Goal: Task Accomplishment & Management: Manage account settings

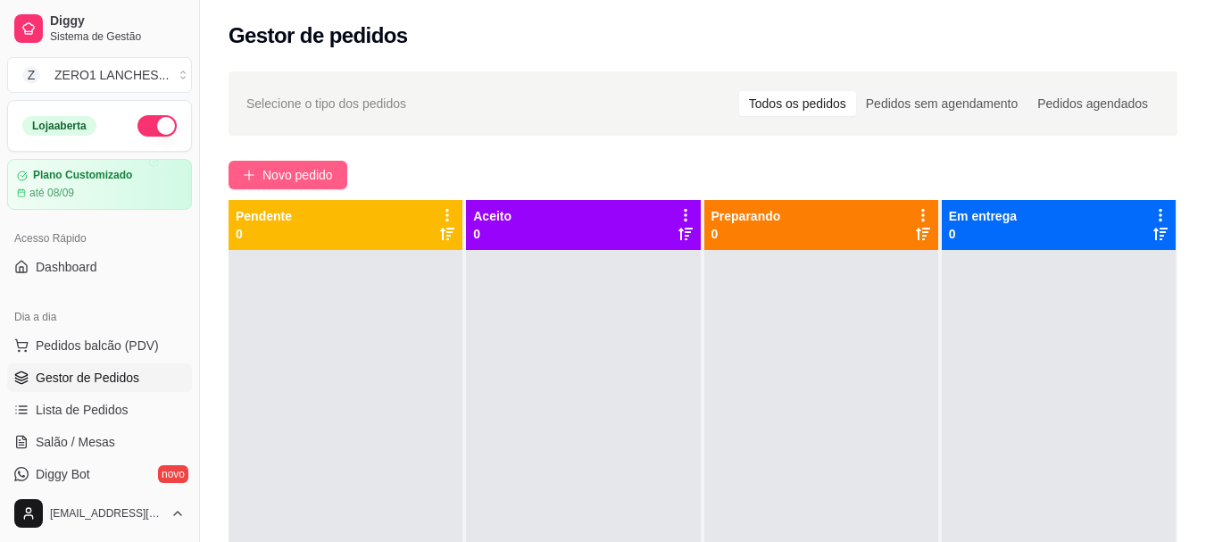
click at [302, 179] on span "Novo pedido" at bounding box center [298, 175] width 71 height 20
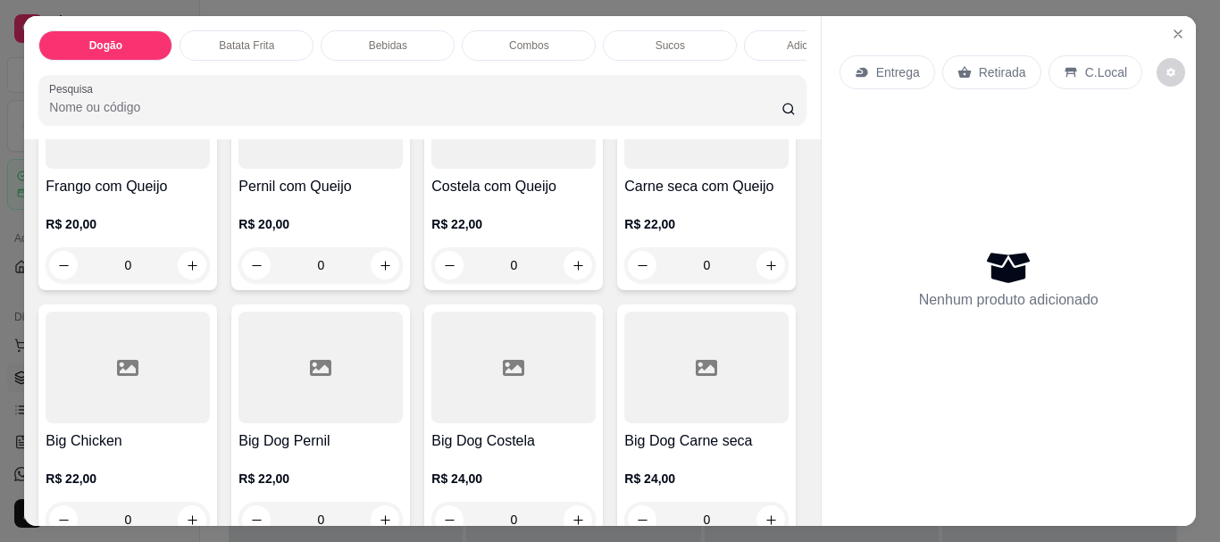
scroll to position [804, 0]
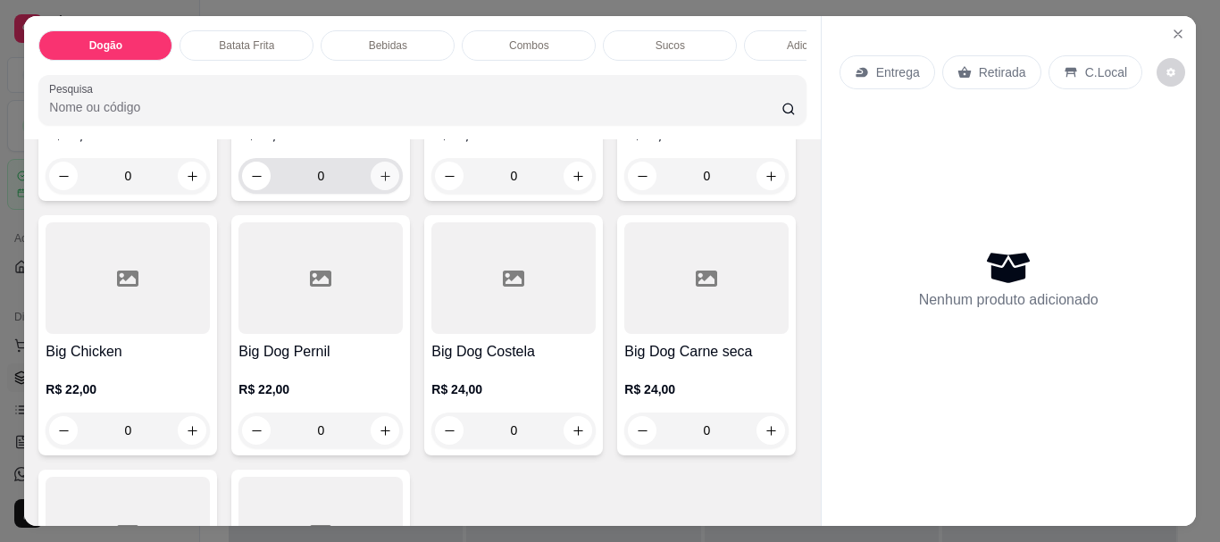
click at [379, 183] on icon "increase-product-quantity" at bounding box center [385, 176] width 13 height 13
type input "1"
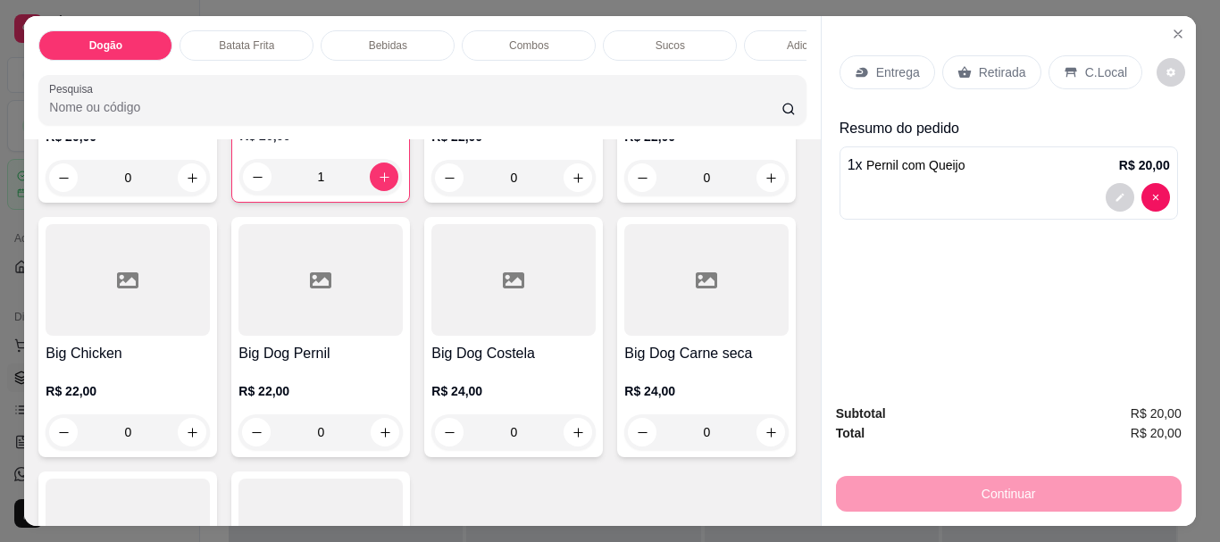
click at [381, 44] on p "Bebidas" at bounding box center [388, 45] width 38 height 14
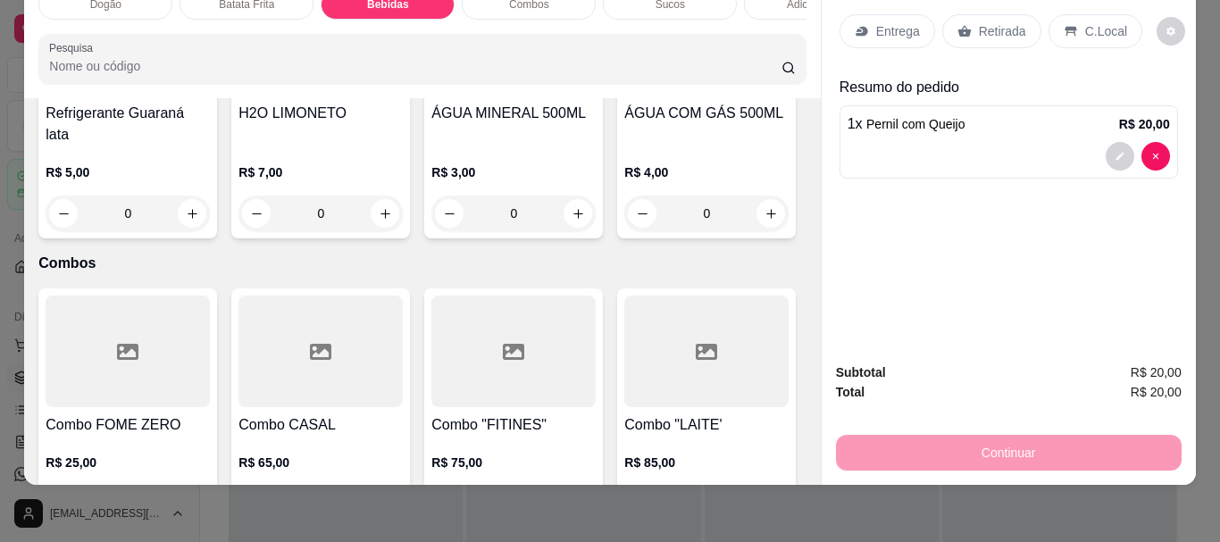
scroll to position [2046, 0]
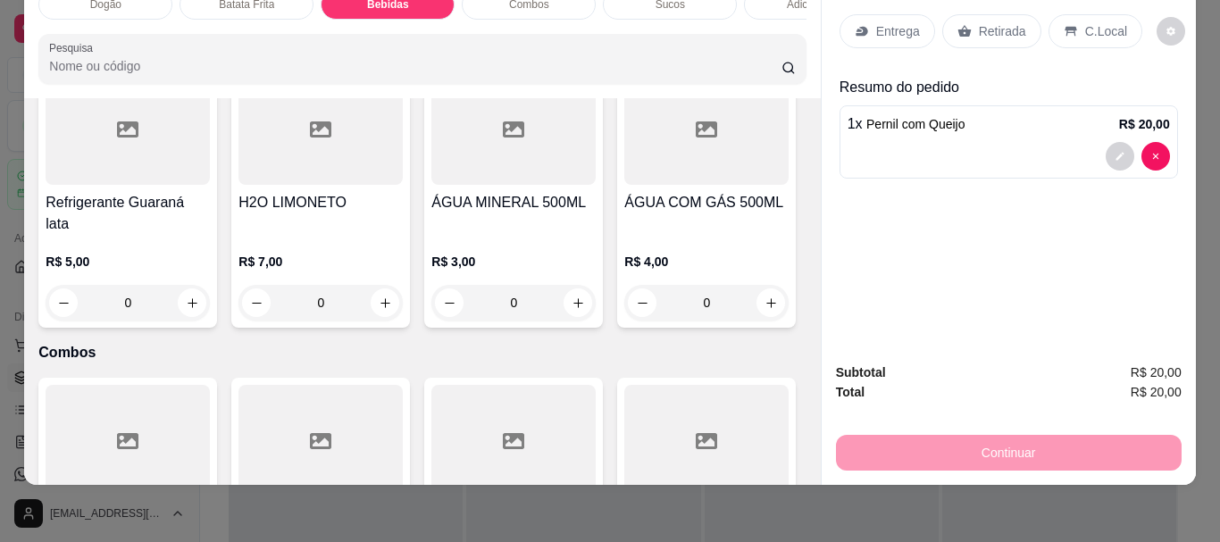
click at [180, 45] on div "0" at bounding box center [128, 27] width 164 height 36
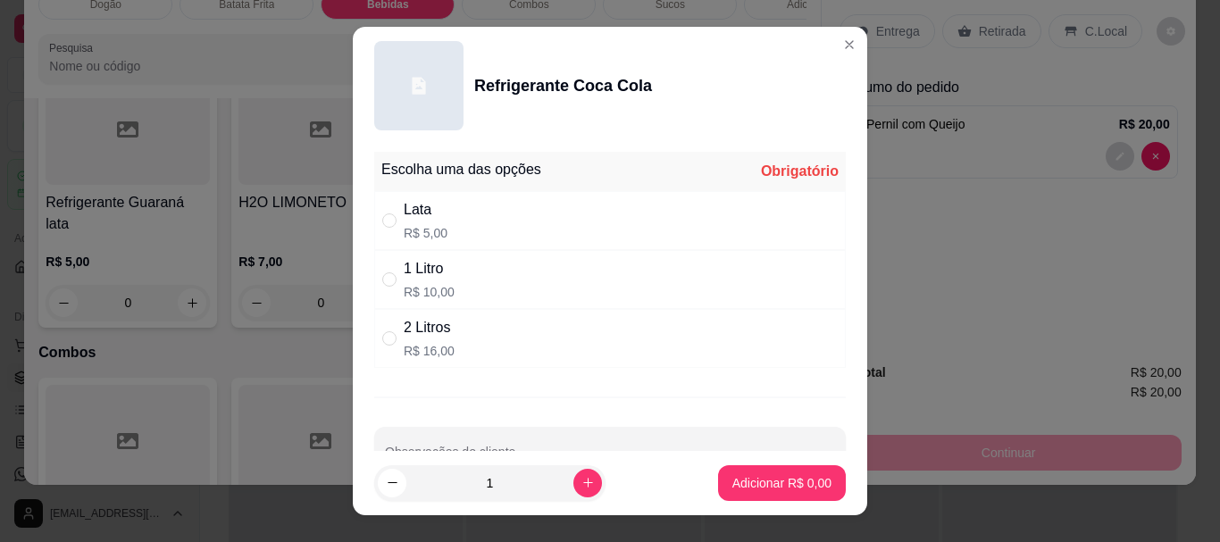
click at [425, 228] on p "R$ 5,00" at bounding box center [426, 233] width 44 height 18
radio input "true"
click at [776, 477] on p "Adicionar R$ 5,00" at bounding box center [781, 482] width 96 height 17
type input "1"
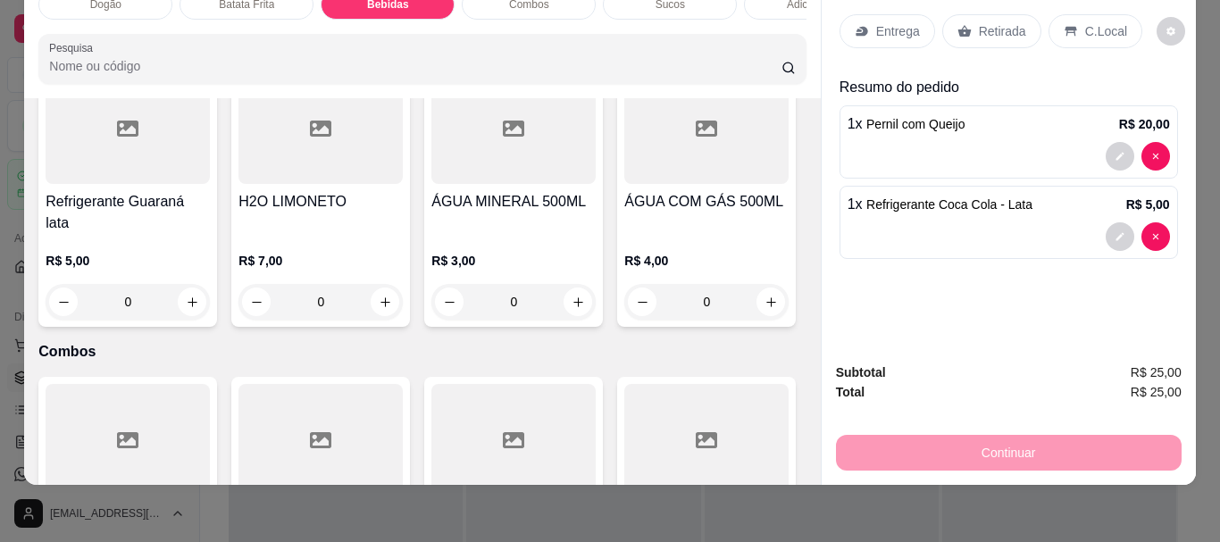
click at [881, 22] on p "Entrega" at bounding box center [898, 31] width 44 height 18
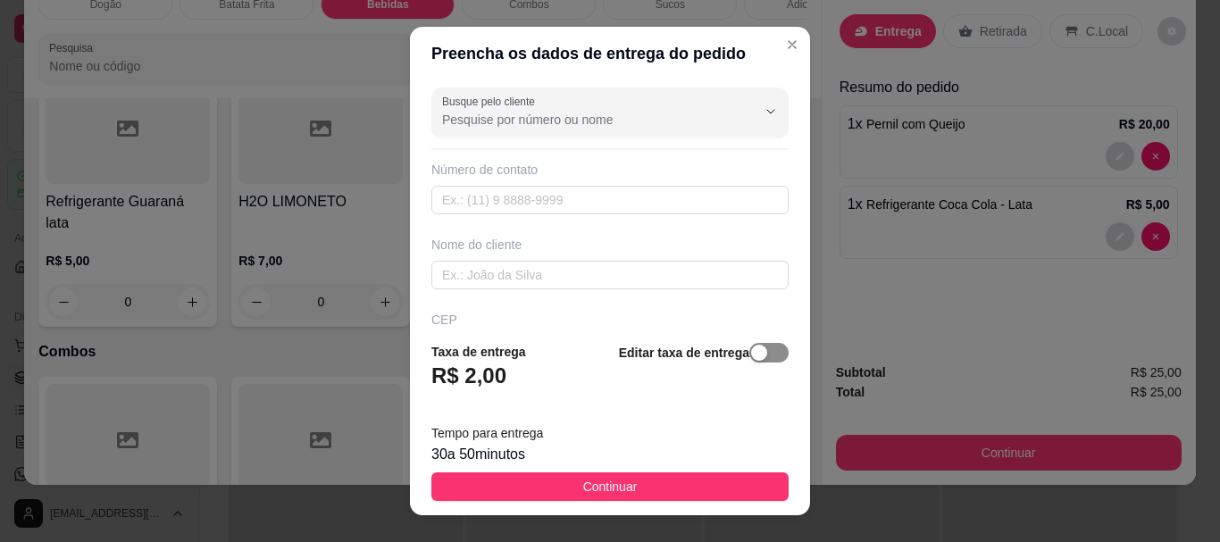
click at [749, 356] on span "button" at bounding box center [768, 353] width 39 height 20
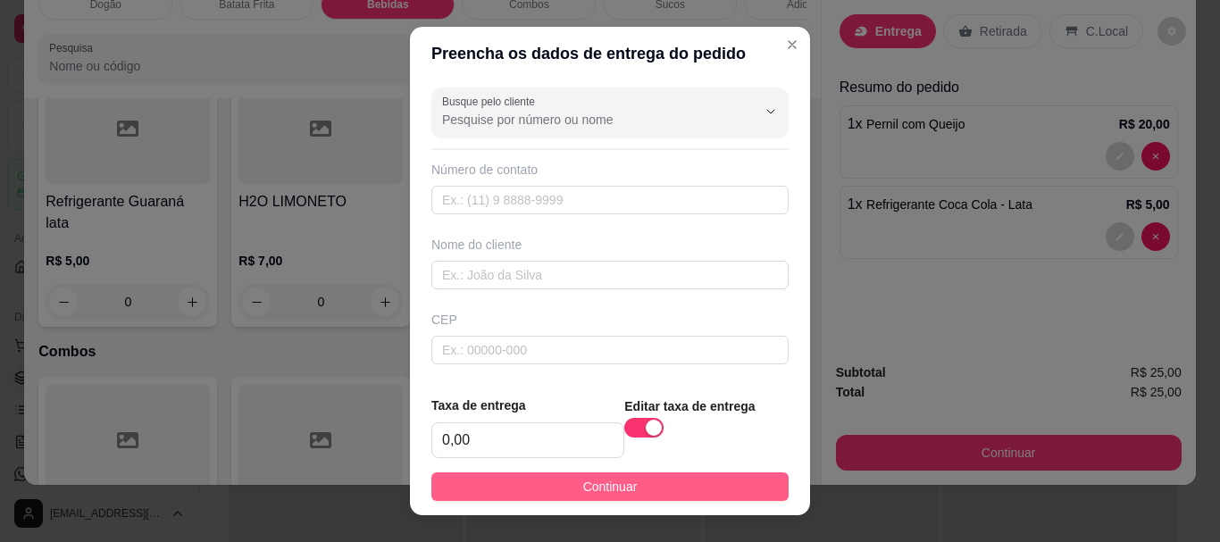
click at [707, 488] on button "Continuar" at bounding box center [609, 486] width 357 height 29
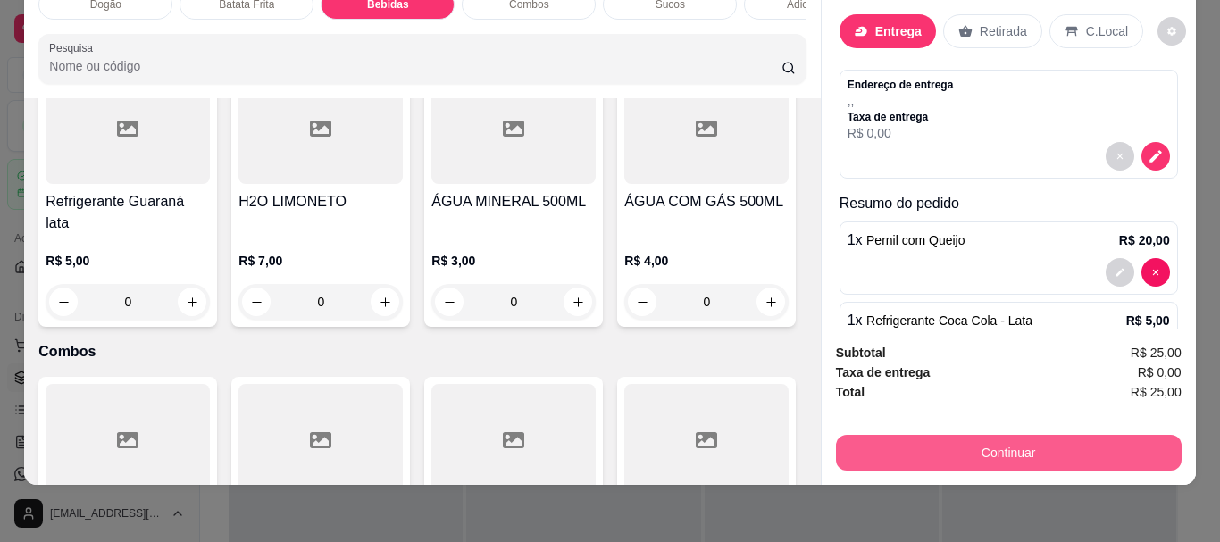
click at [991, 438] on button "Continuar" at bounding box center [1009, 453] width 346 height 36
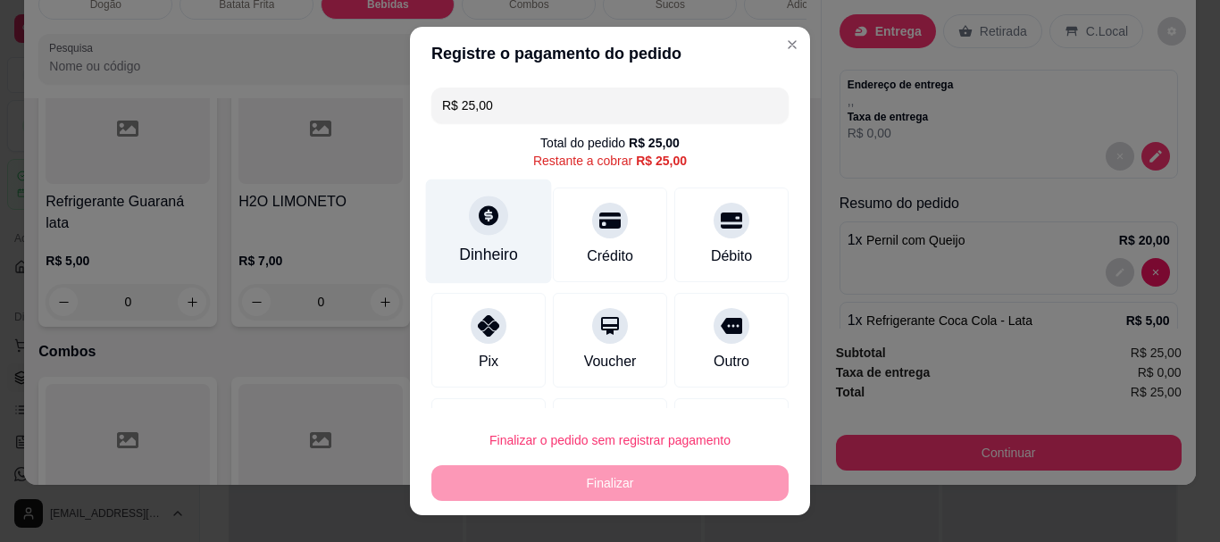
click at [479, 221] on icon at bounding box center [489, 216] width 20 height 20
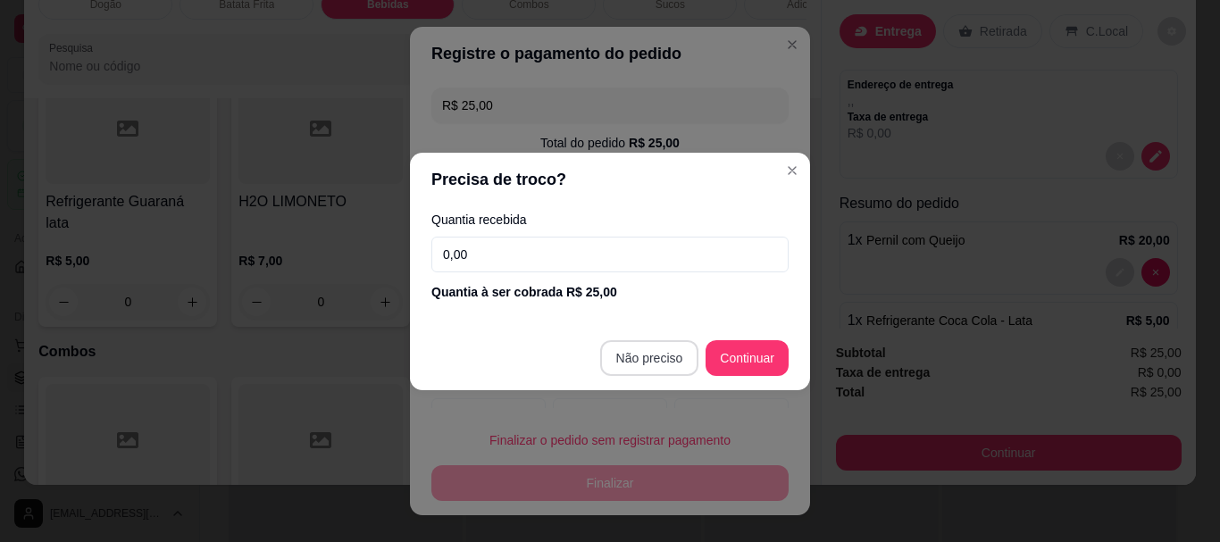
type input "R$ 0,00"
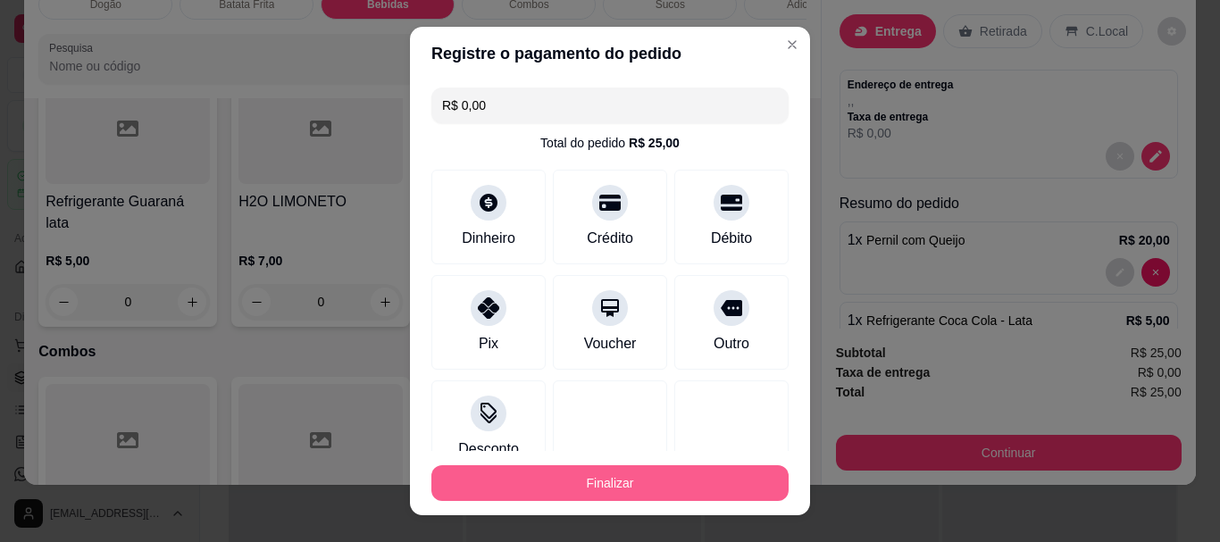
click at [674, 478] on button "Finalizar" at bounding box center [609, 483] width 357 height 36
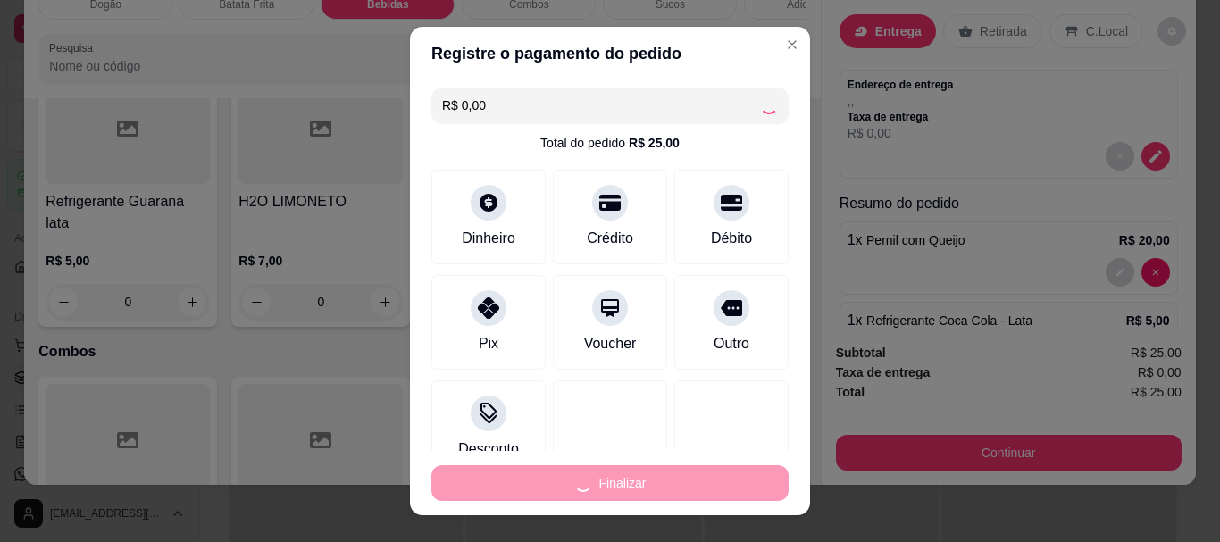
type input "0"
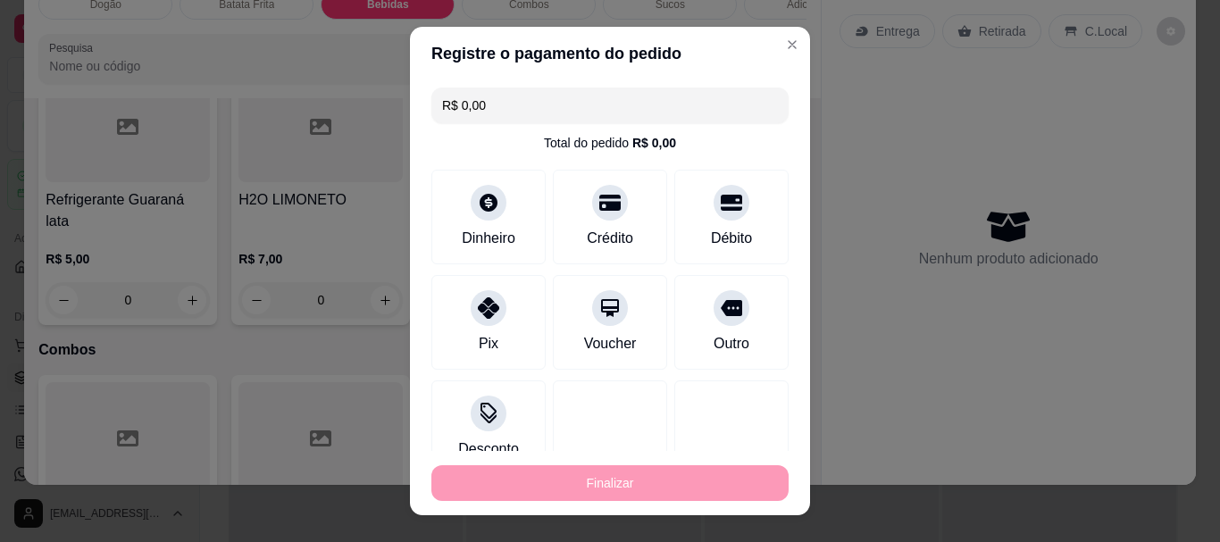
type input "-R$ 25,00"
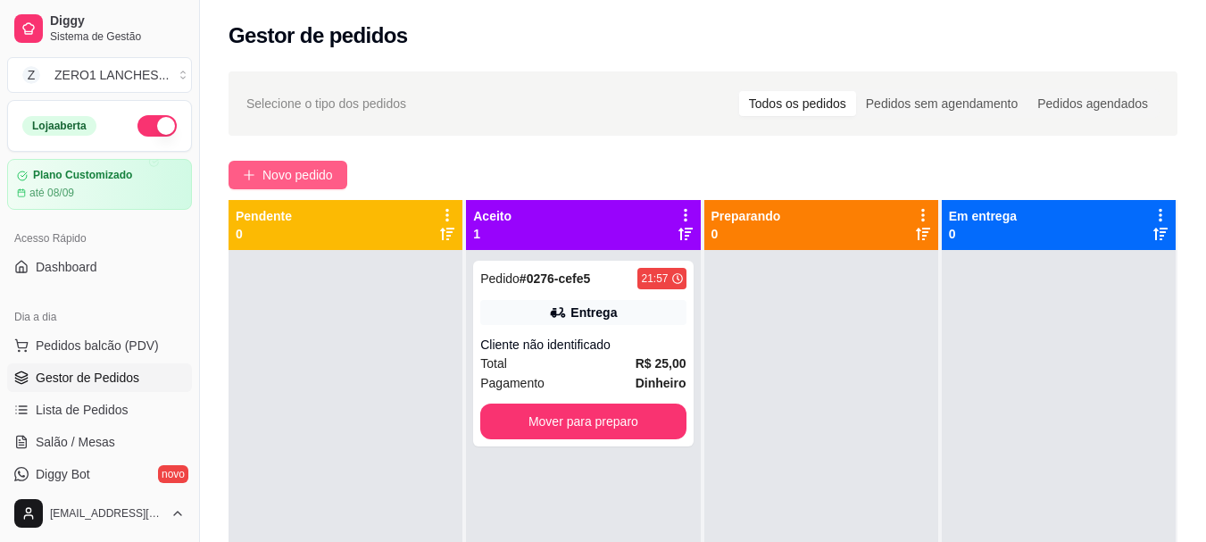
click at [301, 175] on span "Novo pedido" at bounding box center [298, 175] width 71 height 20
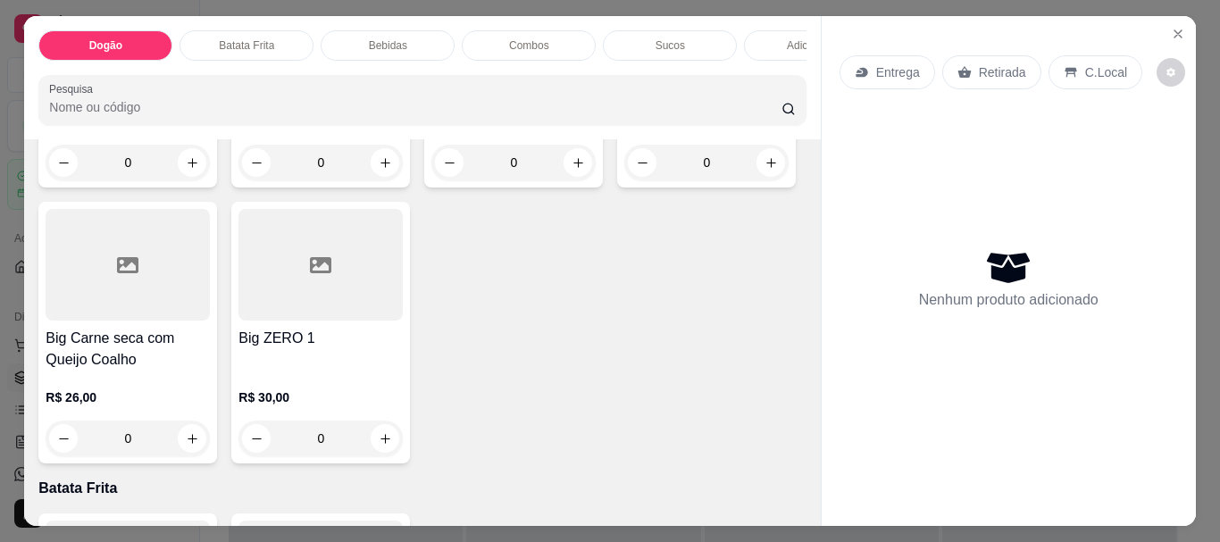
scroll to position [1161, 0]
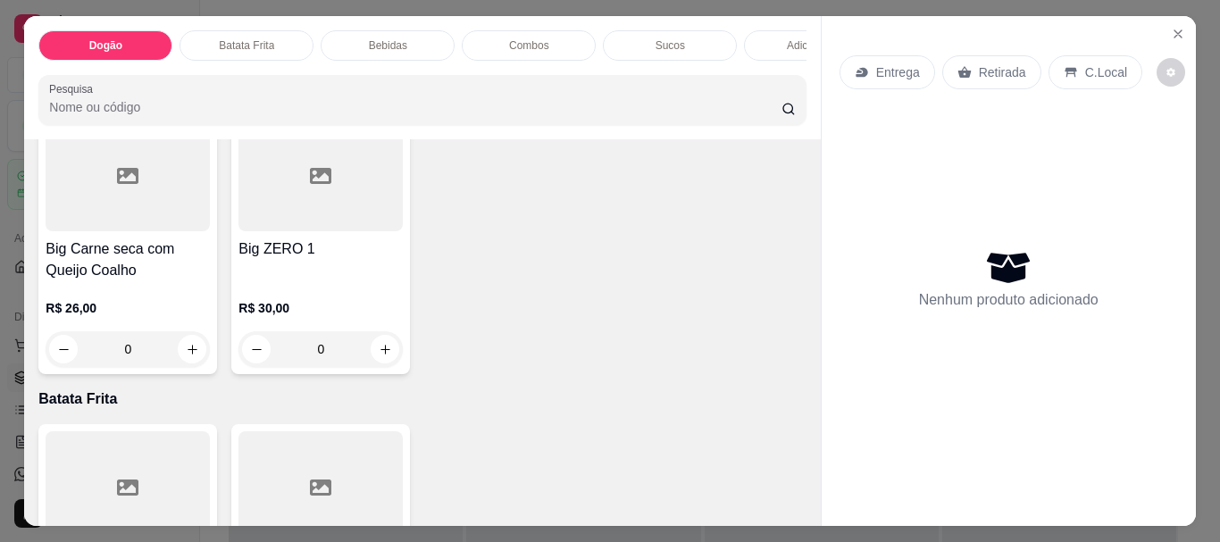
click at [379, 80] on icon "increase-product-quantity" at bounding box center [385, 73] width 13 height 13
type input "1"
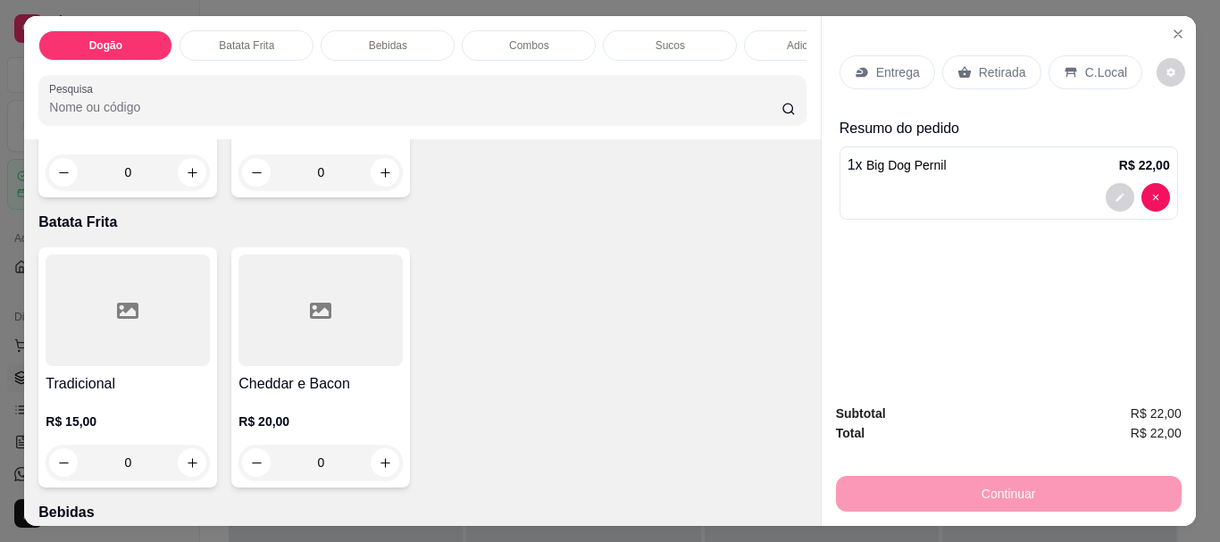
scroll to position [1429, 0]
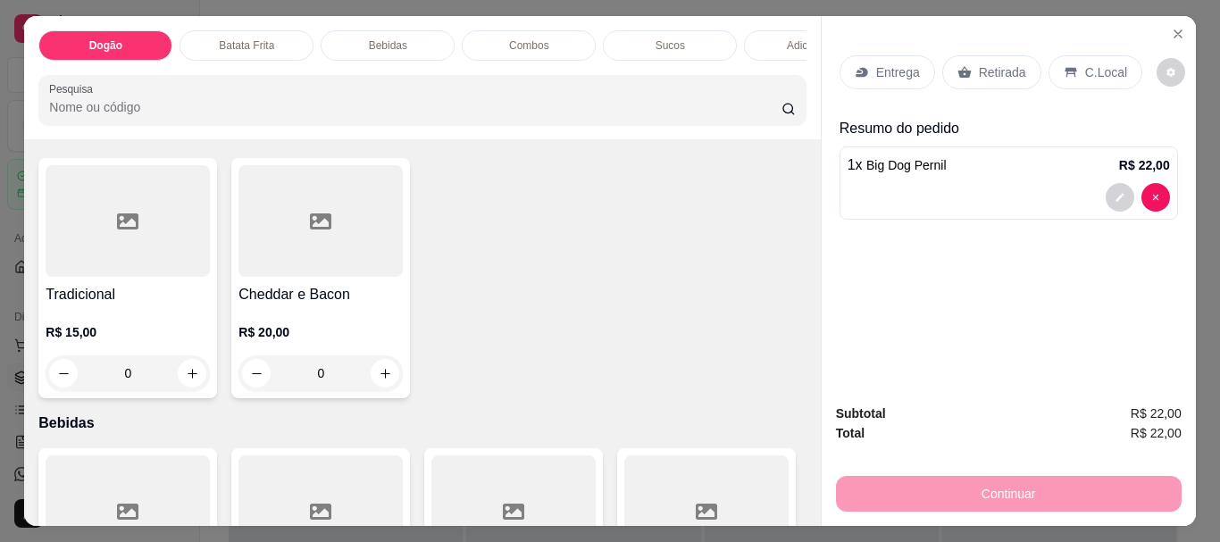
click at [399, 97] on button "increase-product-quantity" at bounding box center [385, 84] width 28 height 28
type input "1"
click at [899, 68] on p "Entrega" at bounding box center [898, 72] width 44 height 18
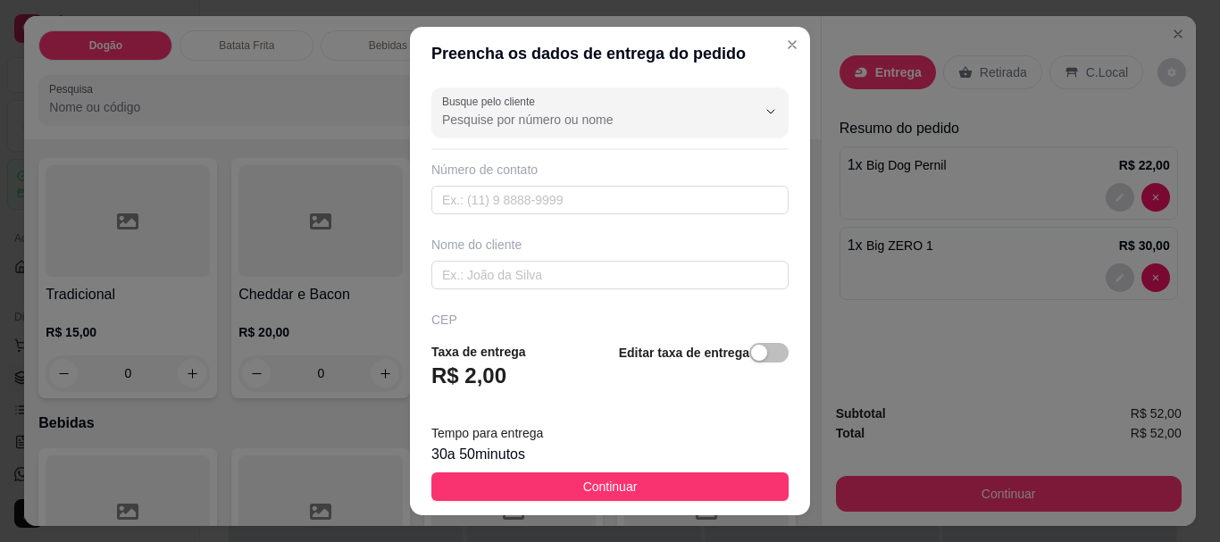
click at [589, 299] on div "Busque pelo cliente Número de contato Nome do cliente CEP Rua/[GEOGRAPHIC_DATA]" at bounding box center [610, 203] width 400 height 246
click at [607, 267] on input "text" at bounding box center [609, 275] width 357 height 29
type input "[PERSON_NAME]"
click at [751, 357] on div "button" at bounding box center [759, 353] width 16 height 16
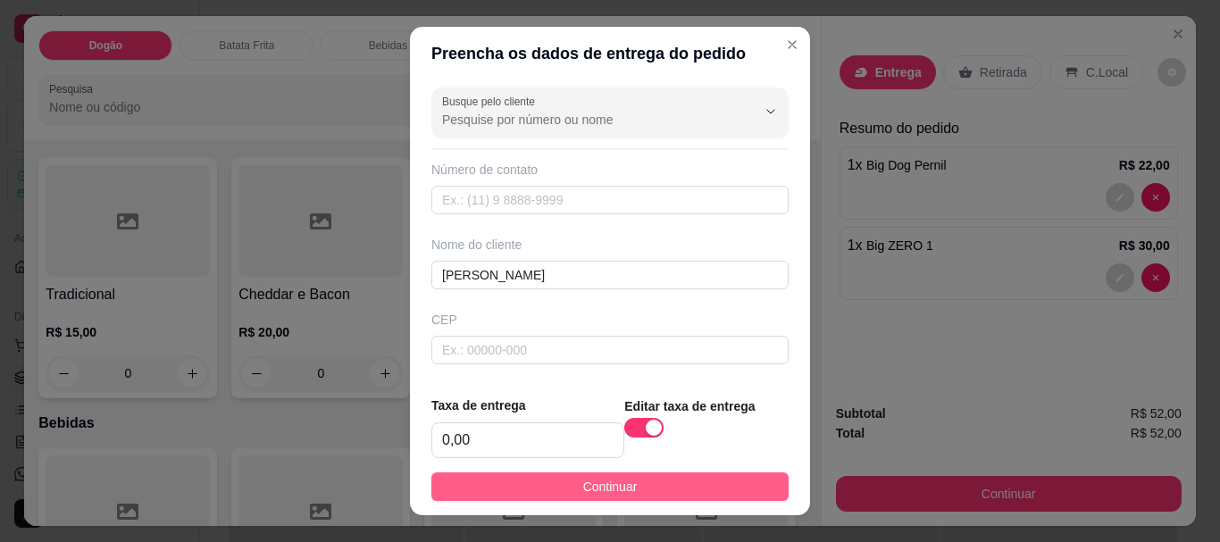
click at [722, 476] on button "Continuar" at bounding box center [609, 486] width 357 height 29
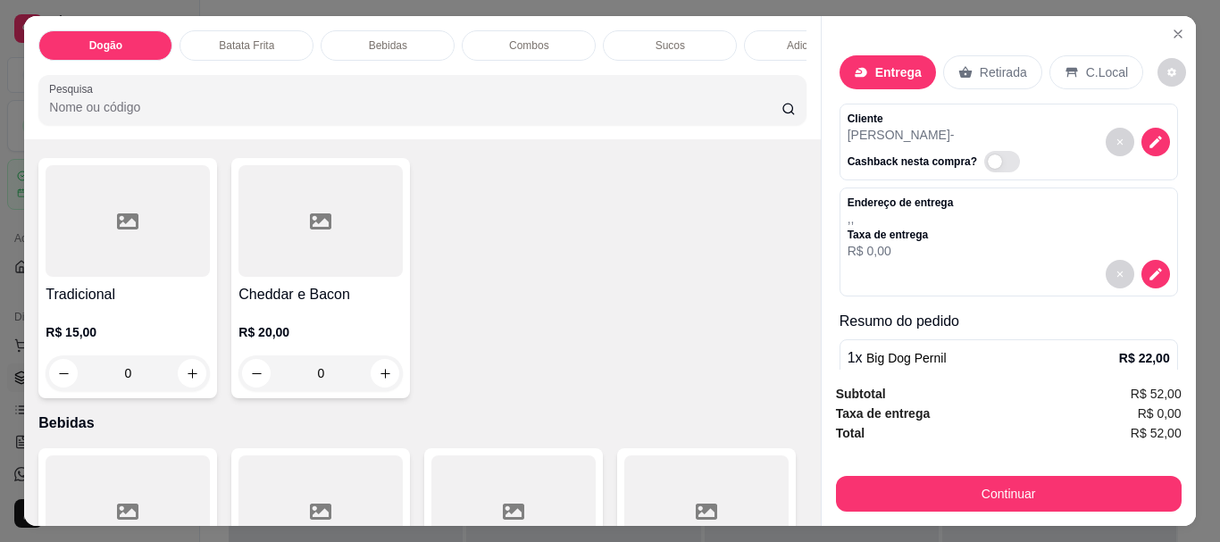
scroll to position [89, 0]
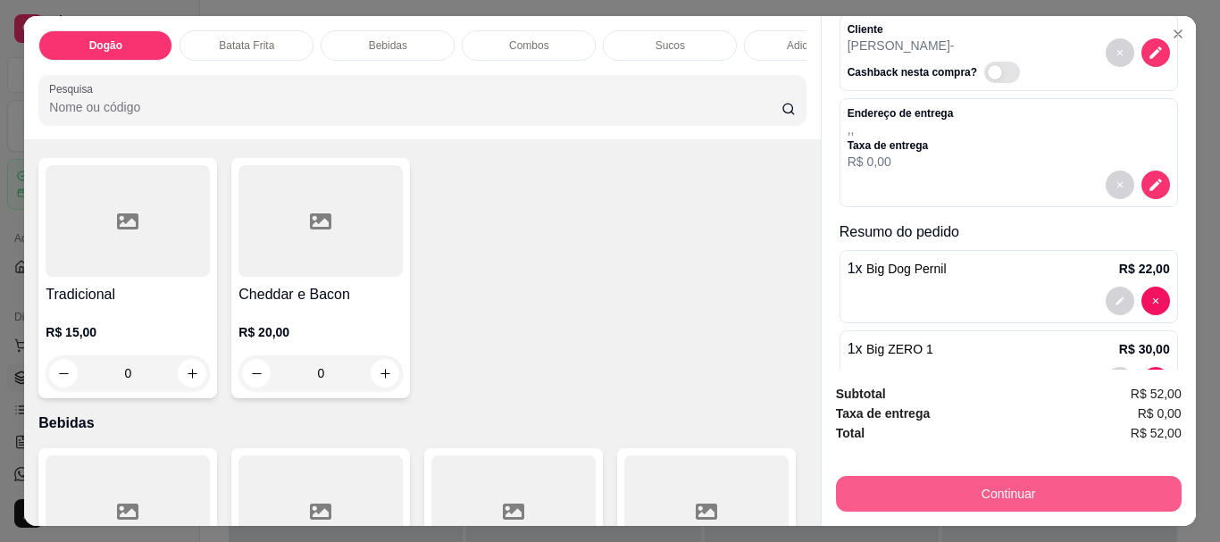
click at [1030, 481] on button "Continuar" at bounding box center [1009, 494] width 346 height 36
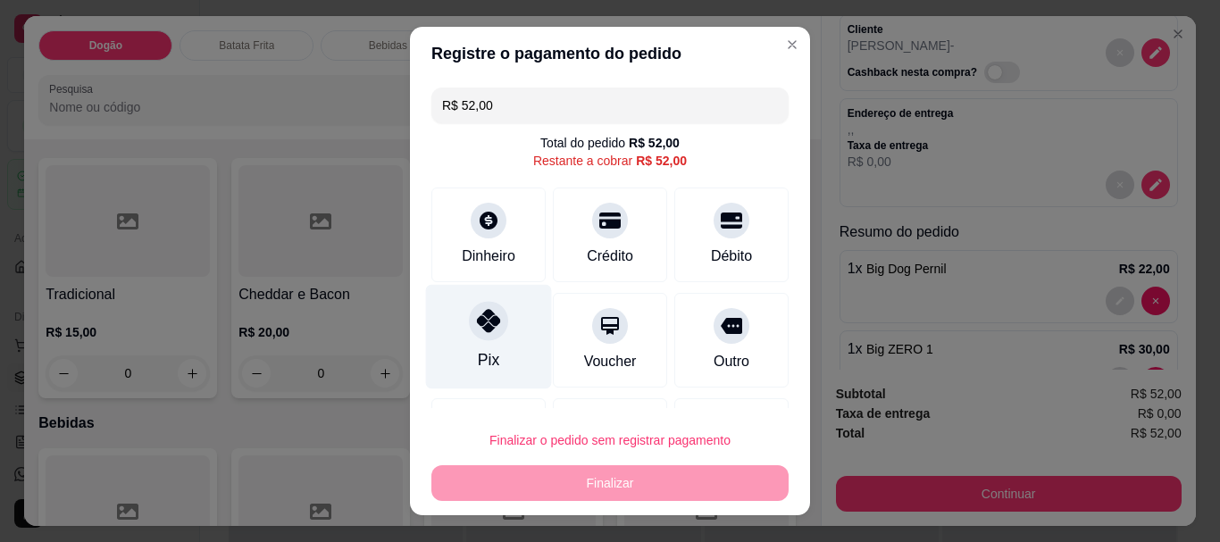
click at [486, 346] on div "Pix" at bounding box center [489, 337] width 126 height 104
type input "R$ 0,00"
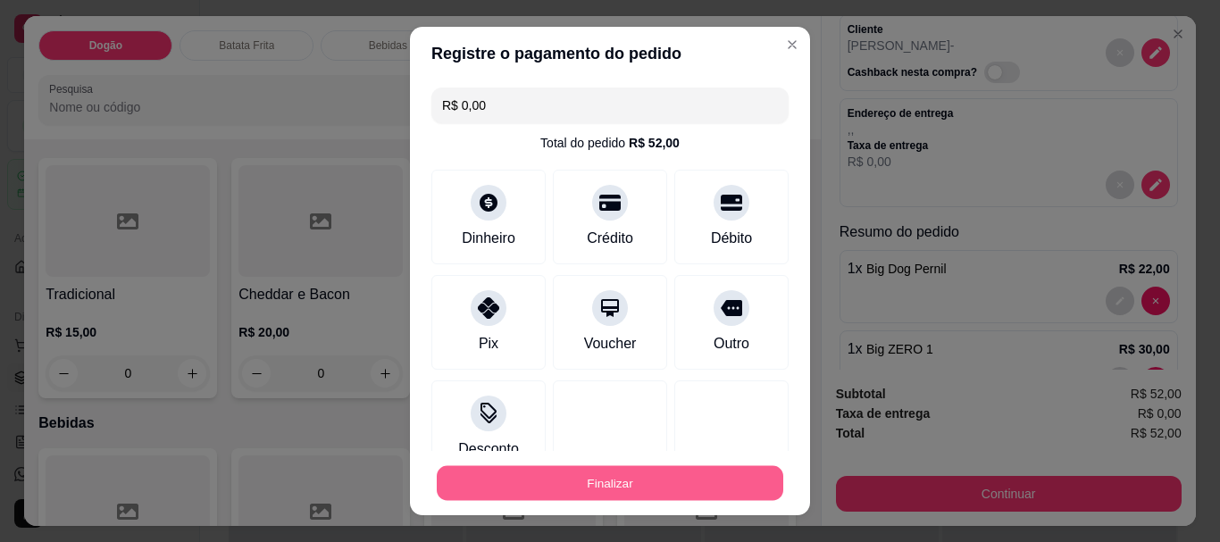
click at [645, 472] on button "Finalizar" at bounding box center [610, 482] width 346 height 35
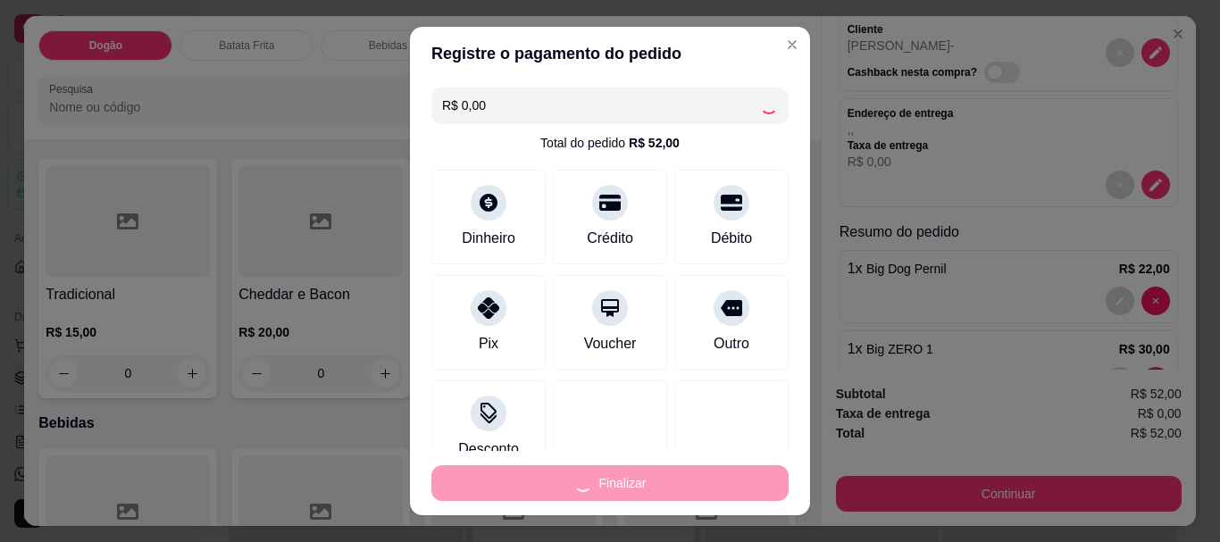
type input "0"
type input "-R$ 52,00"
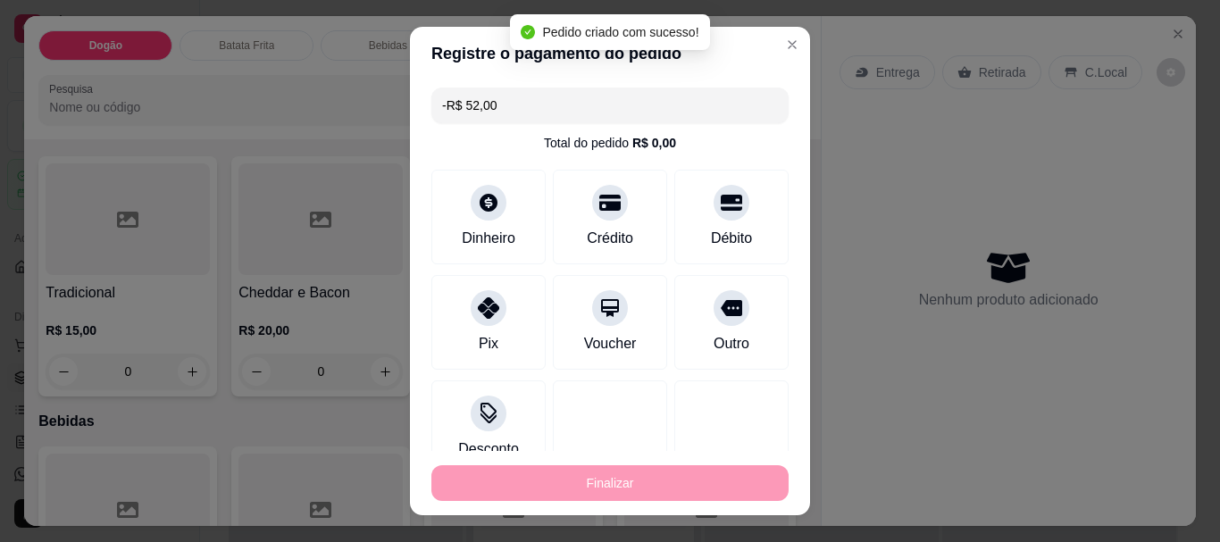
scroll to position [1427, 0]
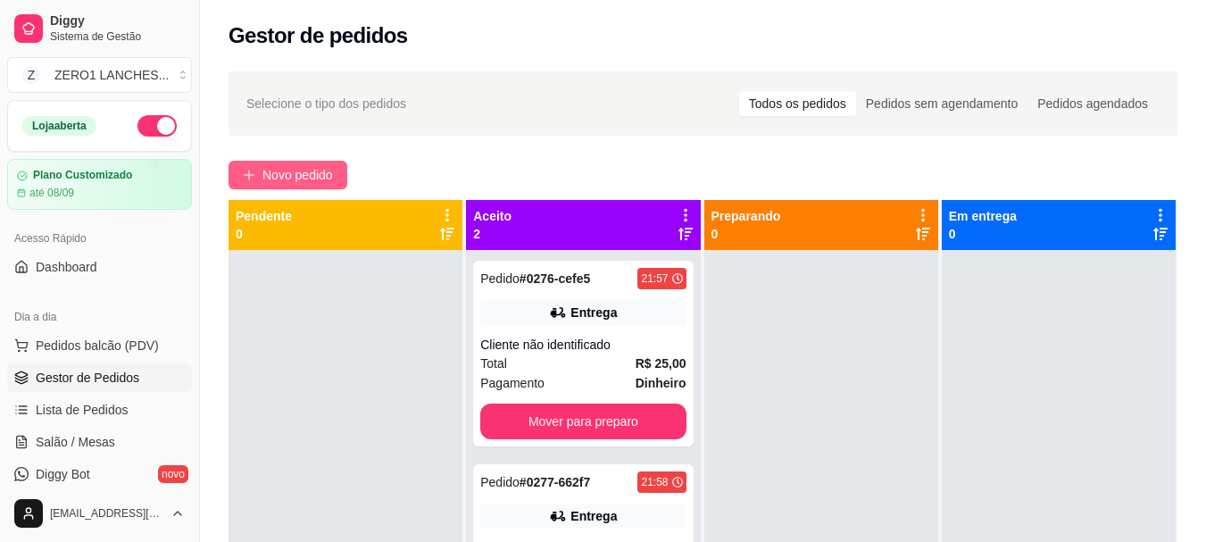
click at [304, 173] on span "Novo pedido" at bounding box center [298, 175] width 71 height 20
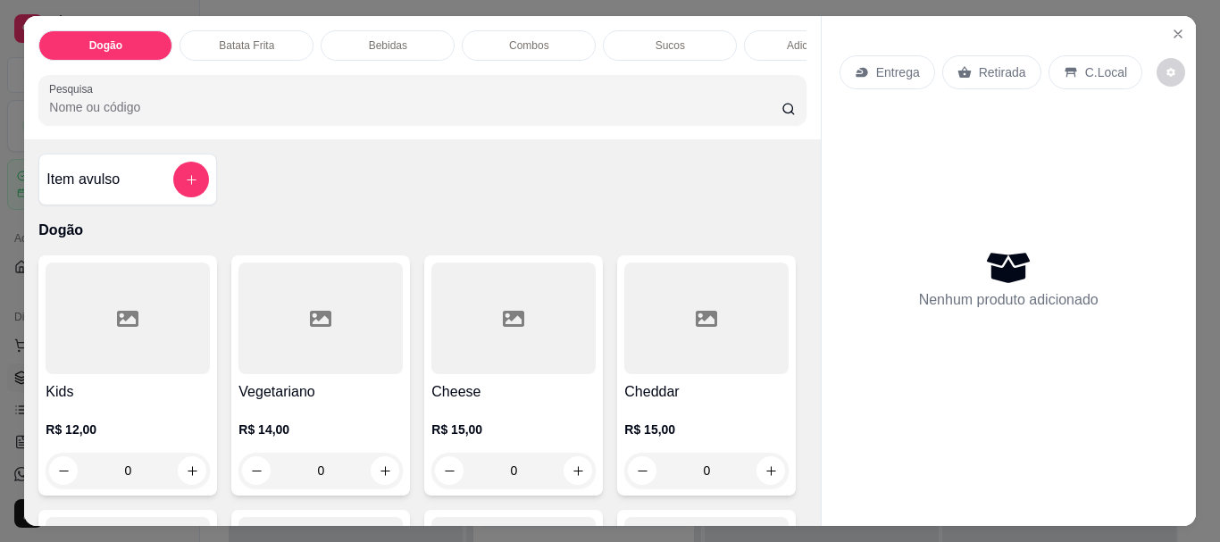
scroll to position [89, 0]
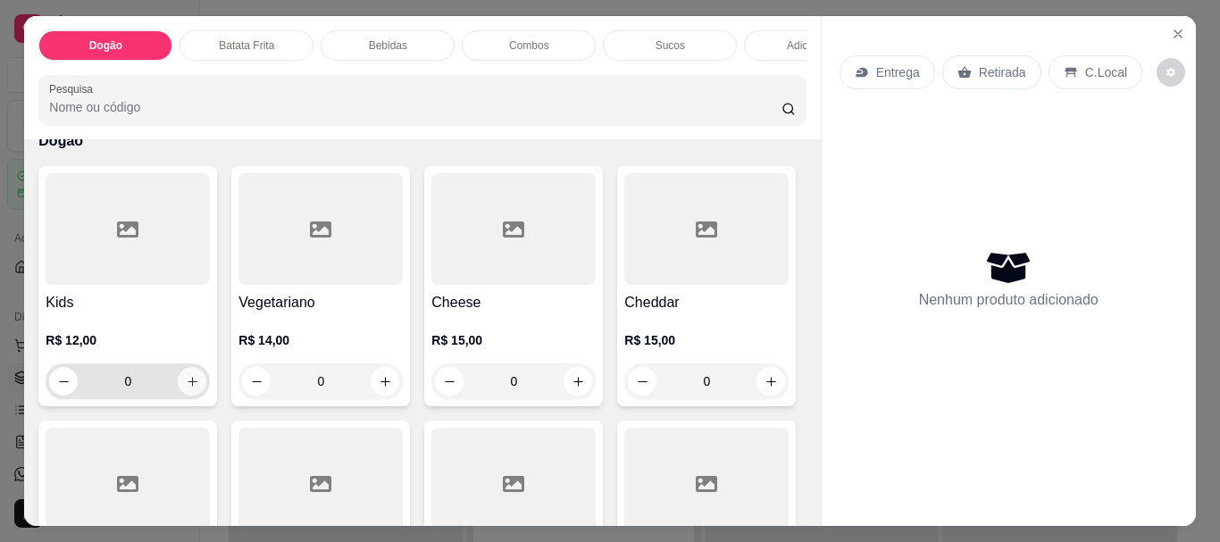
click at [185, 396] on button "increase-product-quantity" at bounding box center [192, 381] width 29 height 29
type input "1"
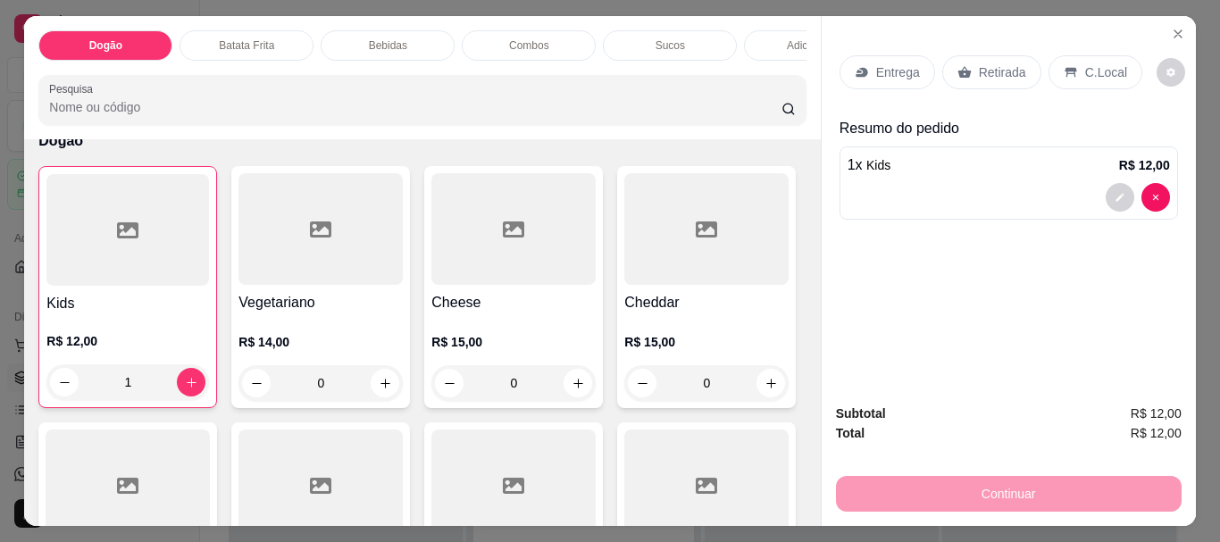
scroll to position [179, 0]
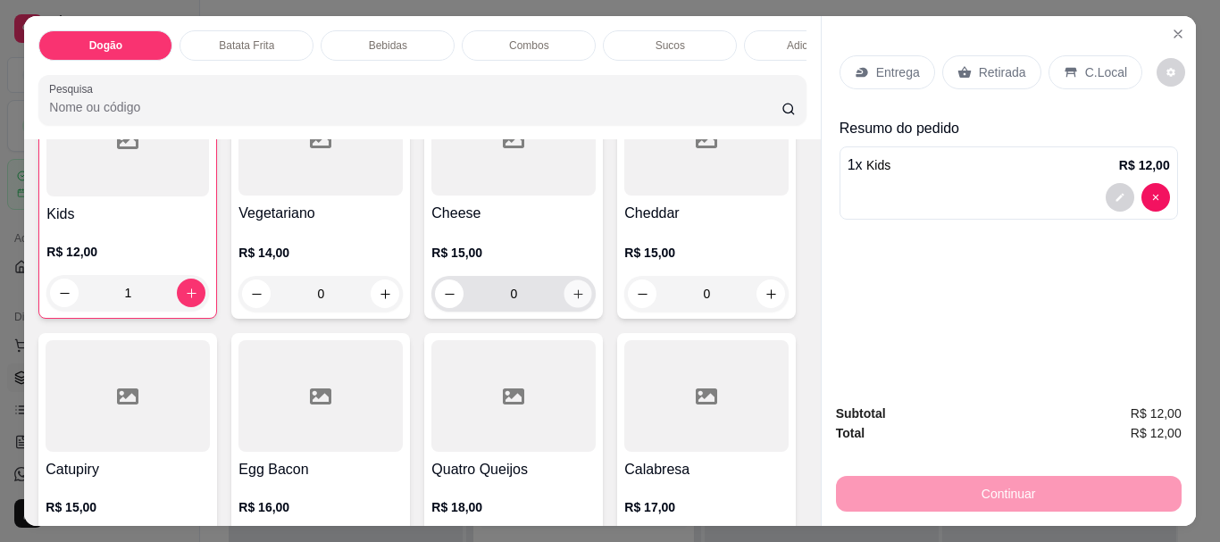
click at [571, 301] on icon "increase-product-quantity" at bounding box center [577, 294] width 13 height 13
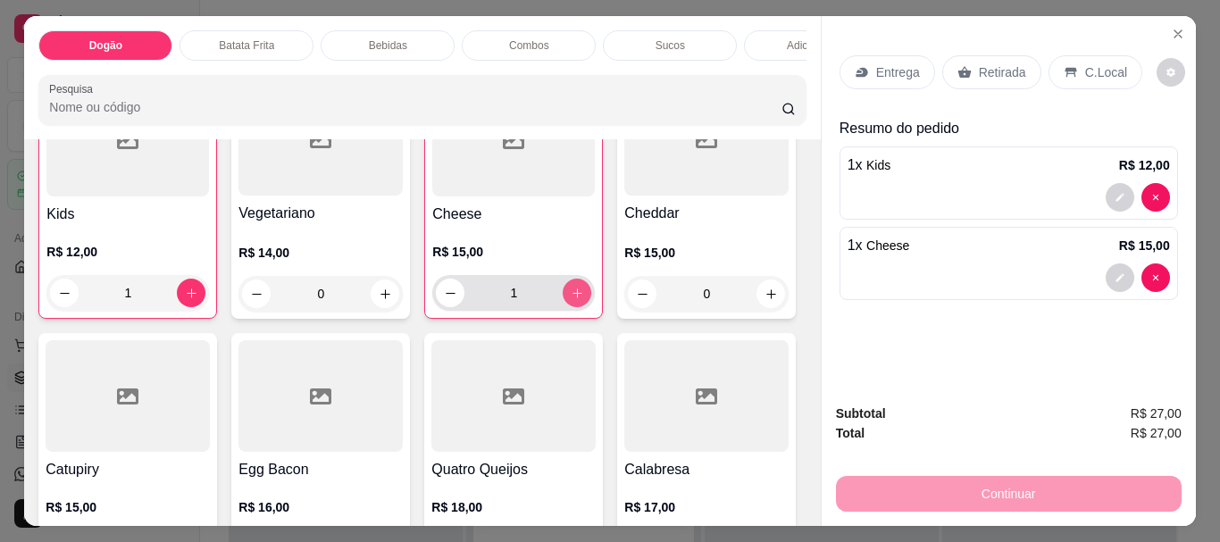
click at [572, 300] on icon "increase-product-quantity" at bounding box center [577, 293] width 13 height 13
type input "2"
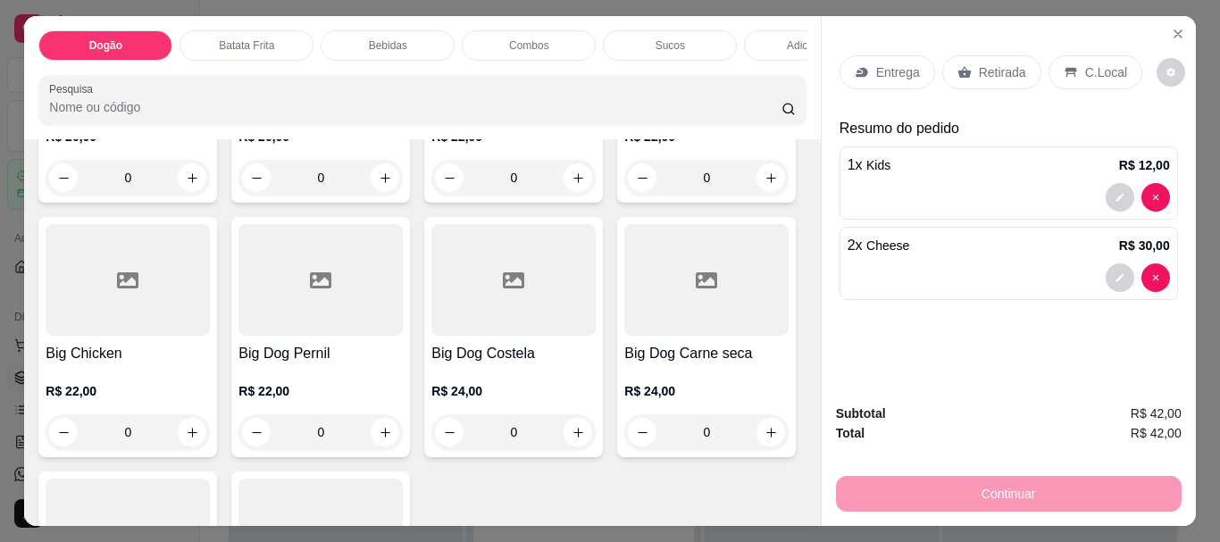
scroll to position [714, 0]
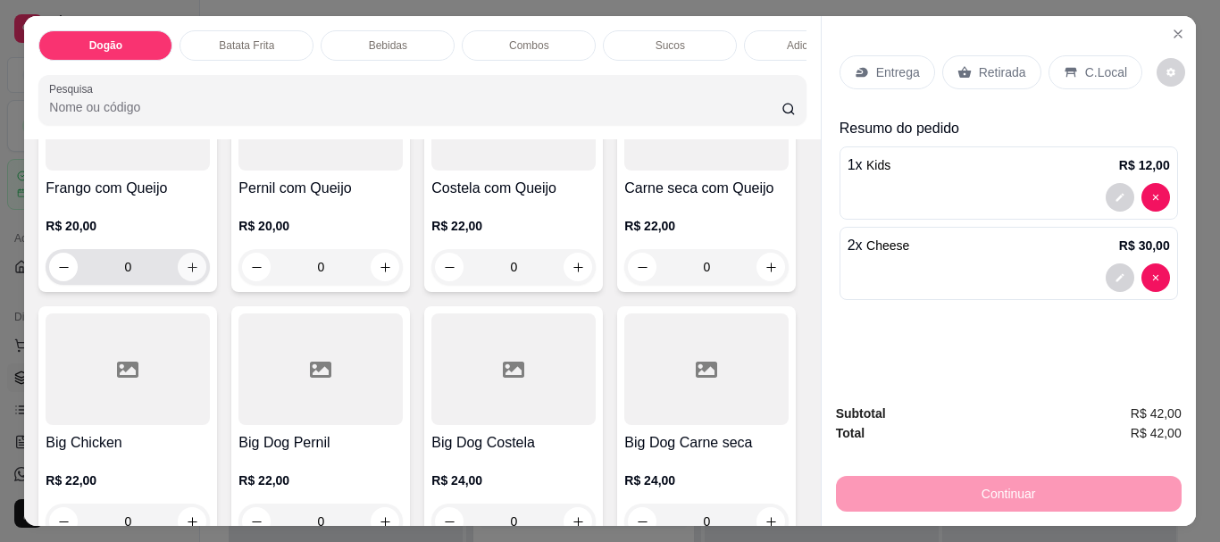
click at [199, 274] on icon "increase-product-quantity" at bounding box center [192, 267] width 13 height 13
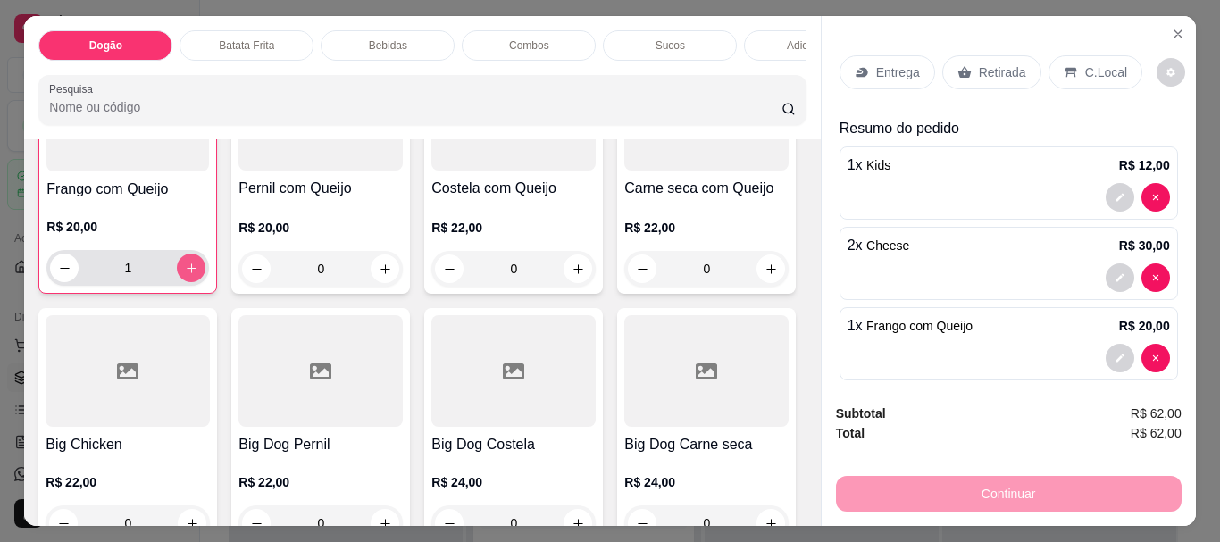
click at [196, 273] on icon "increase-product-quantity" at bounding box center [192, 268] width 10 height 10
click at [198, 268] on icon "increase-product-quantity" at bounding box center [191, 268] width 13 height 13
type input "3"
click at [887, 64] on p "Entrega" at bounding box center [898, 72] width 44 height 18
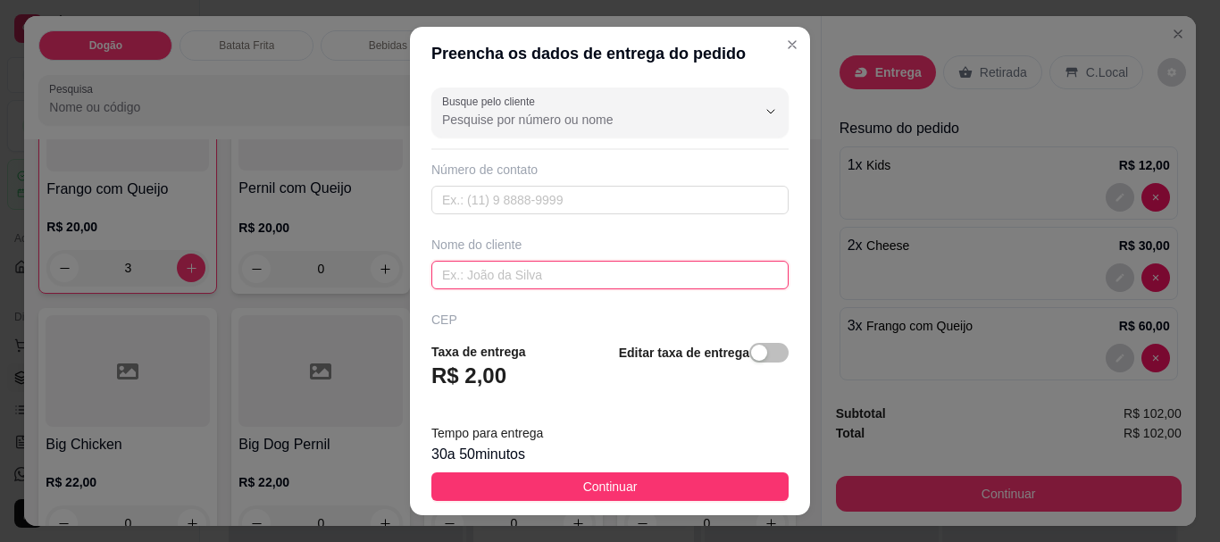
click at [584, 269] on input "text" at bounding box center [609, 275] width 357 height 29
type input "Ewerton"
click at [751, 356] on div "button" at bounding box center [759, 353] width 16 height 16
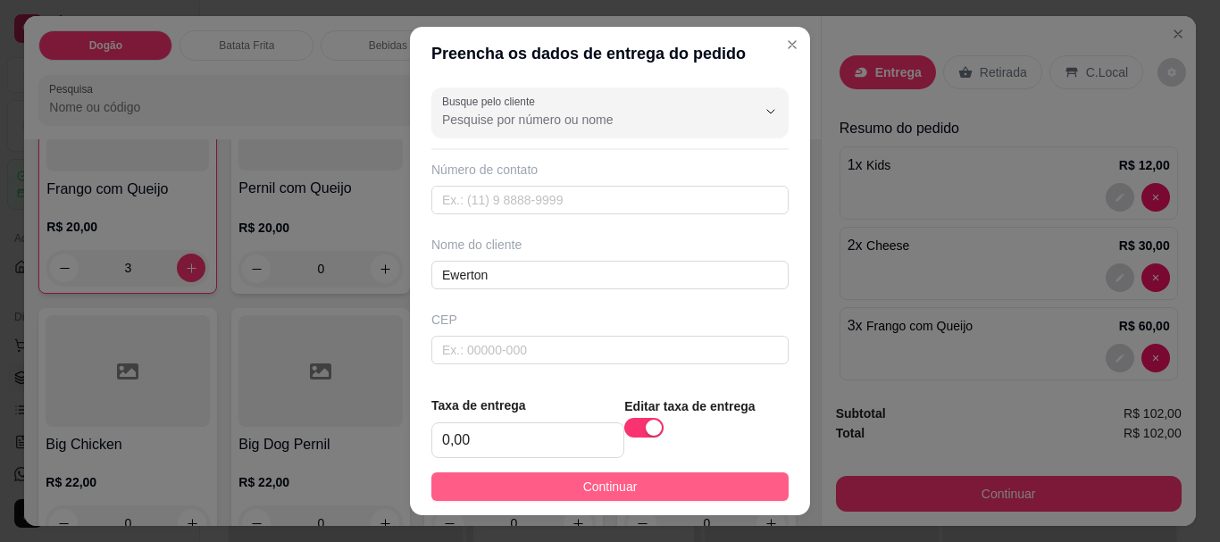
click at [669, 489] on button "Continuar" at bounding box center [609, 486] width 357 height 29
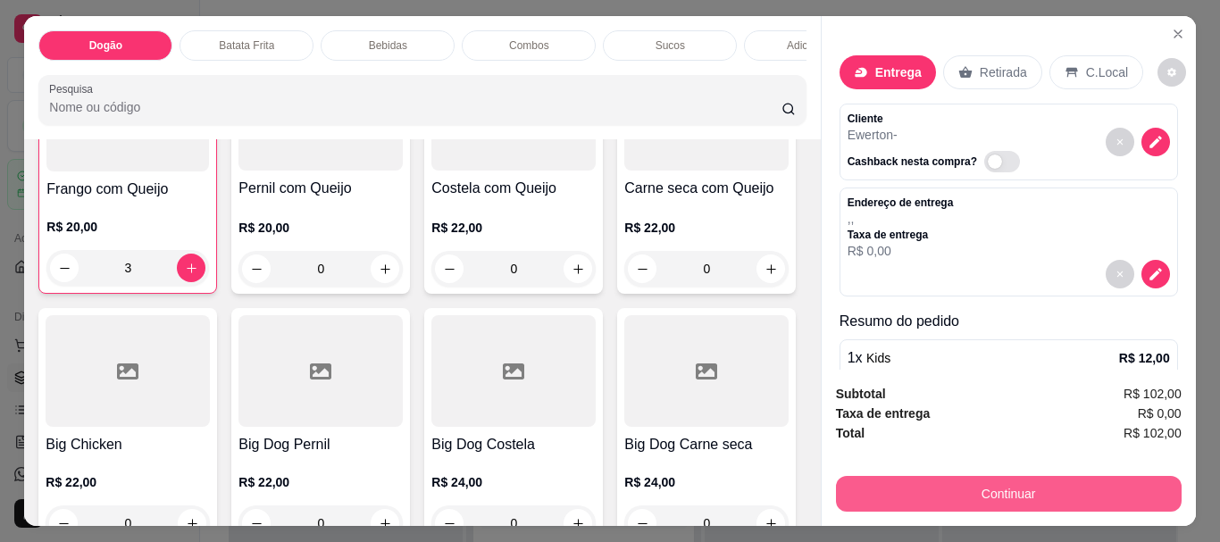
click at [1045, 494] on button "Continuar" at bounding box center [1009, 494] width 346 height 36
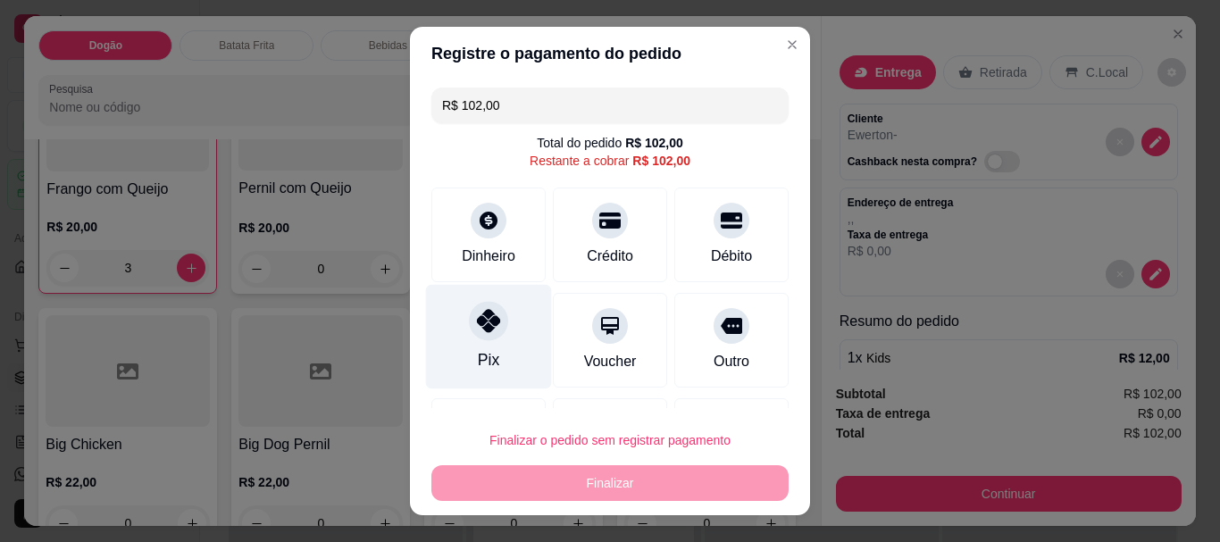
click at [479, 337] on div at bounding box center [488, 321] width 39 height 39
type input "R$ 0,00"
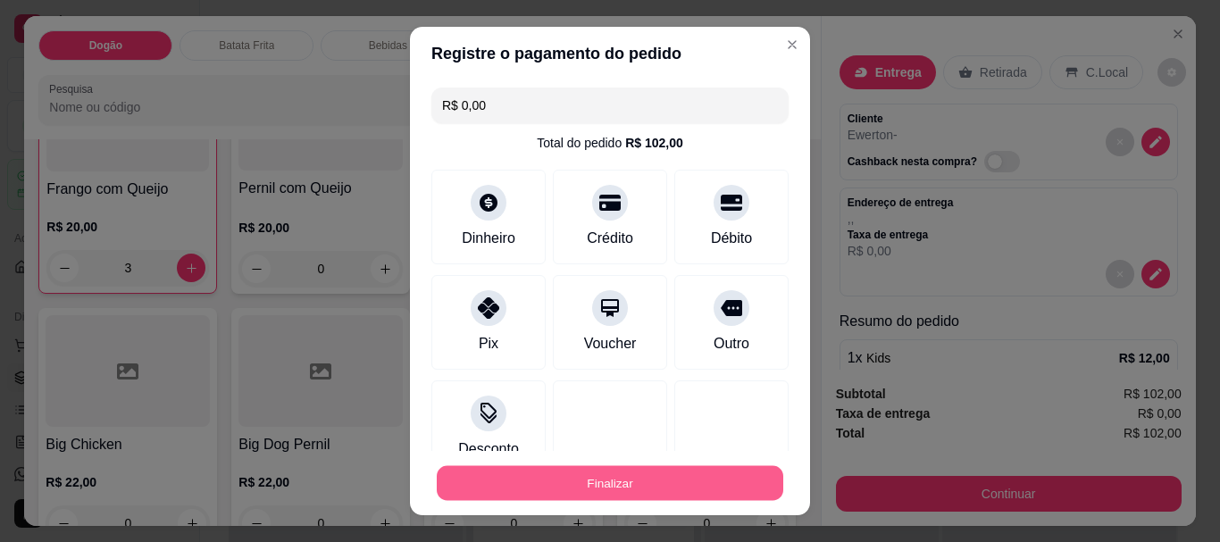
click at [671, 479] on button "Finalizar" at bounding box center [610, 482] width 346 height 35
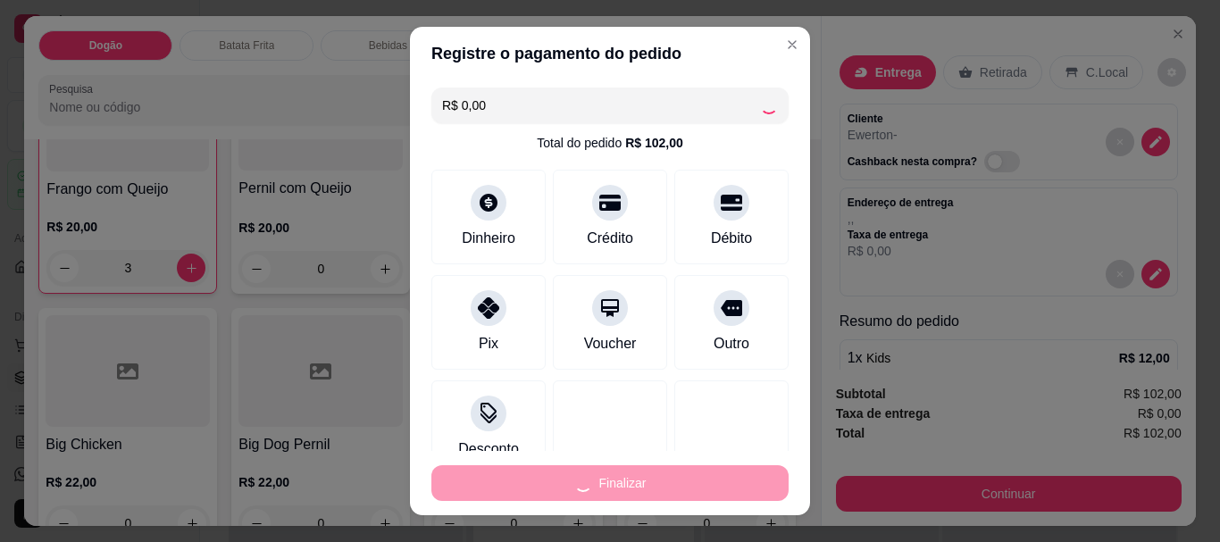
type input "0"
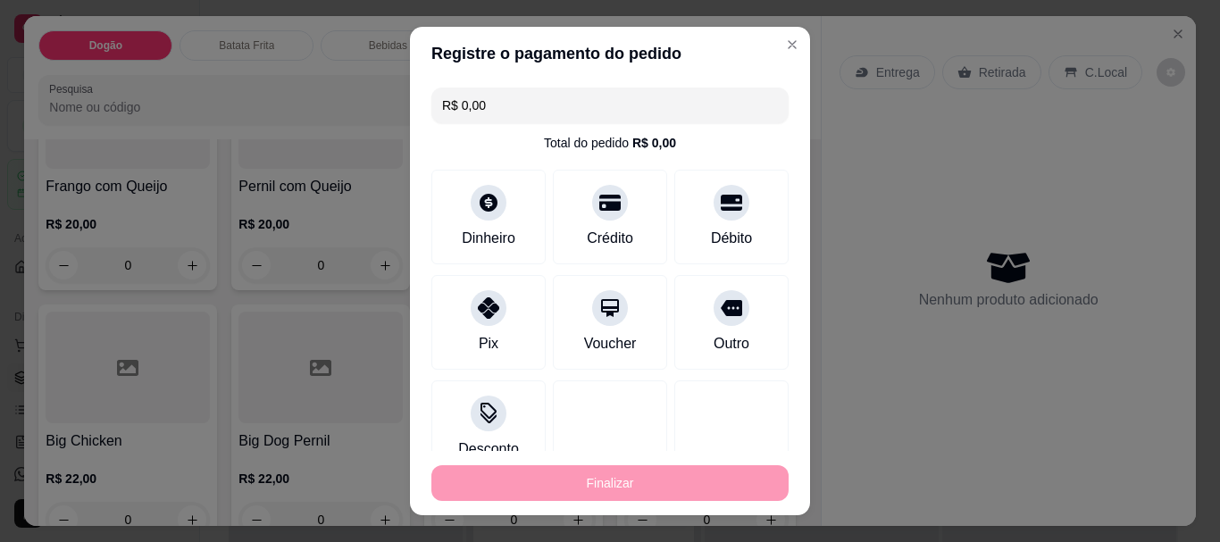
type input "-R$ 102,00"
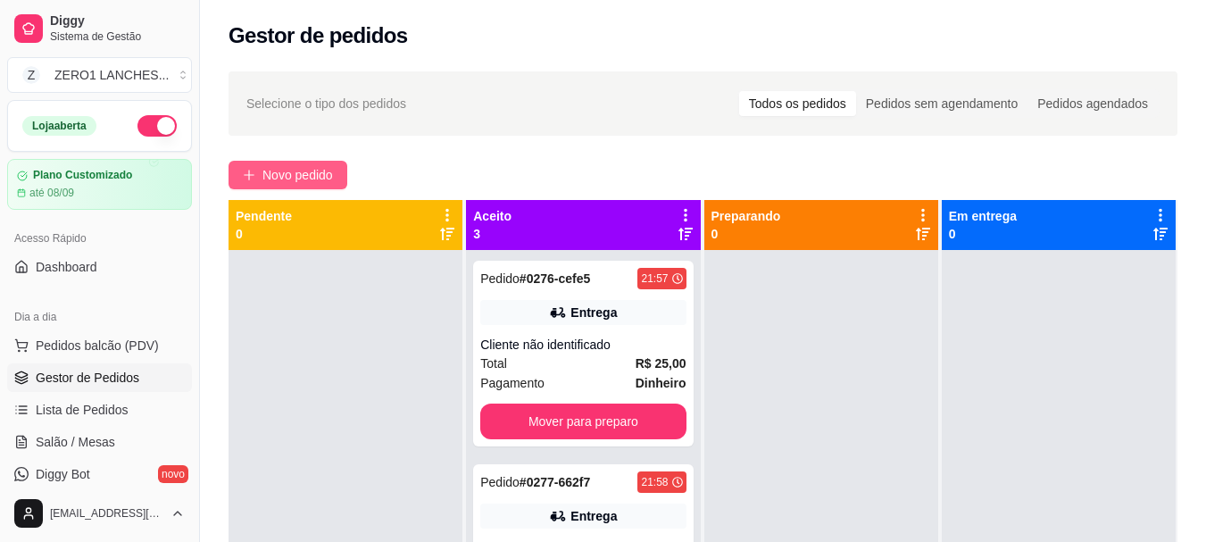
click at [321, 180] on span "Novo pedido" at bounding box center [298, 175] width 71 height 20
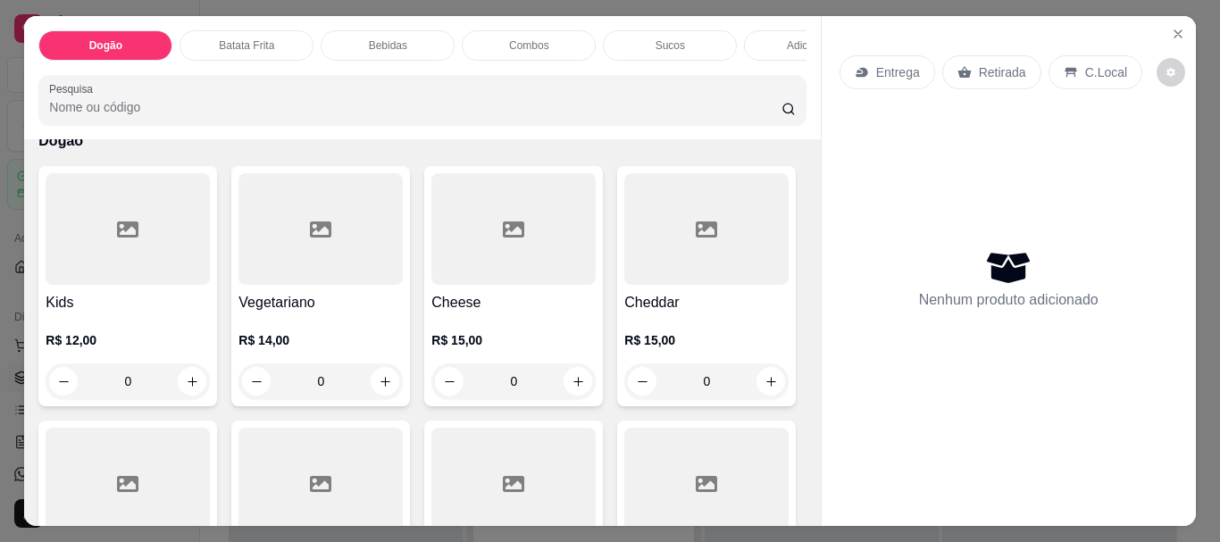
scroll to position [179, 0]
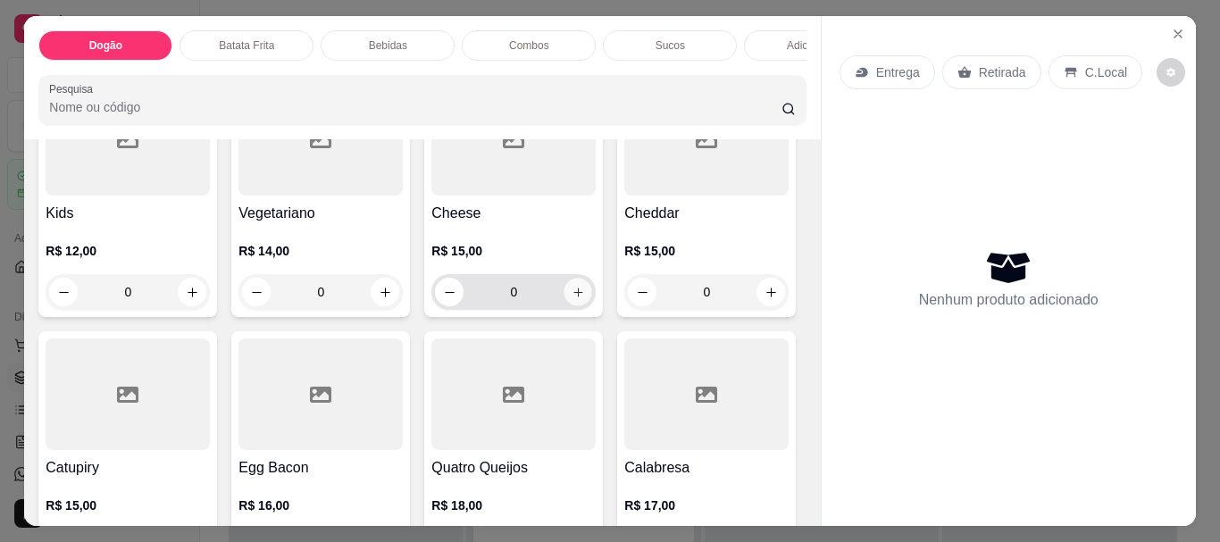
click at [574, 299] on icon "increase-product-quantity" at bounding box center [577, 292] width 13 height 13
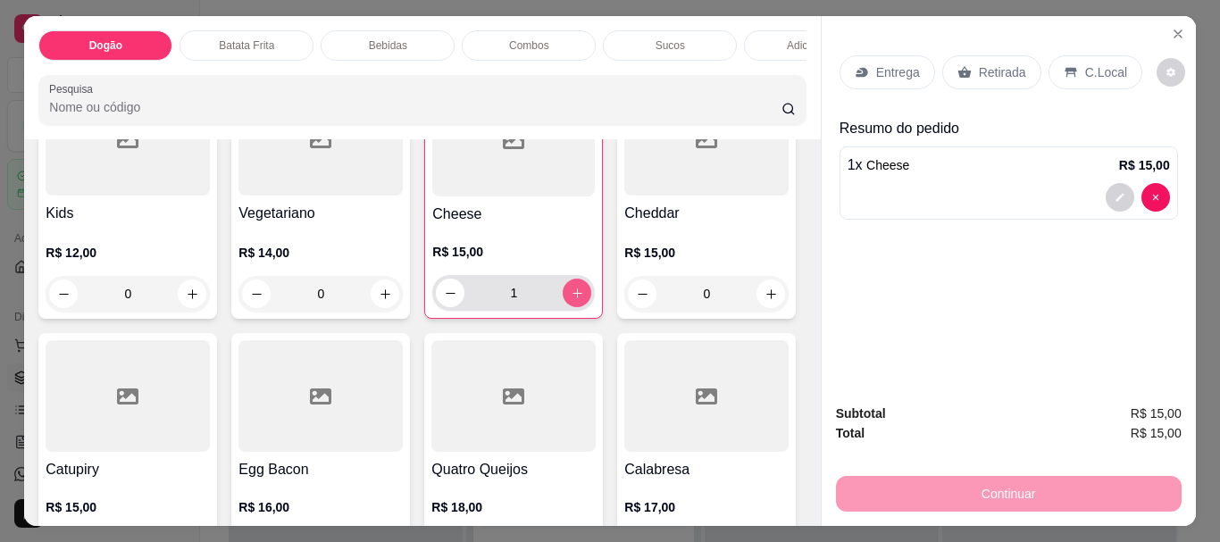
click at [572, 298] on icon "increase-product-quantity" at bounding box center [577, 293] width 10 height 10
type input "3"
click at [381, 32] on div "Bebidas" at bounding box center [388, 45] width 134 height 30
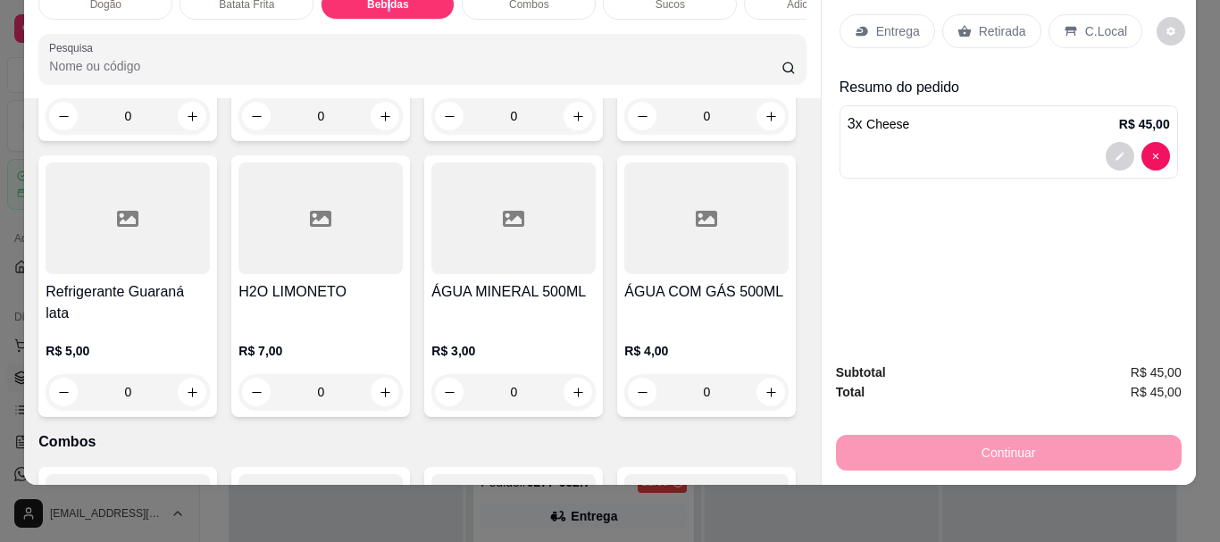
scroll to position [0, 0]
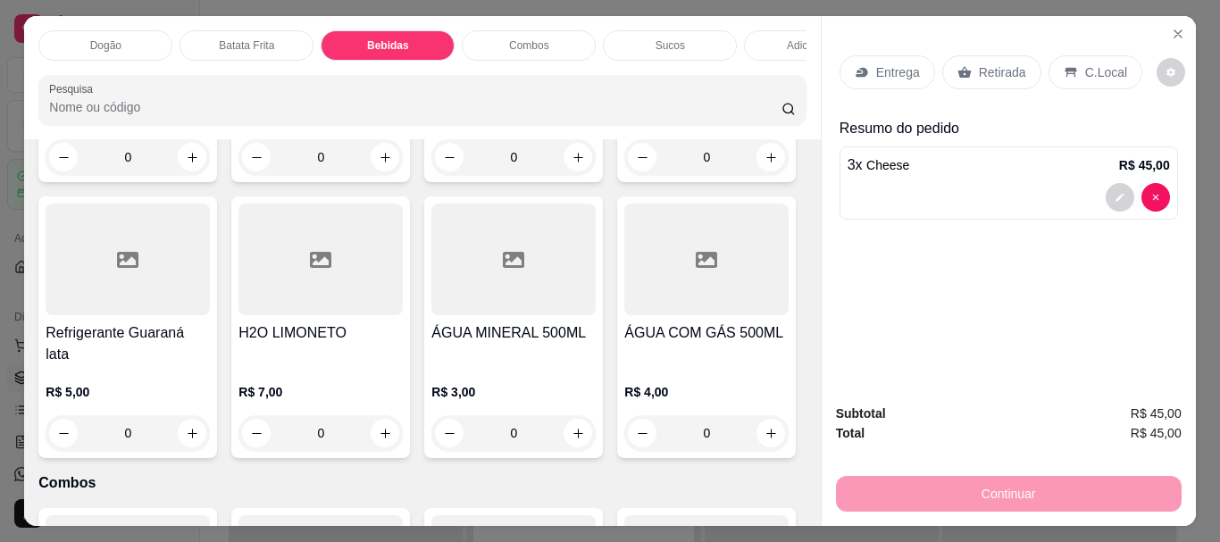
click at [671, 48] on div "Sucos" at bounding box center [670, 45] width 134 height 30
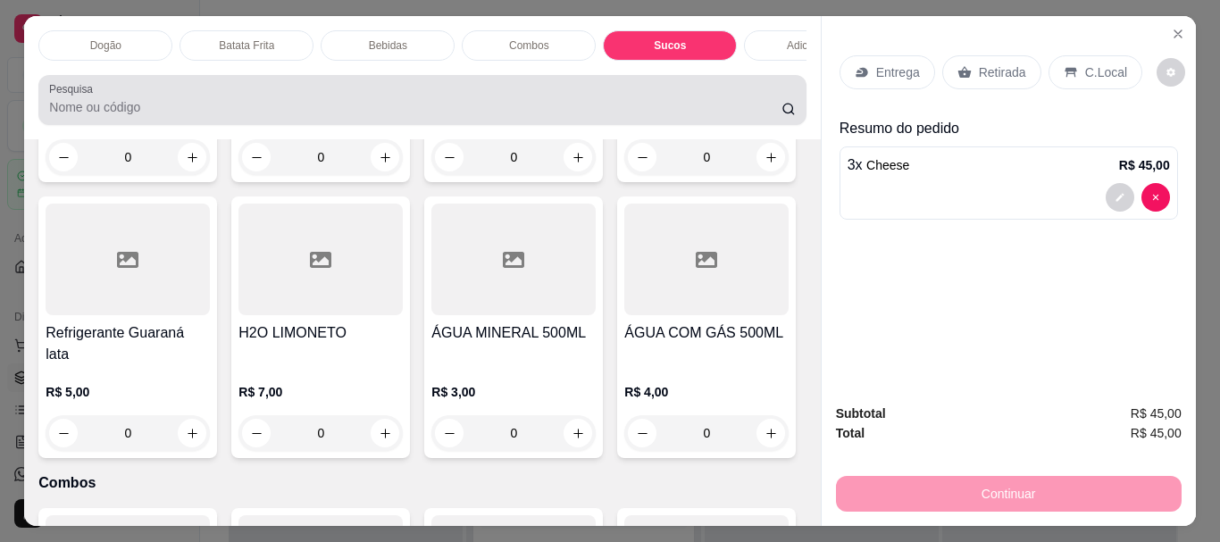
scroll to position [47, 0]
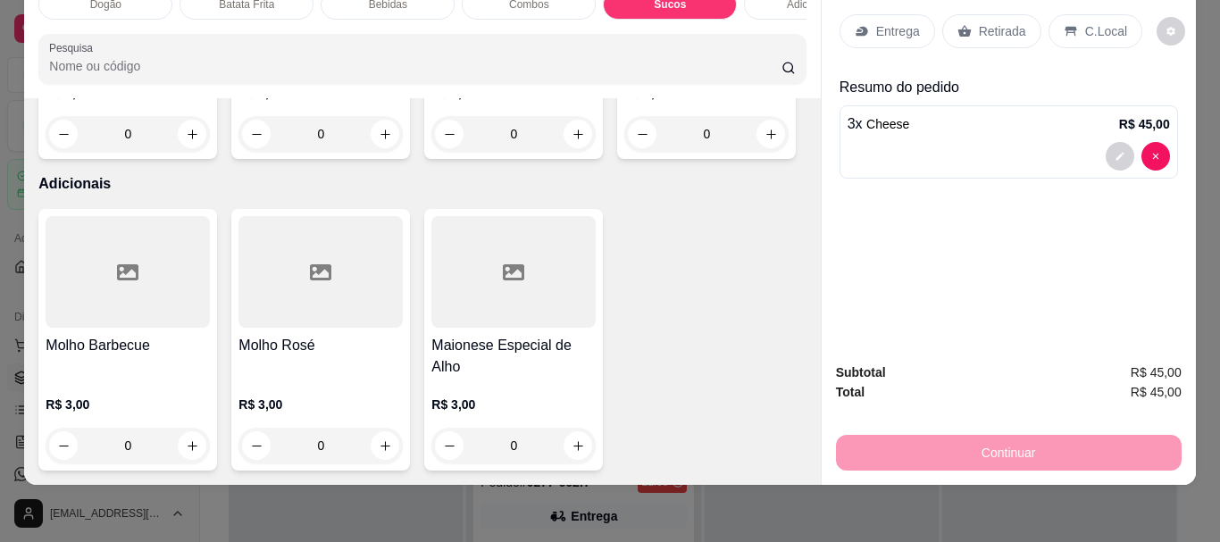
click at [378, 152] on div "0" at bounding box center [320, 134] width 164 height 36
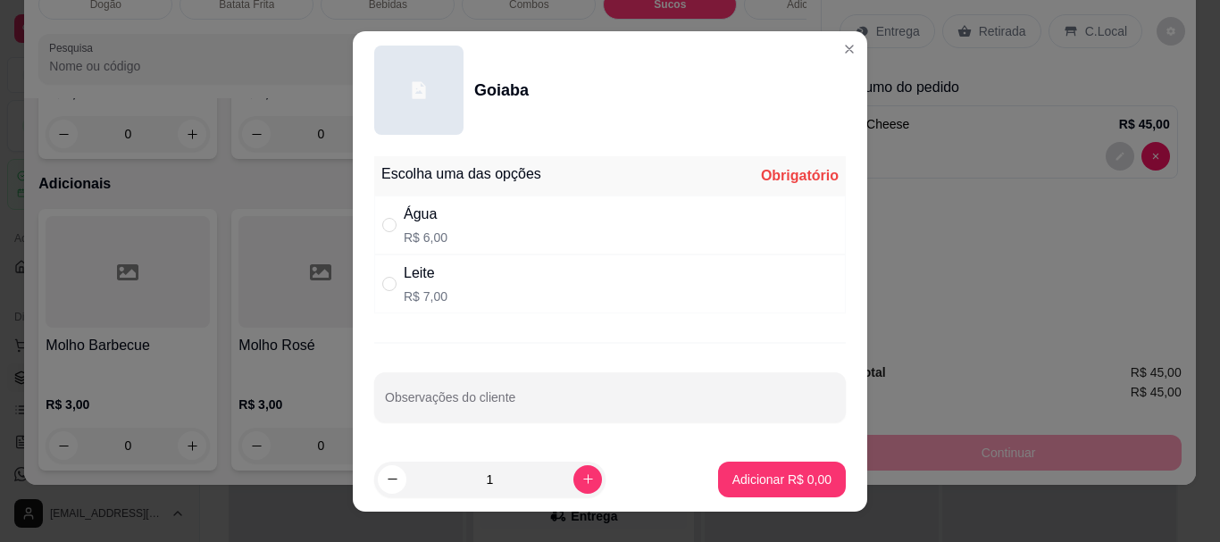
click at [416, 283] on div "Leite" at bounding box center [426, 273] width 44 height 21
radio input "true"
click at [763, 486] on p "Adicionar R$ 7,00" at bounding box center [781, 479] width 96 height 17
type input "1"
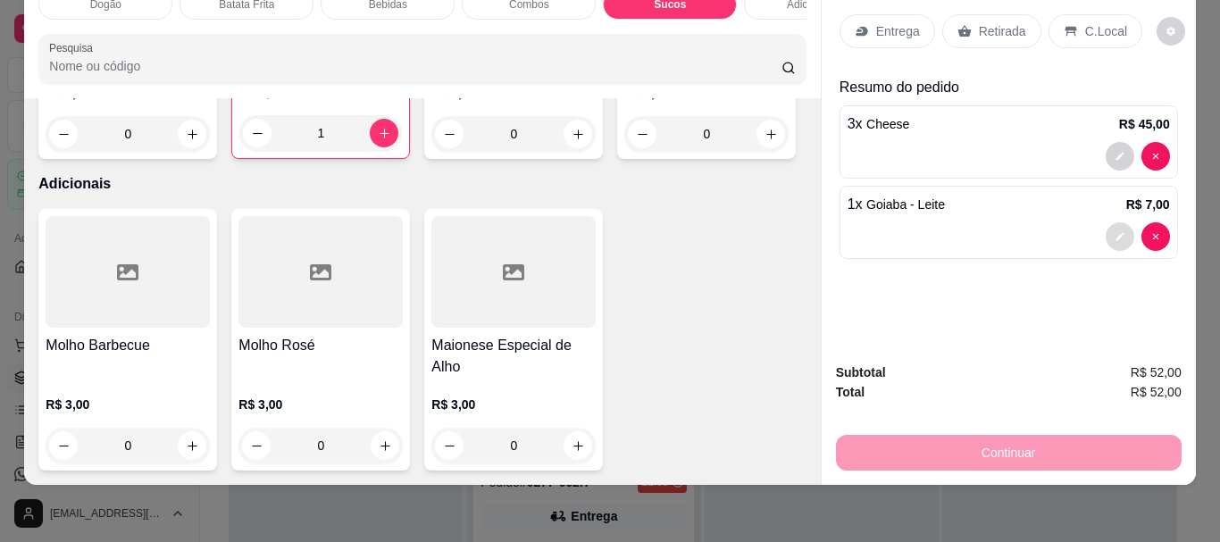
click at [1114, 231] on icon "decrease-product-quantity" at bounding box center [1119, 236] width 11 height 11
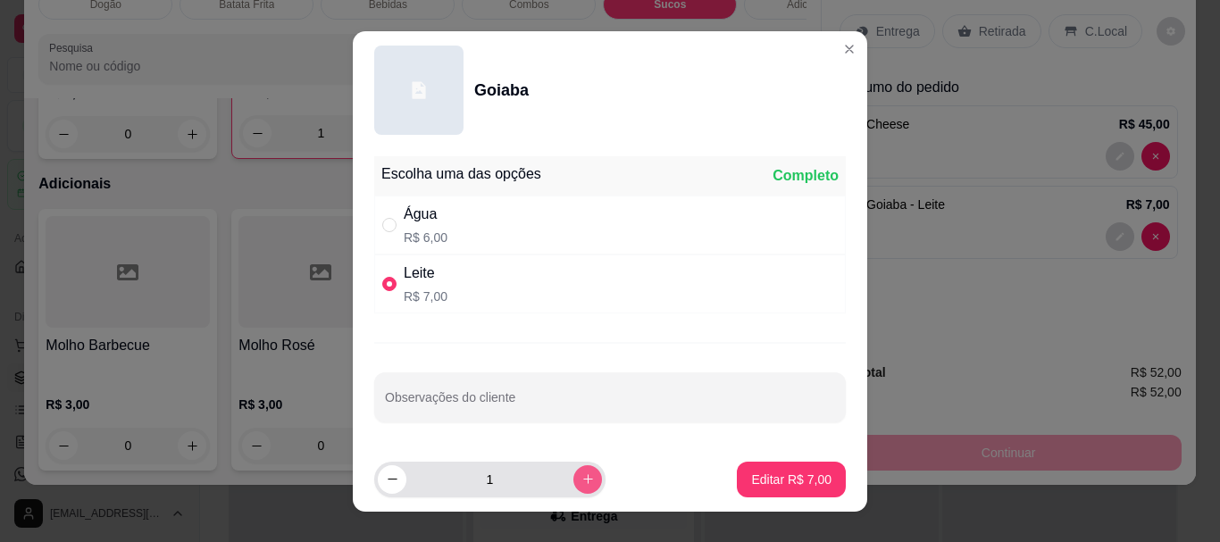
click at [573, 491] on button "increase-product-quantity" at bounding box center [587, 479] width 29 height 29
type input "2"
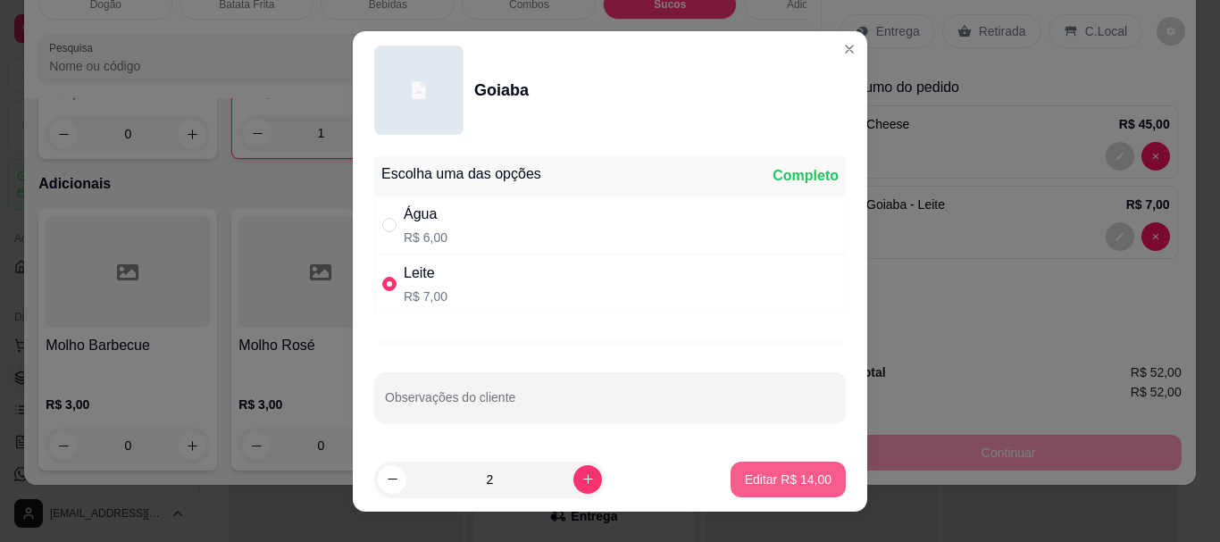
click at [747, 475] on p "Editar R$ 14,00" at bounding box center [788, 480] width 87 height 18
type input "2"
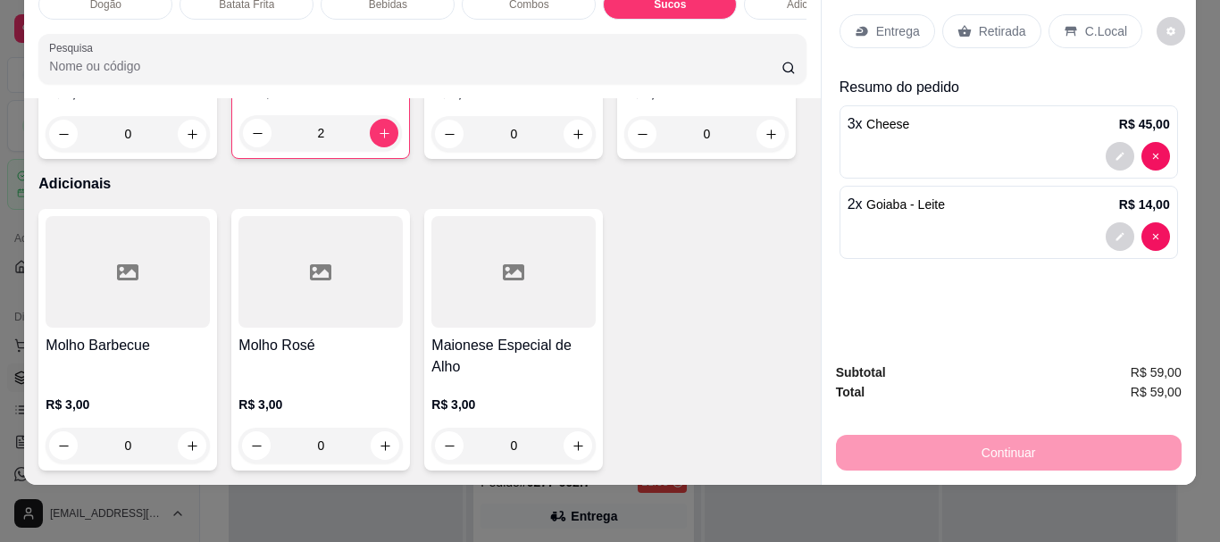
click at [886, 22] on p "Entrega" at bounding box center [898, 31] width 44 height 18
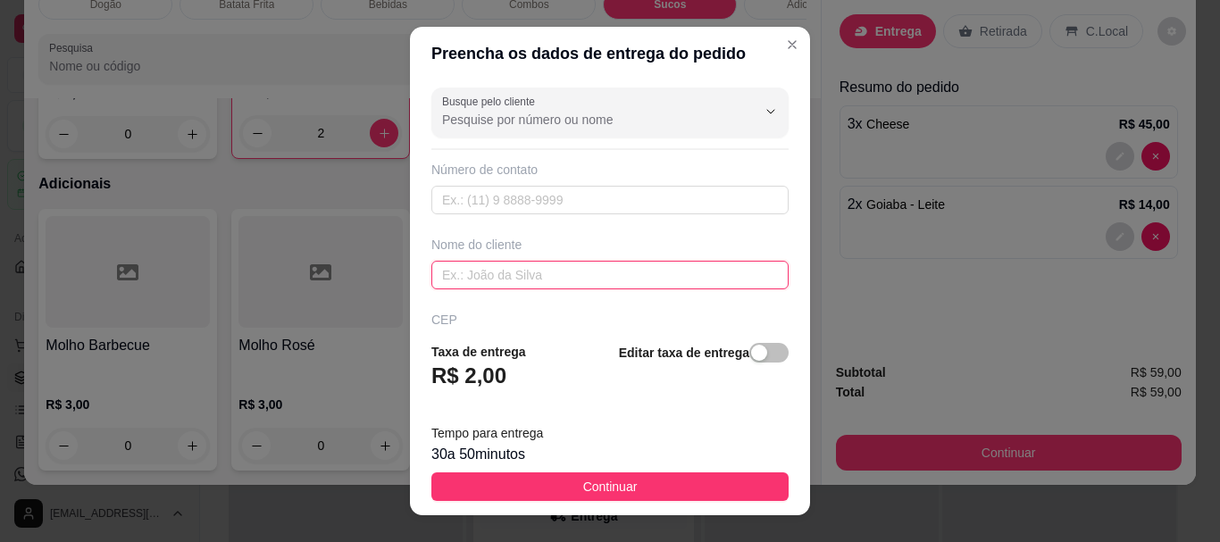
click at [603, 273] on input "text" at bounding box center [609, 275] width 357 height 29
type input "[PERSON_NAME]"
click at [749, 362] on button "button" at bounding box center [768, 353] width 39 height 20
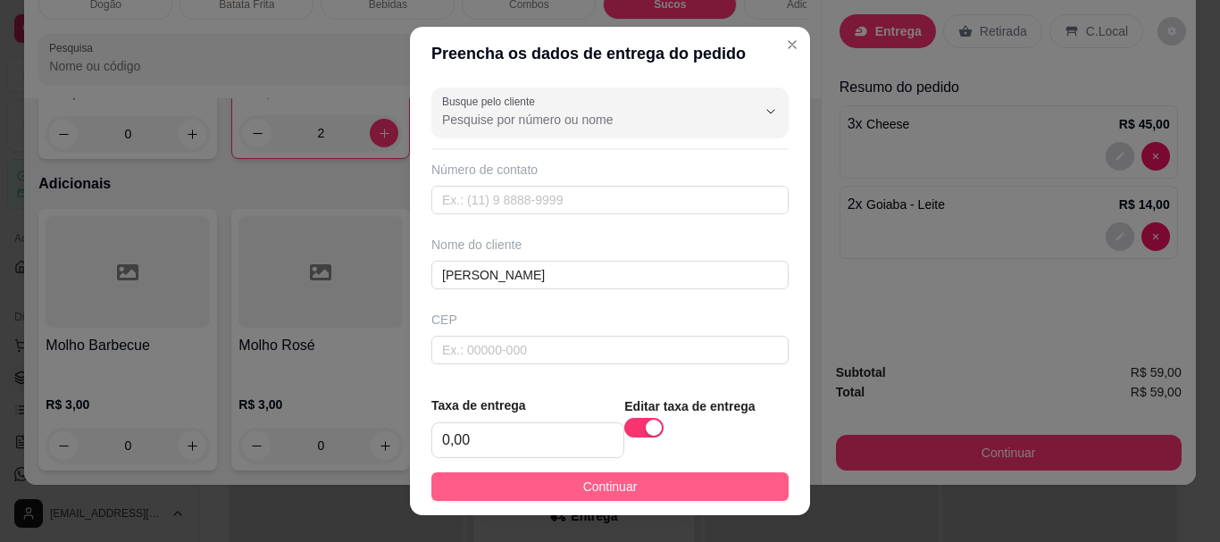
click at [746, 488] on button "Continuar" at bounding box center [609, 486] width 357 height 29
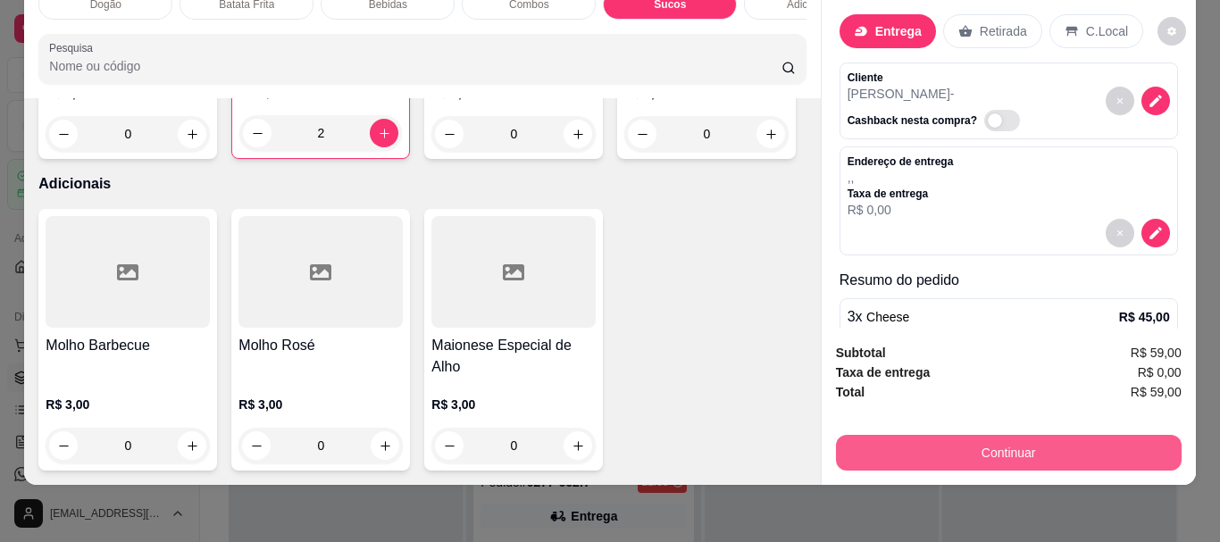
click at [983, 438] on button "Continuar" at bounding box center [1009, 453] width 346 height 36
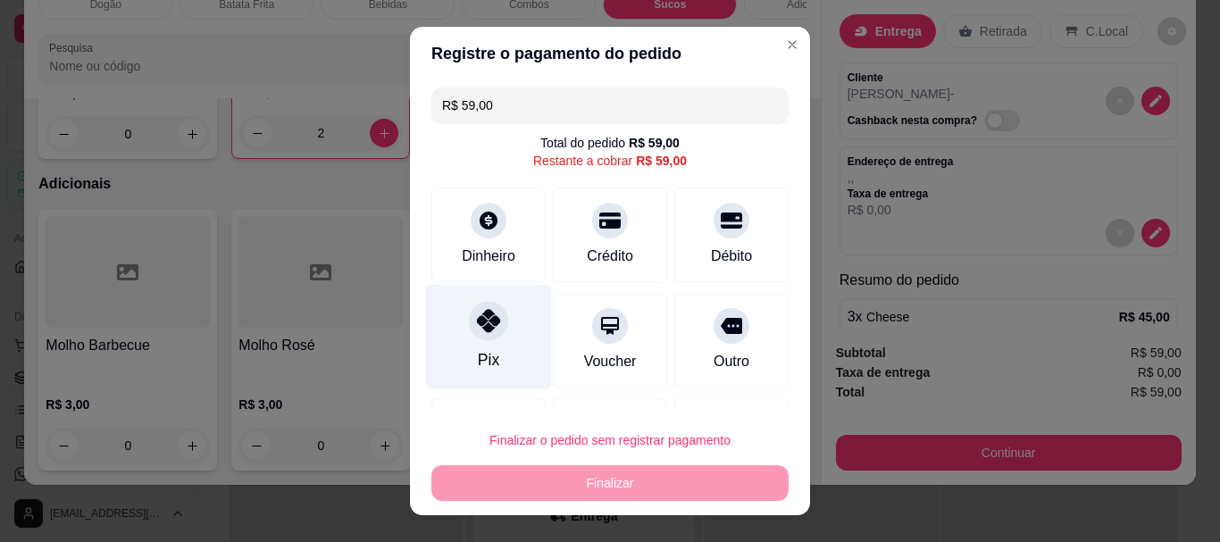
click at [475, 336] on div at bounding box center [488, 321] width 39 height 39
type input "R$ 0,00"
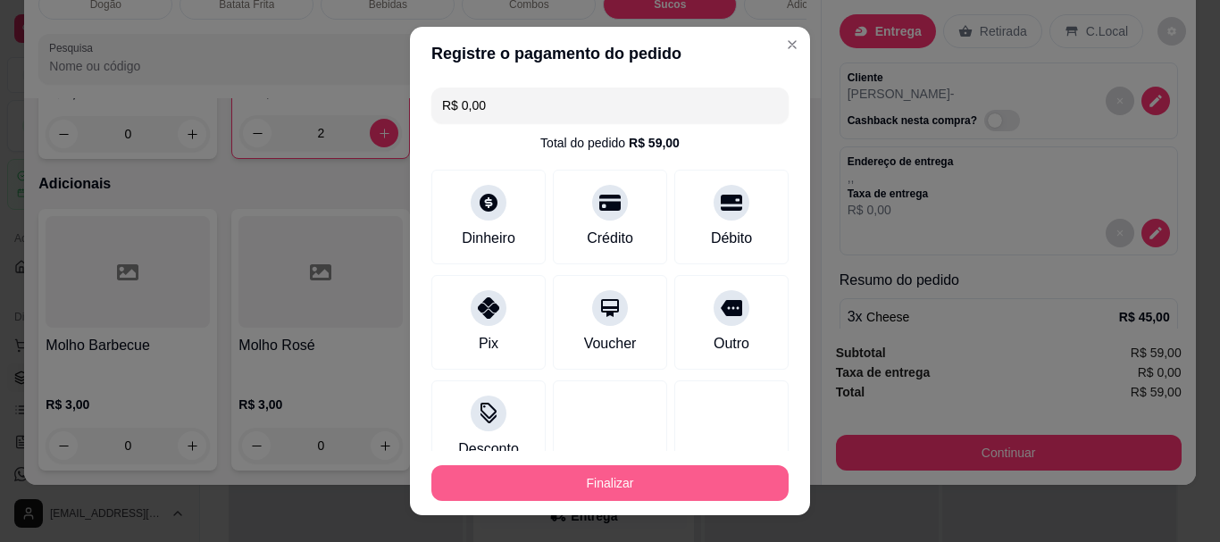
click at [634, 483] on button "Finalizar" at bounding box center [609, 483] width 357 height 36
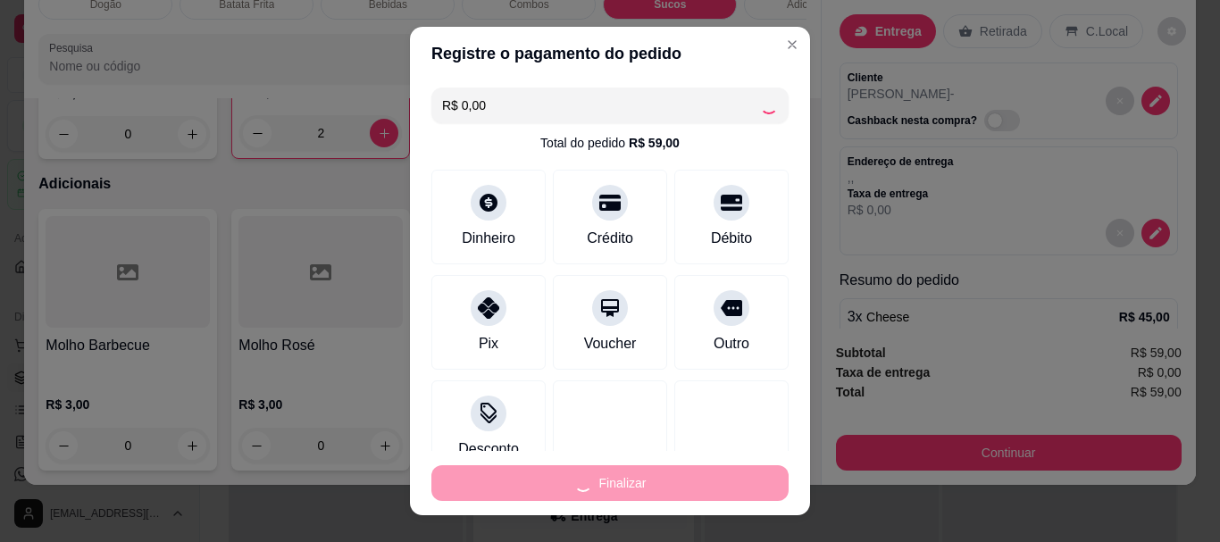
type input "0"
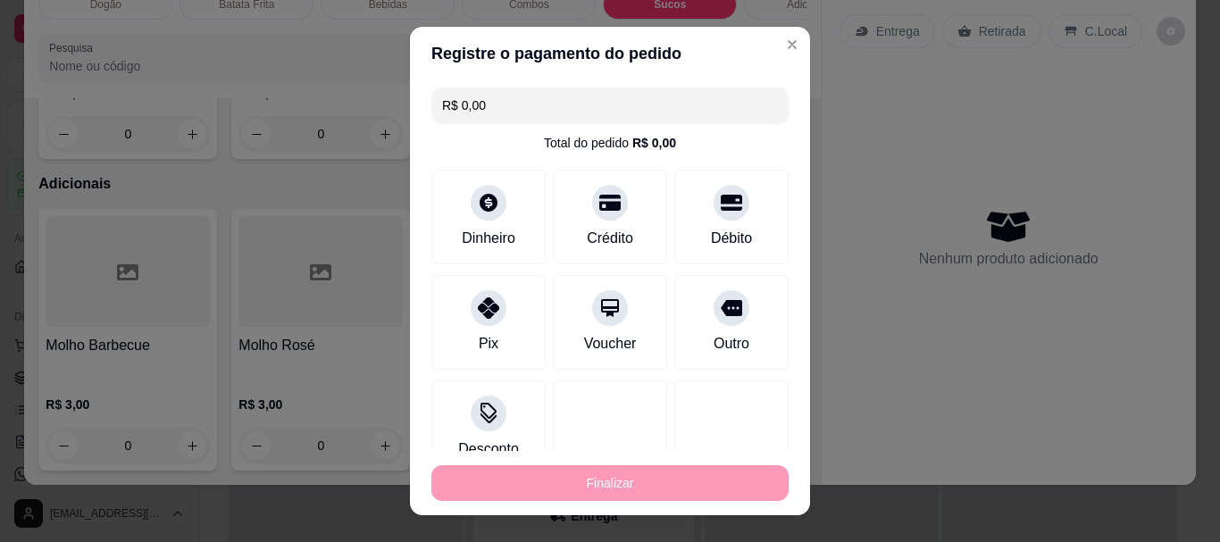
type input "-R$ 59,00"
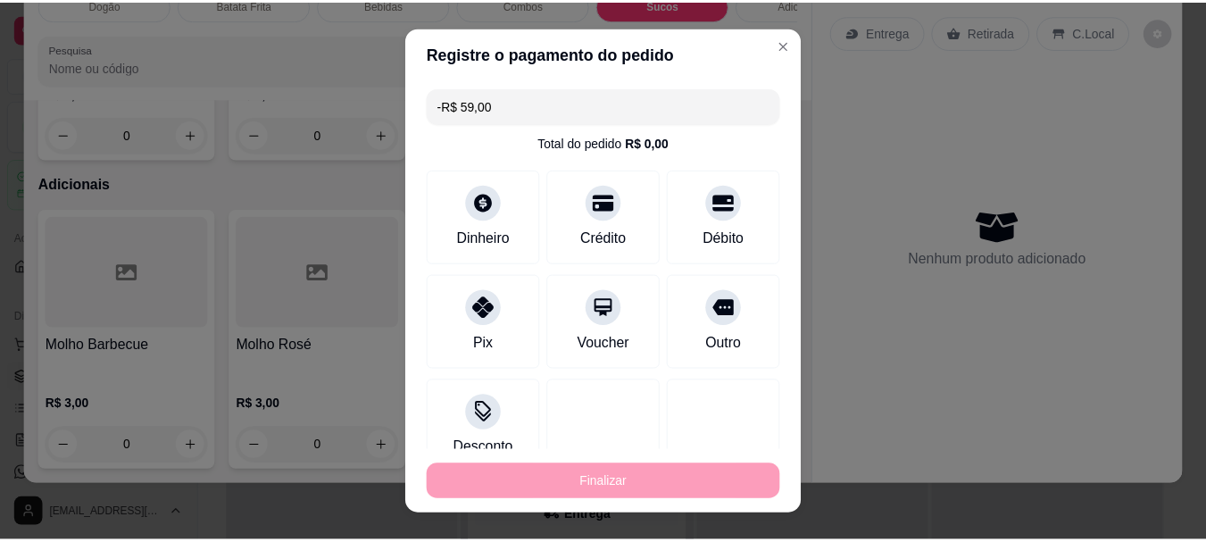
scroll to position [3298, 0]
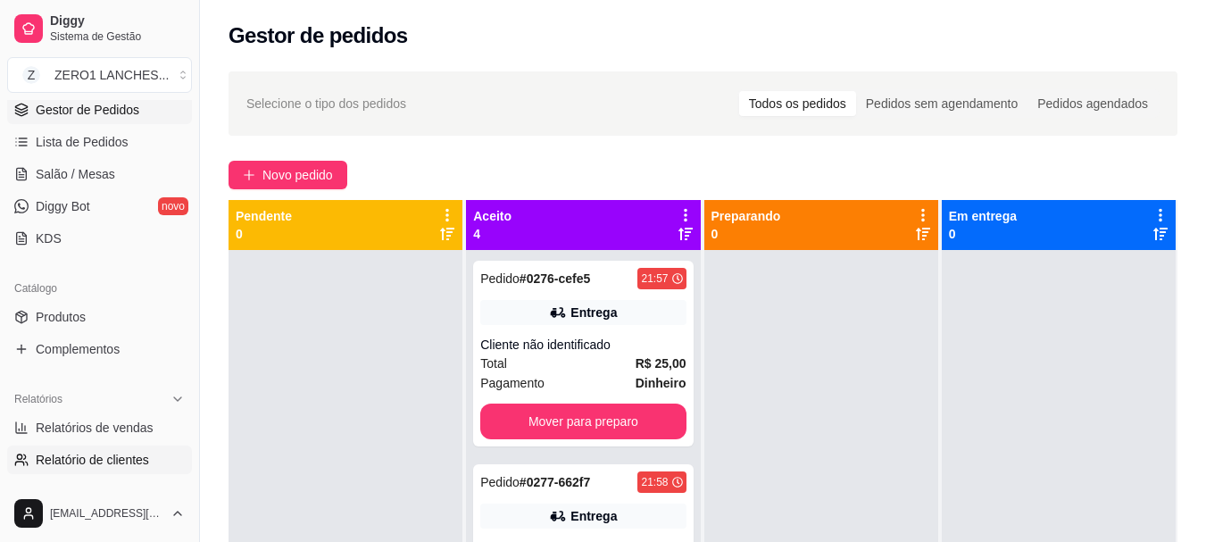
scroll to position [446, 0]
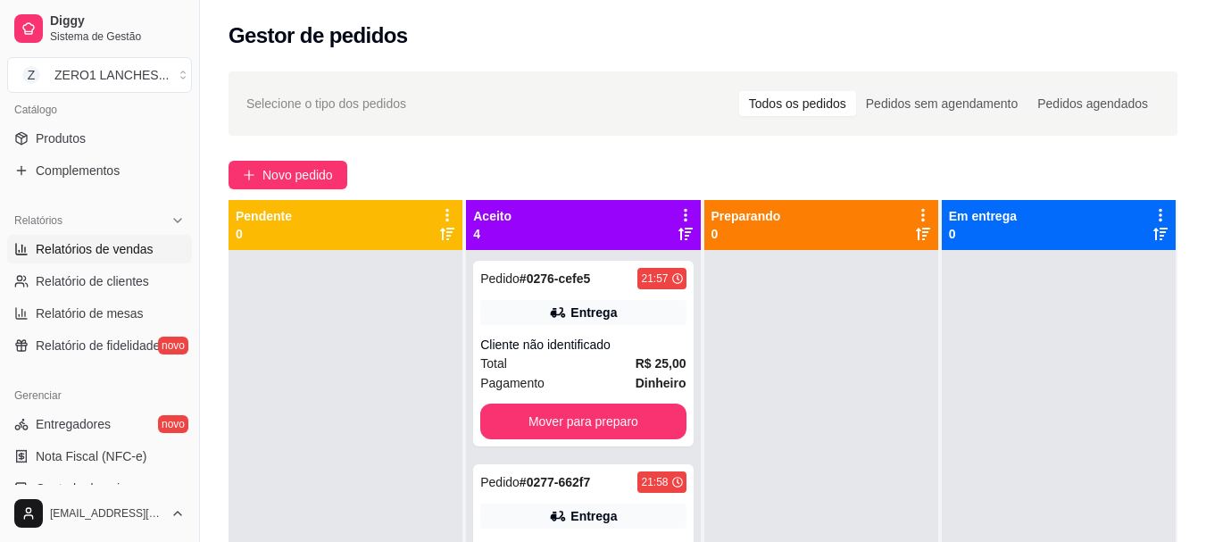
click at [79, 238] on link "Relatórios de vendas" at bounding box center [99, 249] width 185 height 29
select select "ALL"
select select "0"
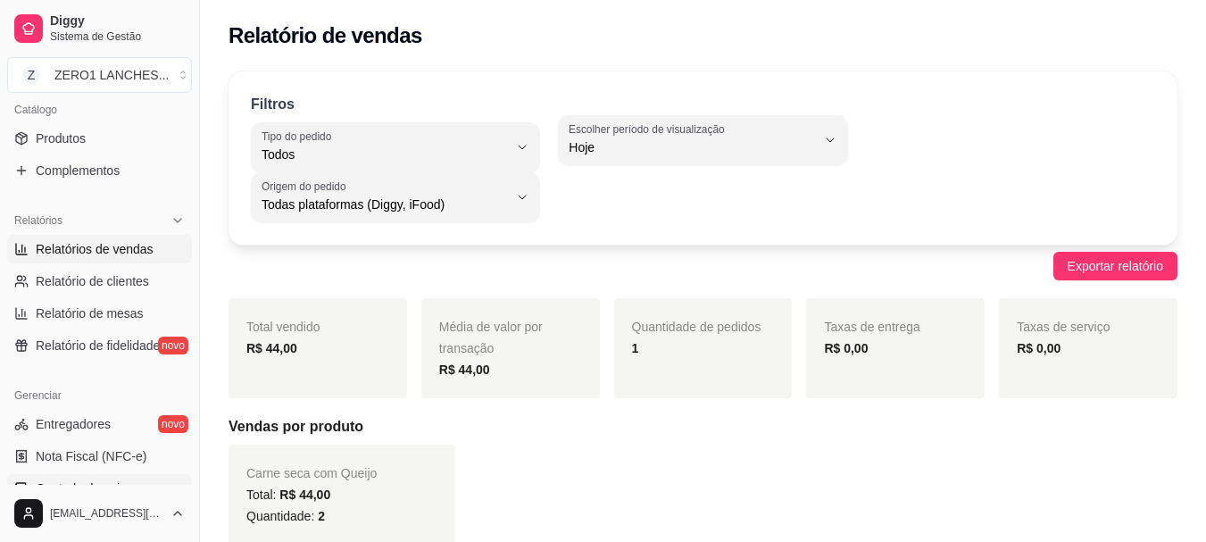
scroll to position [536, 0]
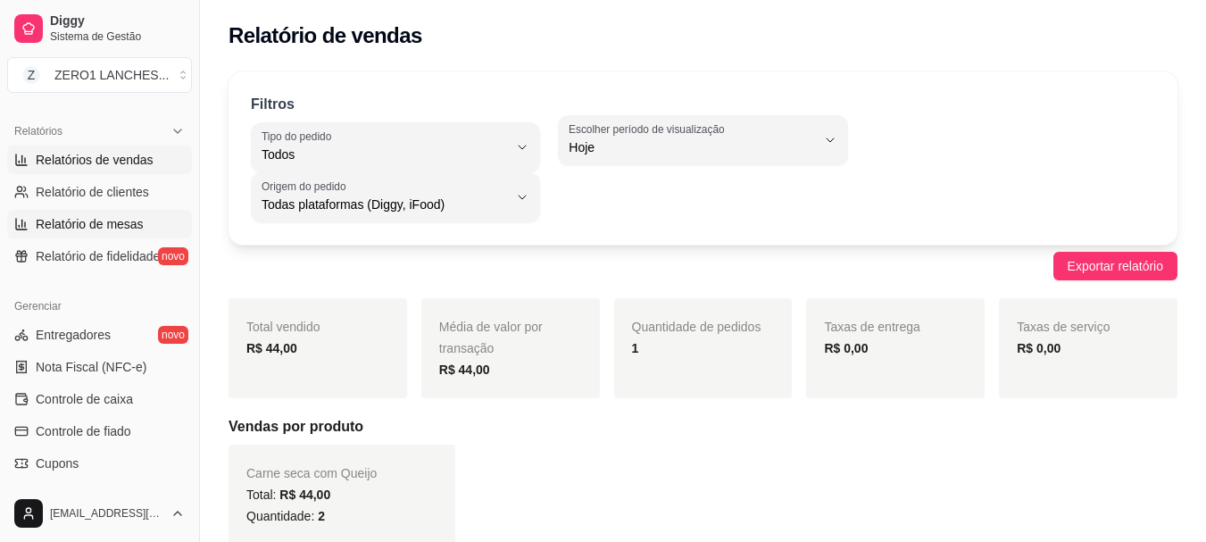
click at [102, 232] on span "Relatório de mesas" at bounding box center [90, 224] width 108 height 18
select select "TOTAL_OF_ORDERS"
select select "7"
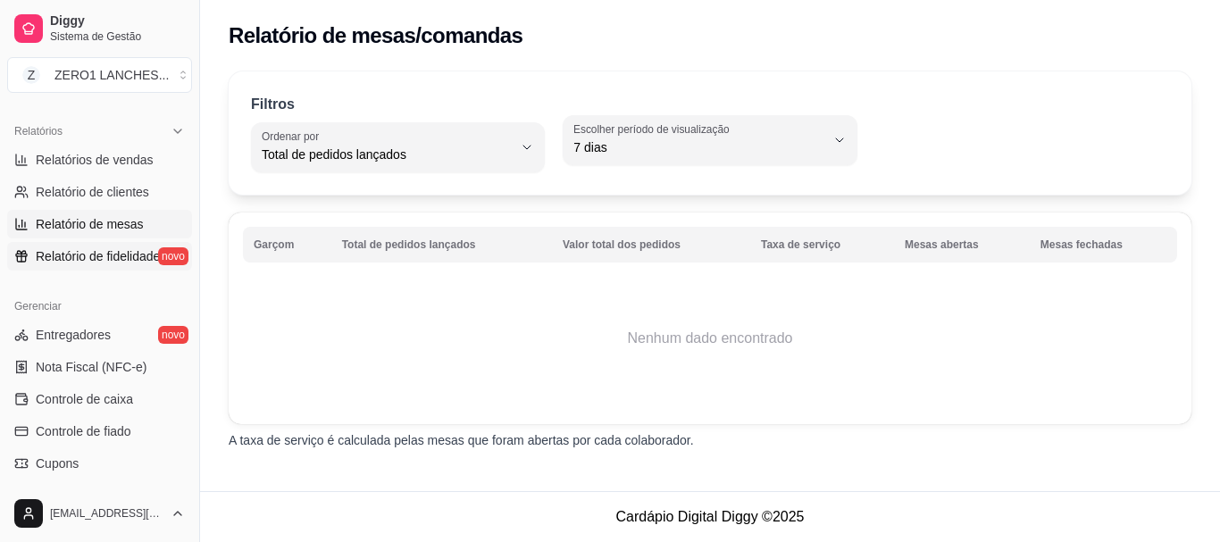
click at [98, 267] on link "Relatório de fidelidade novo" at bounding box center [99, 256] width 185 height 29
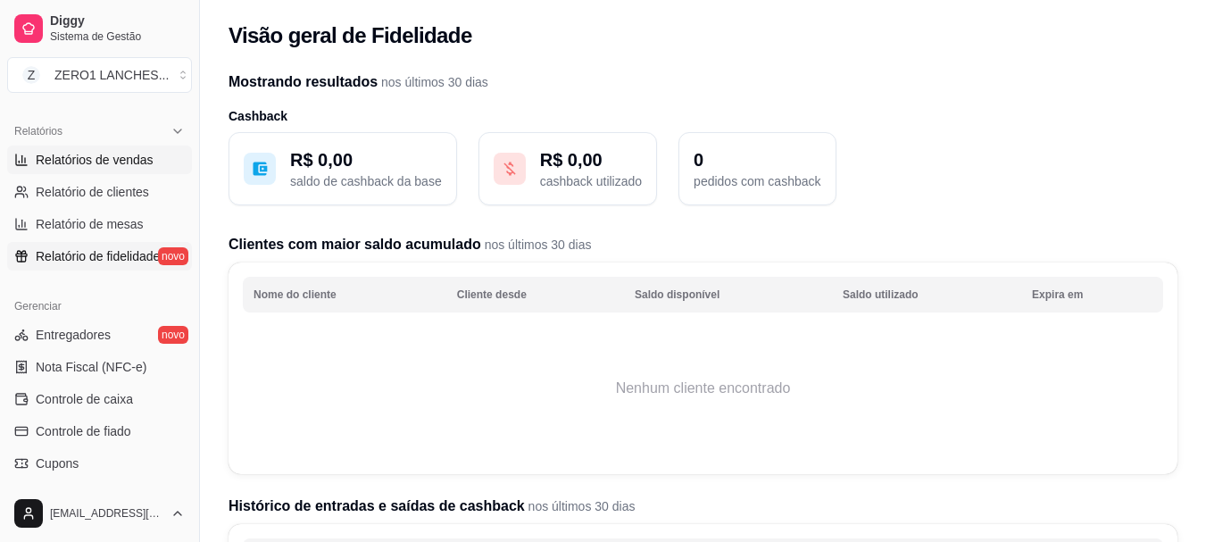
click at [128, 161] on span "Relatórios de vendas" at bounding box center [95, 160] width 118 height 18
select select "ALL"
select select "0"
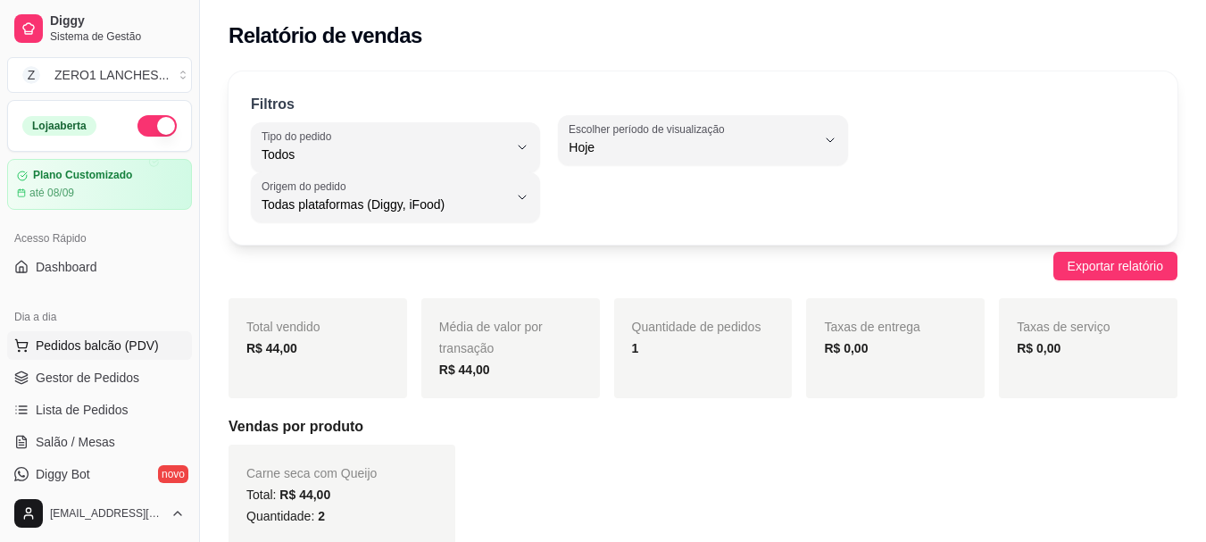
click at [95, 344] on span "Pedidos balcão (PDV)" at bounding box center [97, 346] width 123 height 18
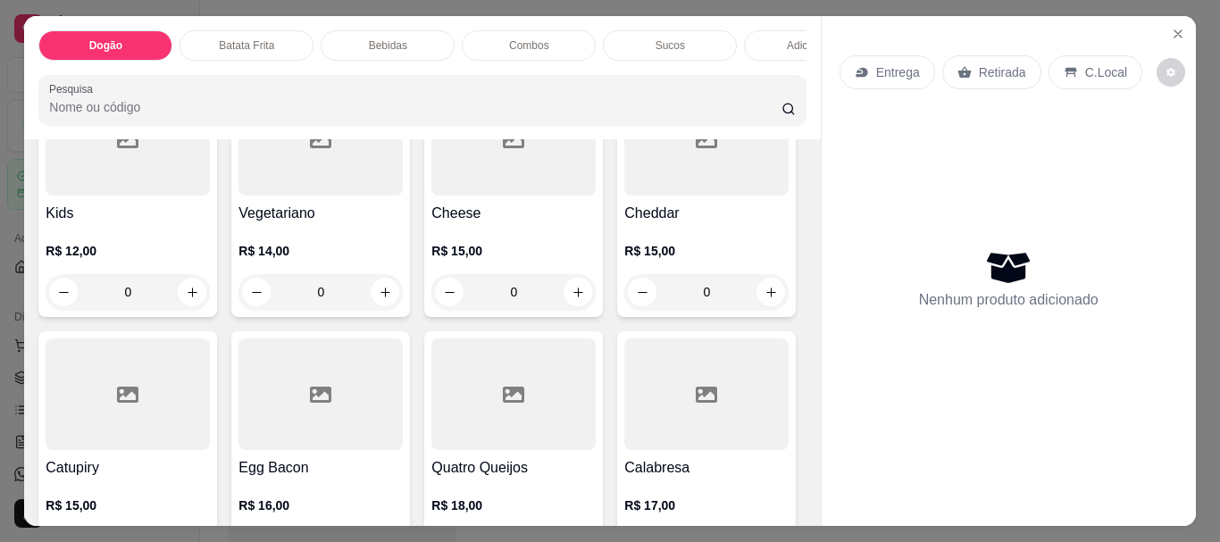
scroll to position [446, 0]
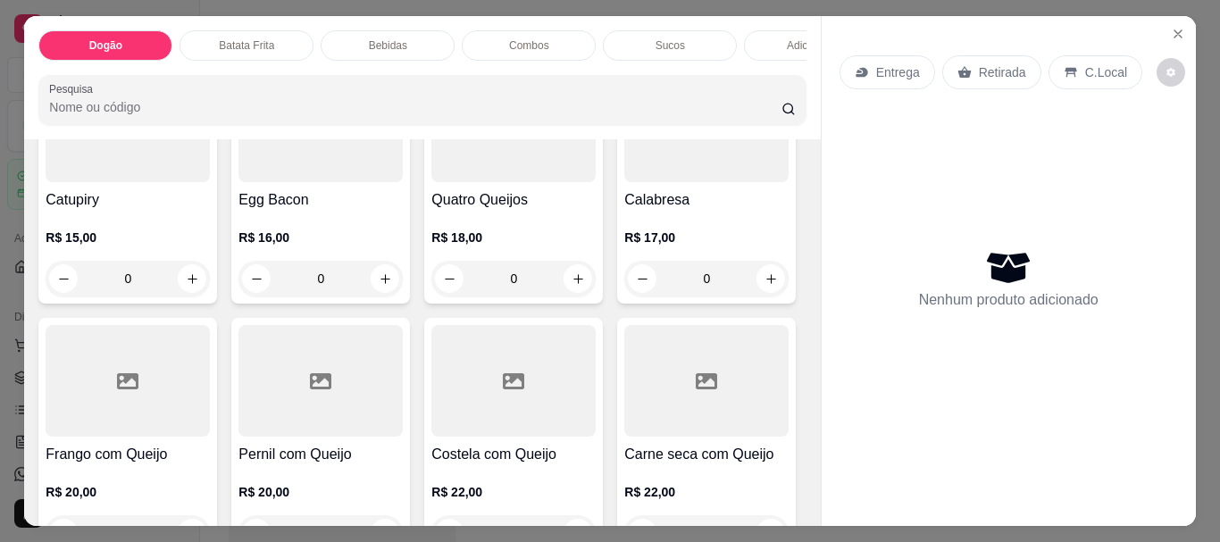
click at [378, 30] on div "Bebidas" at bounding box center [388, 45] width 134 height 30
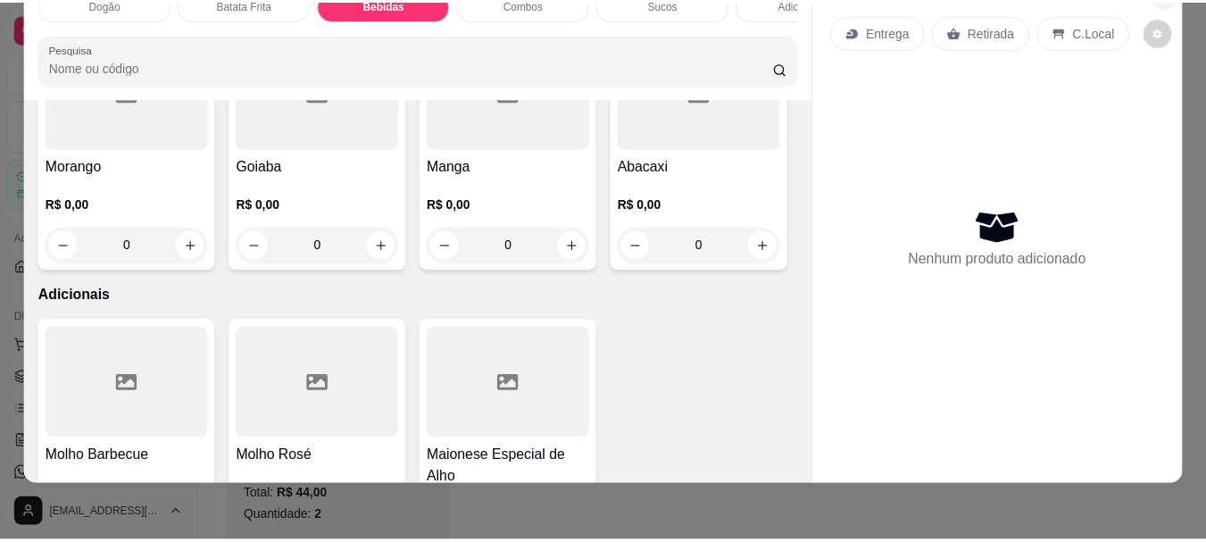
scroll to position [0, 0]
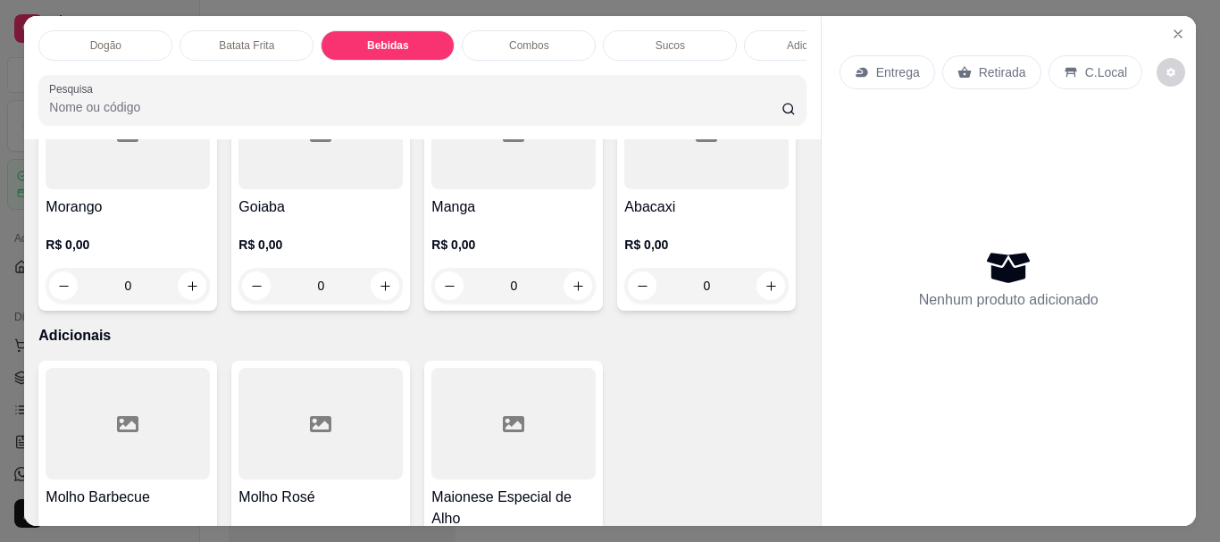
click at [1185, 32] on div "Entrega Retirada C.Local Nenhum produto adicionado" at bounding box center [1008, 256] width 374 height 481
click at [1174, 30] on icon "Close" at bounding box center [1177, 33] width 7 height 7
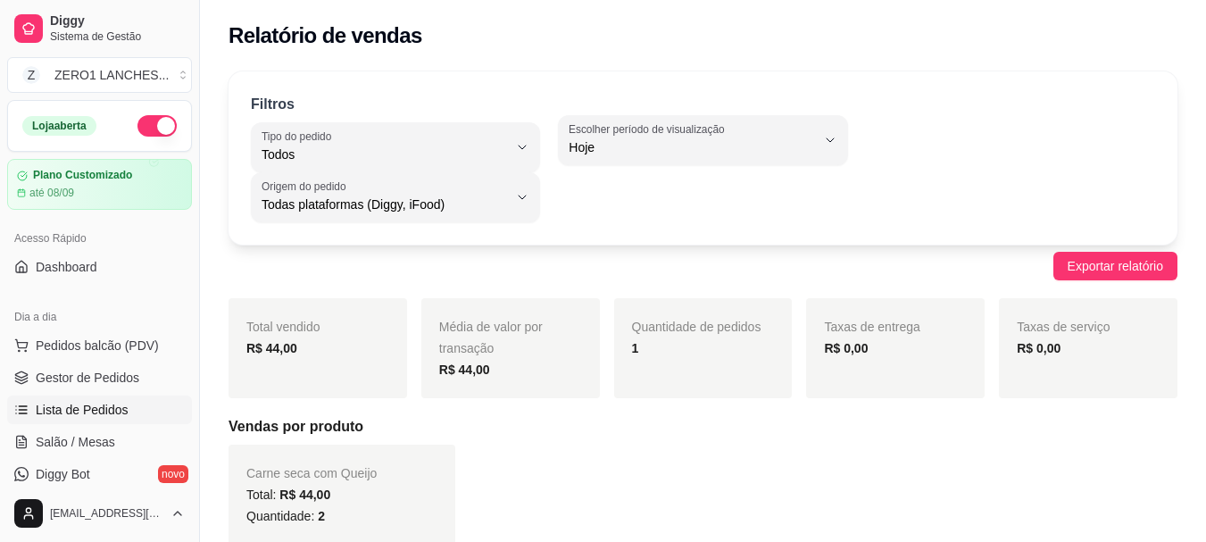
click at [95, 413] on span "Lista de Pedidos" at bounding box center [82, 410] width 93 height 18
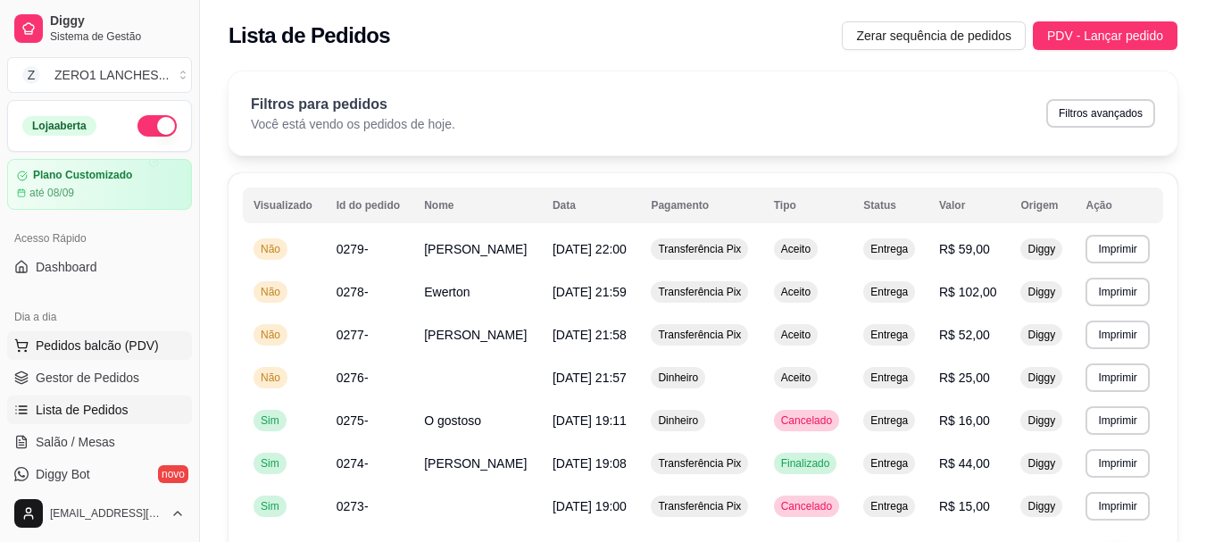
click at [79, 345] on span "Pedidos balcão (PDV)" at bounding box center [97, 346] width 123 height 18
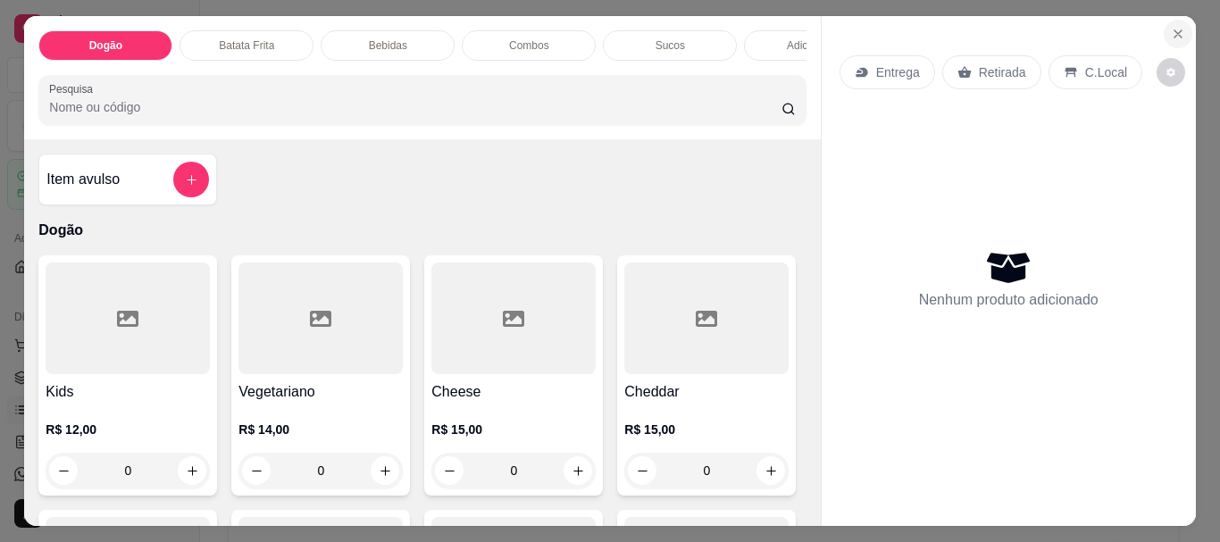
click at [1169, 20] on button "Close" at bounding box center [1177, 34] width 29 height 29
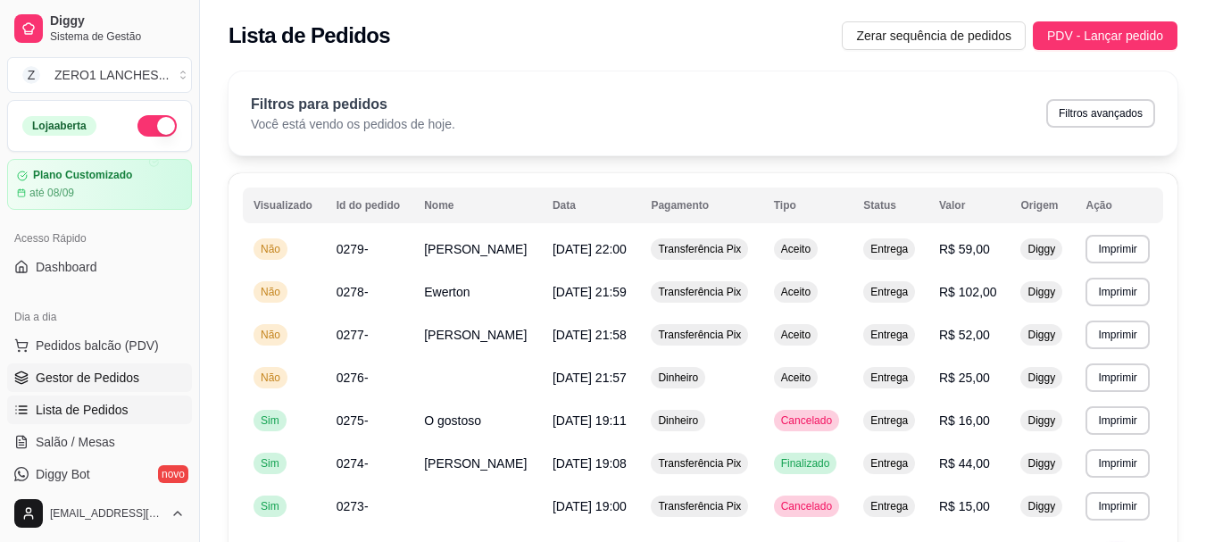
click at [79, 376] on span "Gestor de Pedidos" at bounding box center [88, 378] width 104 height 18
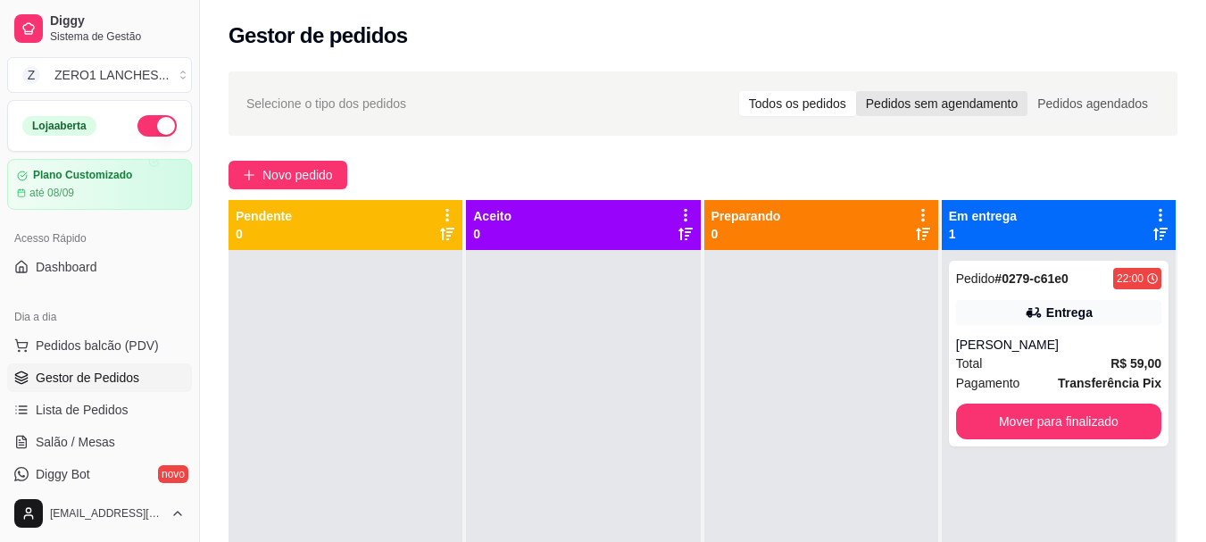
click at [886, 96] on div "Pedidos sem agendamento" at bounding box center [941, 103] width 171 height 25
click at [856, 91] on input "Pedidos sem agendamento" at bounding box center [856, 91] width 0 height 0
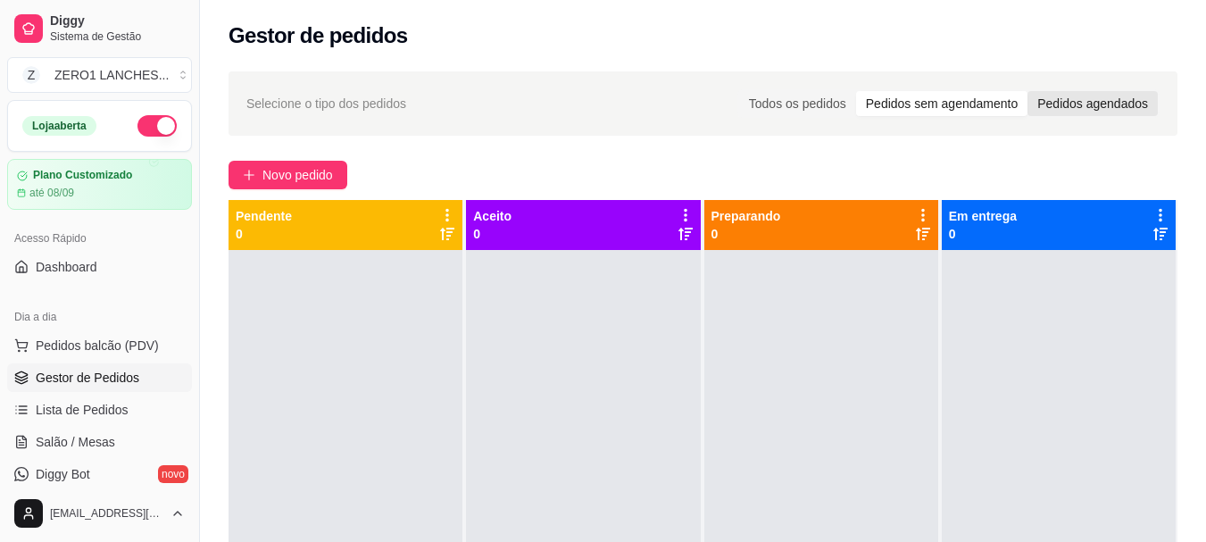
click at [1082, 104] on div "Pedidos agendados" at bounding box center [1093, 103] width 130 height 25
click at [1028, 91] on input "Pedidos agendados" at bounding box center [1028, 91] width 0 height 0
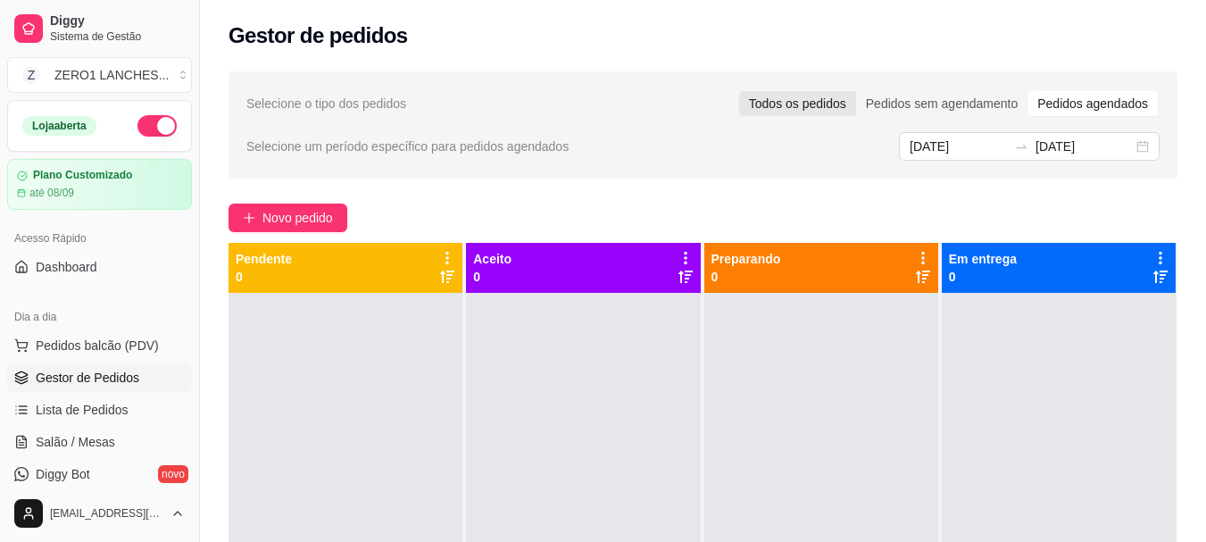
click at [806, 102] on div "Todos os pedidos" at bounding box center [797, 103] width 117 height 25
click at [739, 91] on input "Todos os pedidos" at bounding box center [739, 91] width 0 height 0
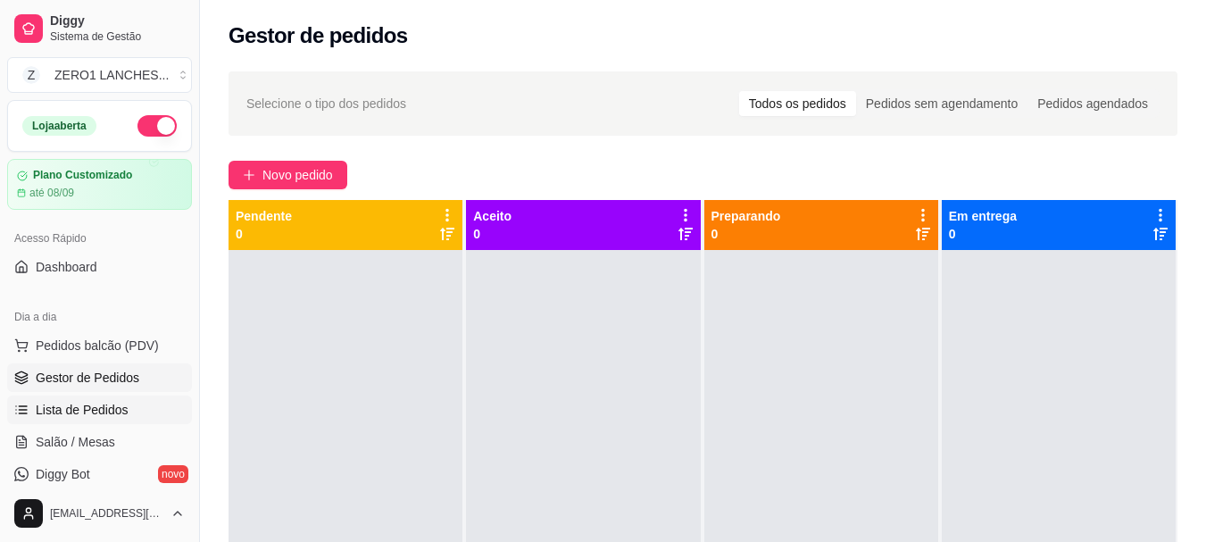
click at [82, 415] on span "Lista de Pedidos" at bounding box center [82, 410] width 93 height 18
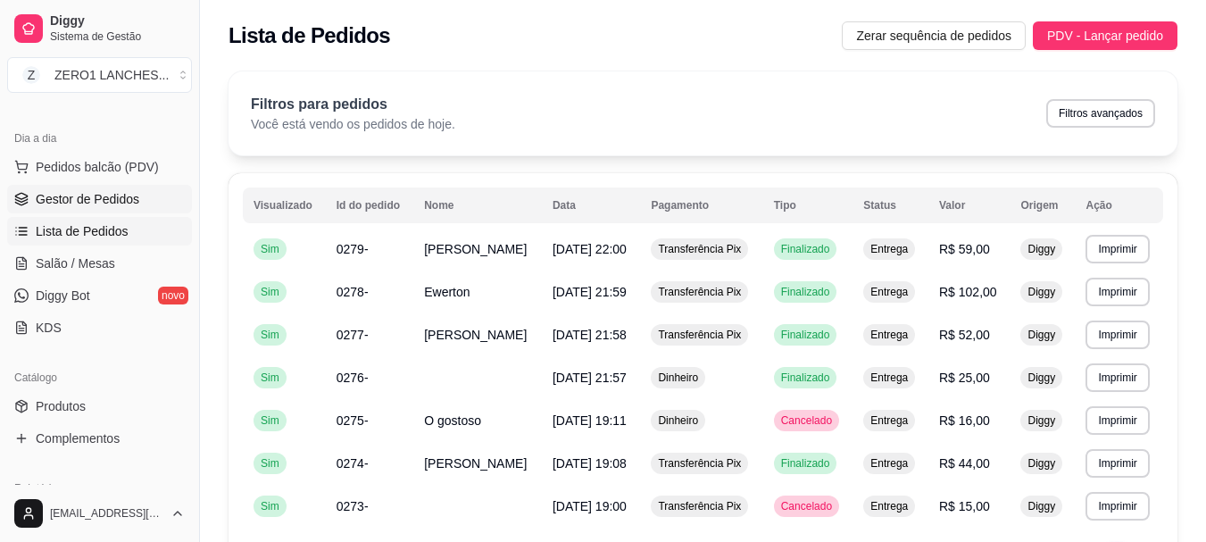
scroll to position [89, 0]
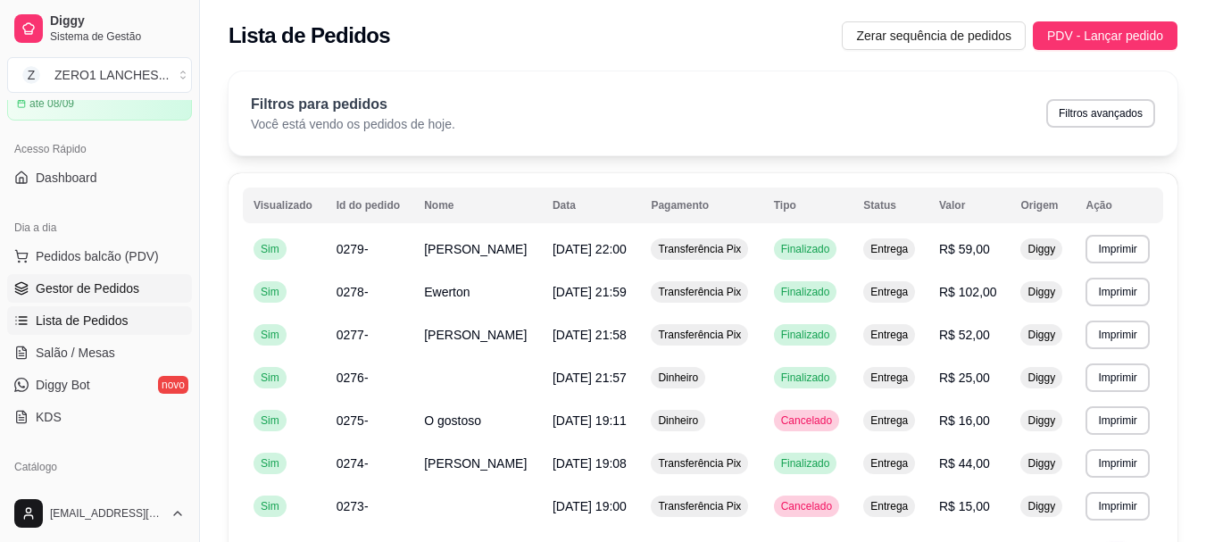
click at [123, 293] on span "Gestor de Pedidos" at bounding box center [88, 288] width 104 height 18
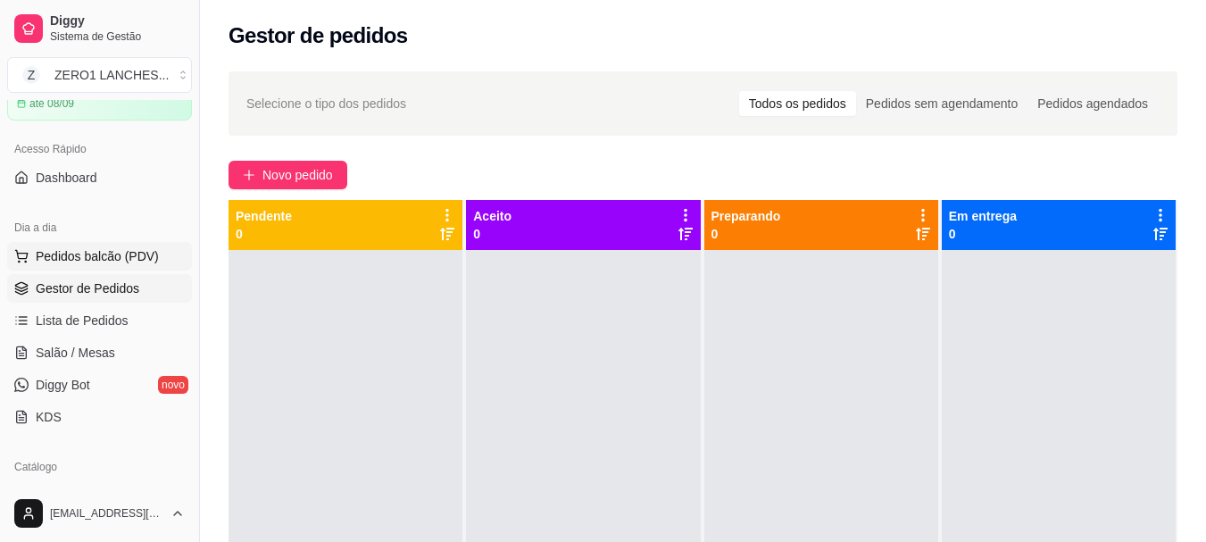
click at [128, 266] on button "Pedidos balcão (PDV)" at bounding box center [99, 256] width 185 height 29
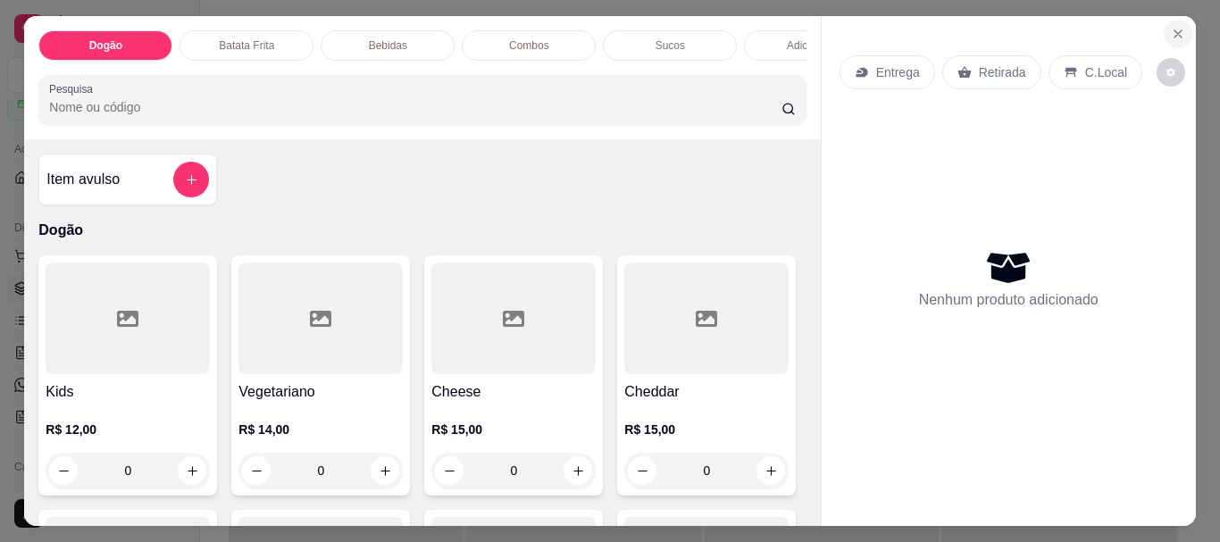
click at [1176, 27] on icon "Close" at bounding box center [1178, 34] width 14 height 14
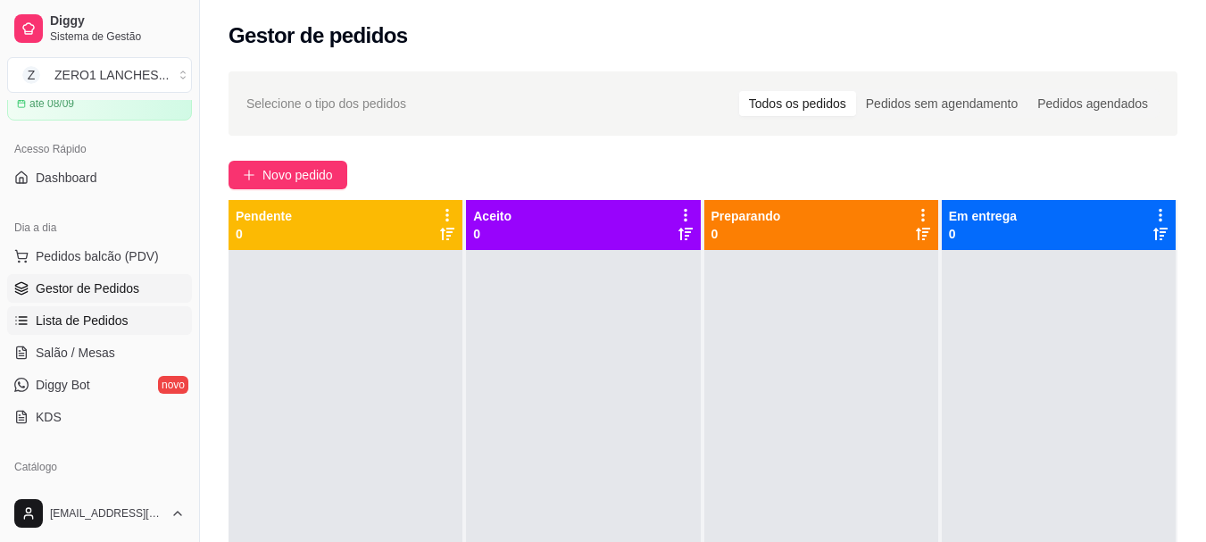
click at [124, 321] on span "Lista de Pedidos" at bounding box center [82, 321] width 93 height 18
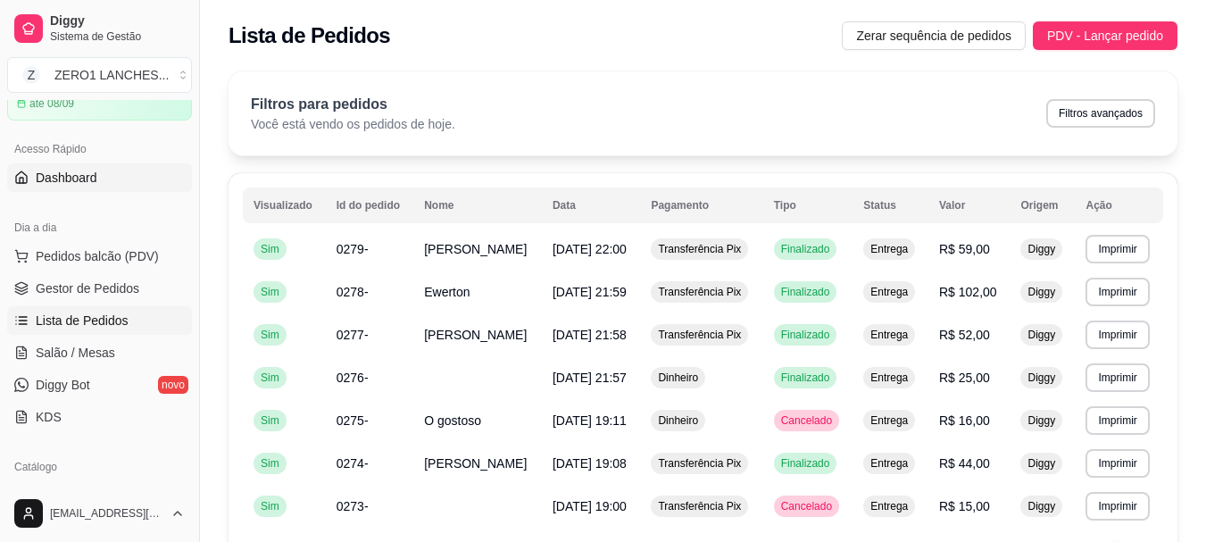
click at [107, 182] on link "Dashboard" at bounding box center [99, 177] width 185 height 29
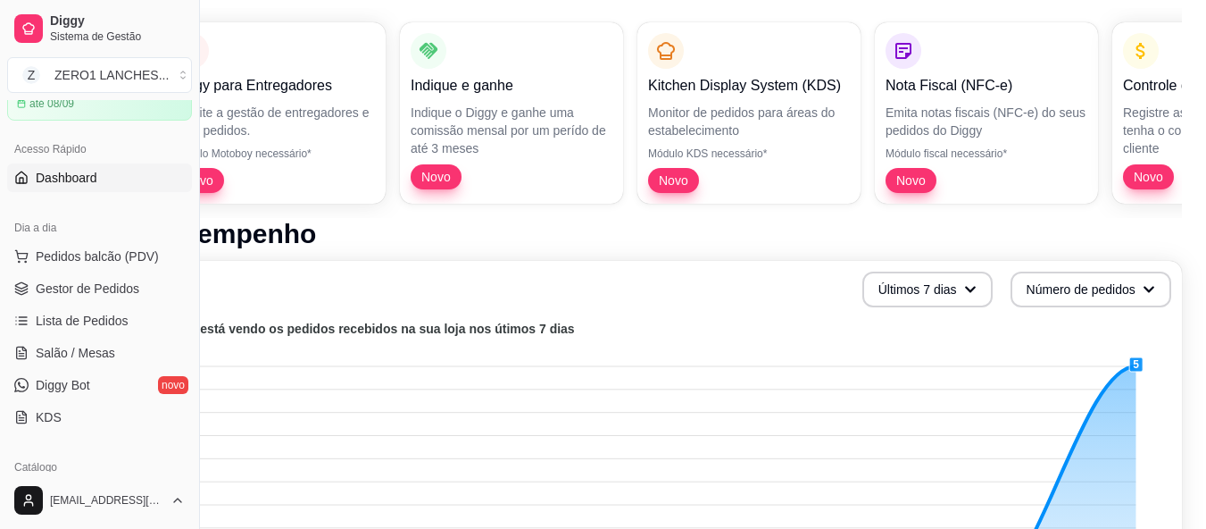
scroll to position [0, 80]
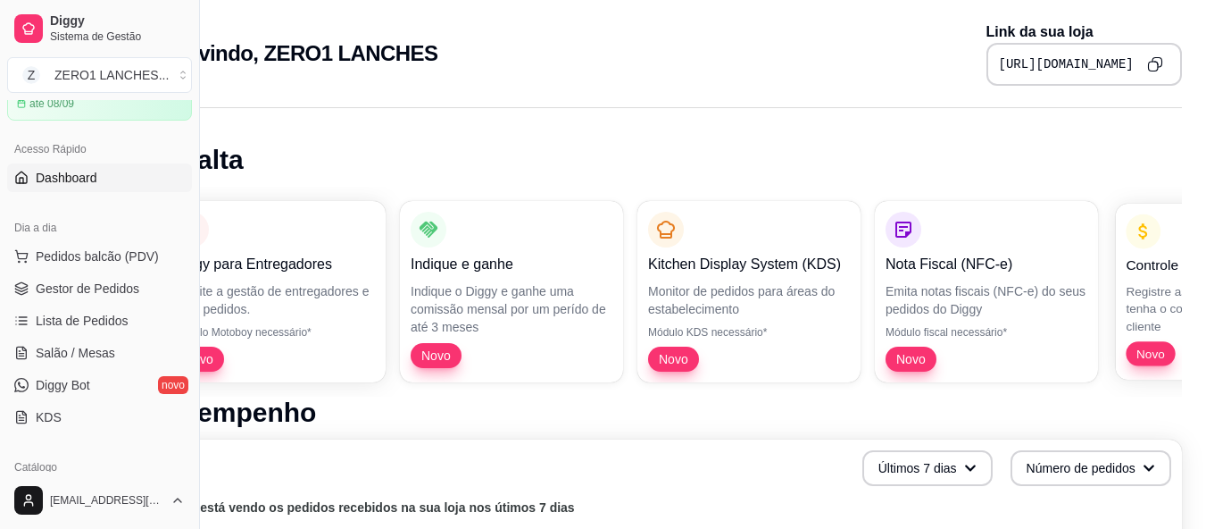
click at [1142, 344] on div "Novo" at bounding box center [1150, 353] width 49 height 24
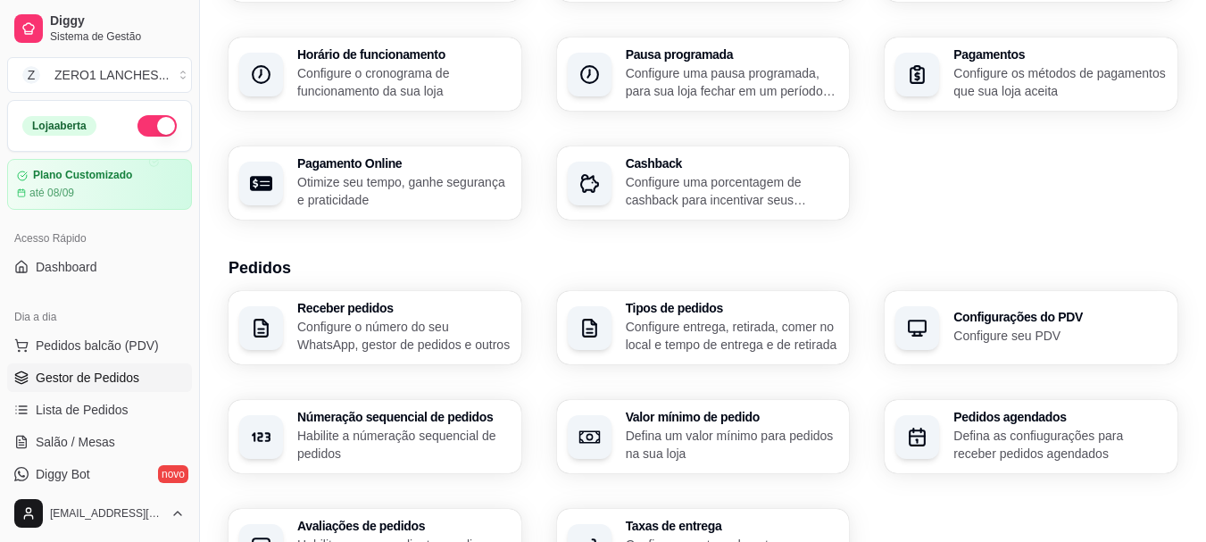
scroll to position [89, 0]
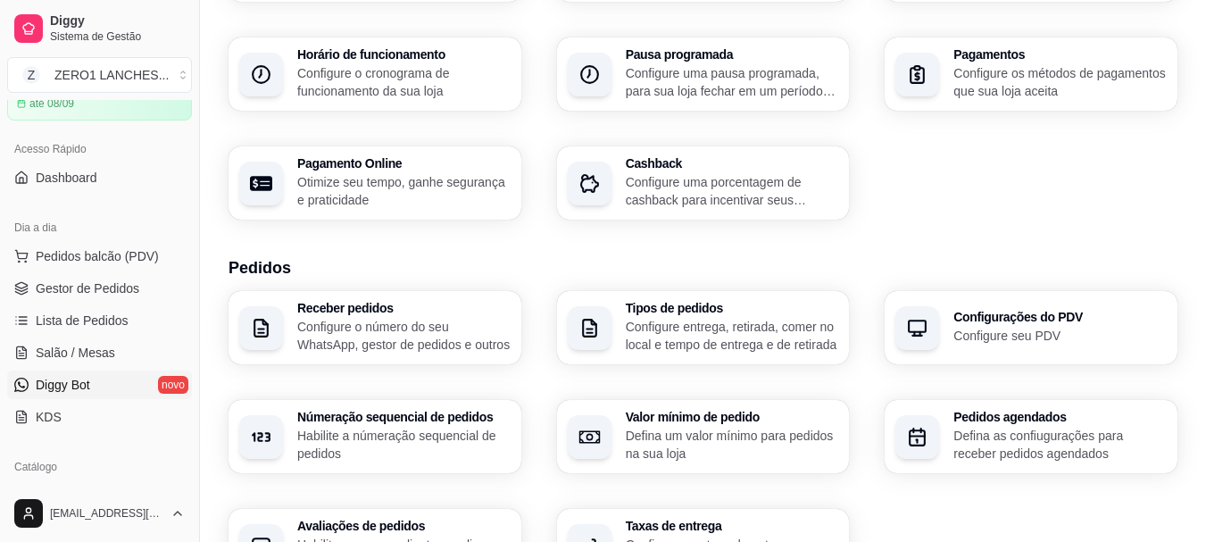
click at [97, 377] on link "Diggy Bot novo" at bounding box center [99, 385] width 185 height 29
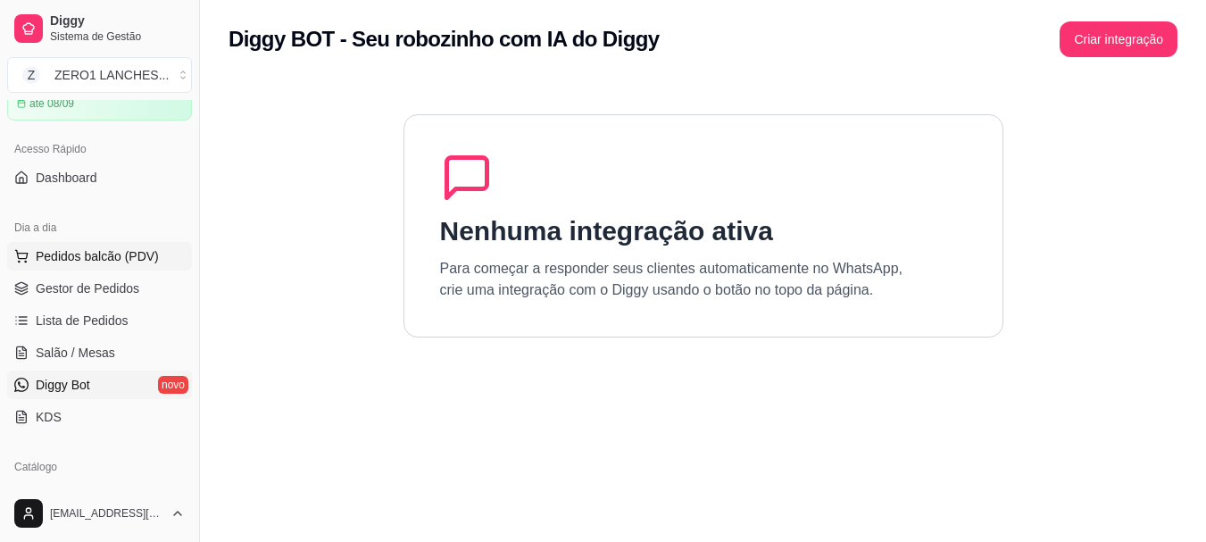
click at [134, 259] on span "Pedidos balcão (PDV)" at bounding box center [97, 256] width 123 height 18
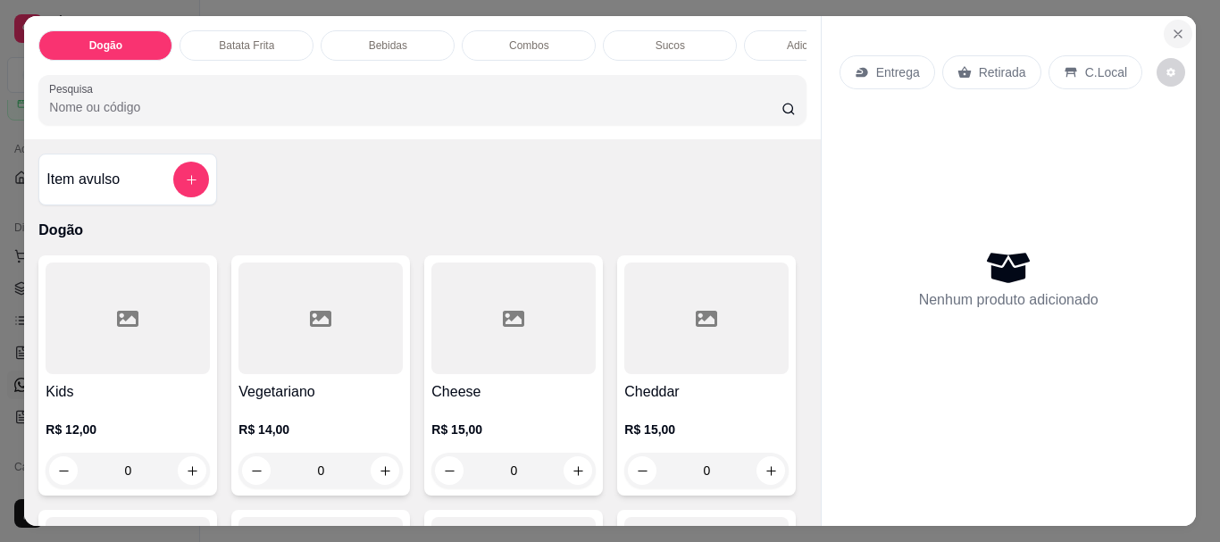
click at [1179, 29] on button "Close" at bounding box center [1177, 34] width 29 height 29
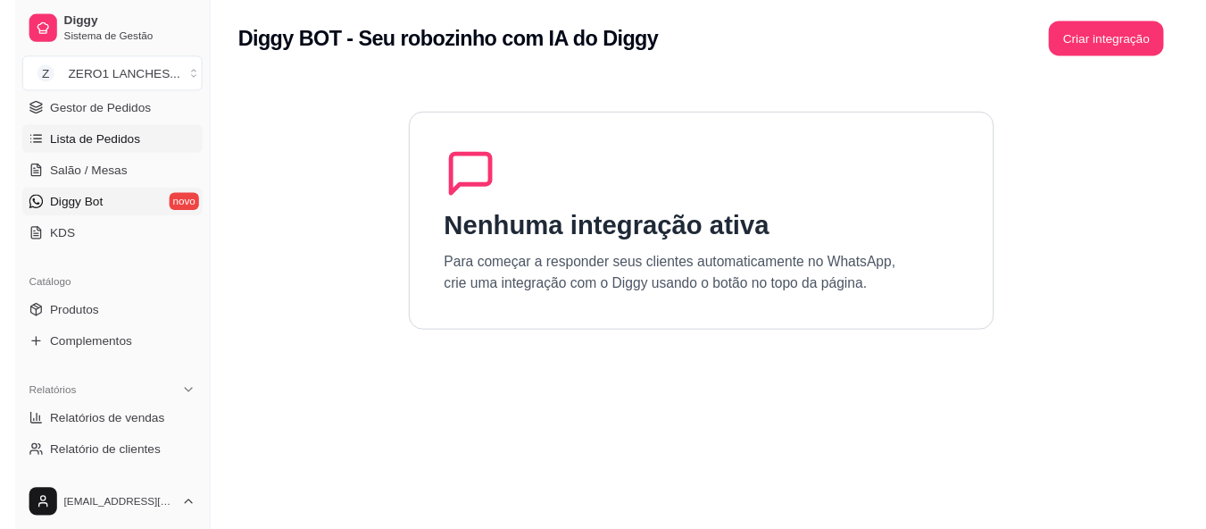
scroll to position [179, 0]
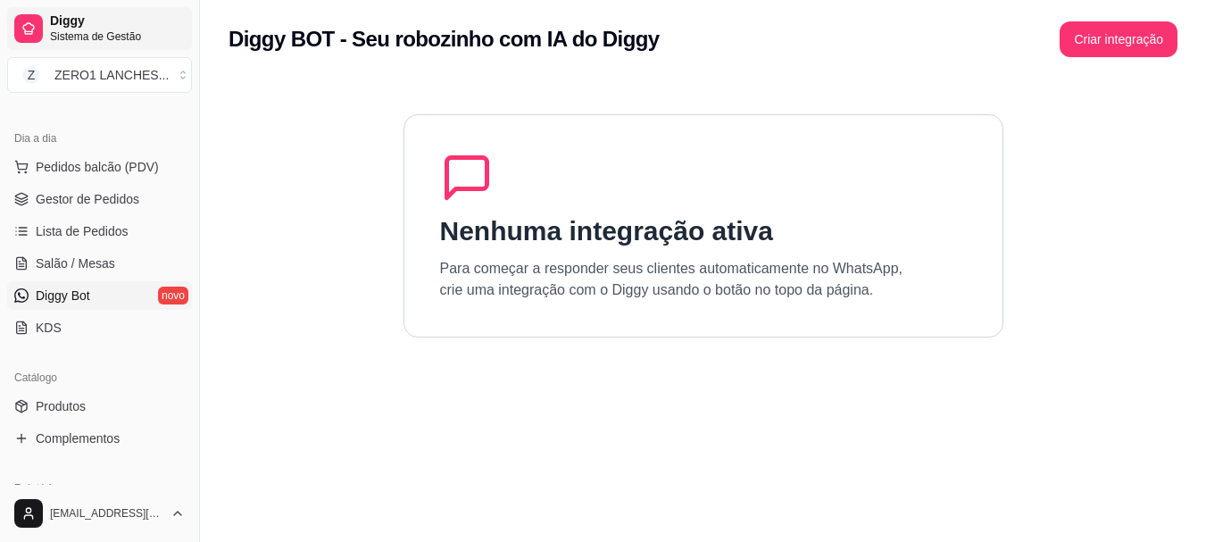
click at [72, 24] on span "Diggy" at bounding box center [117, 21] width 135 height 16
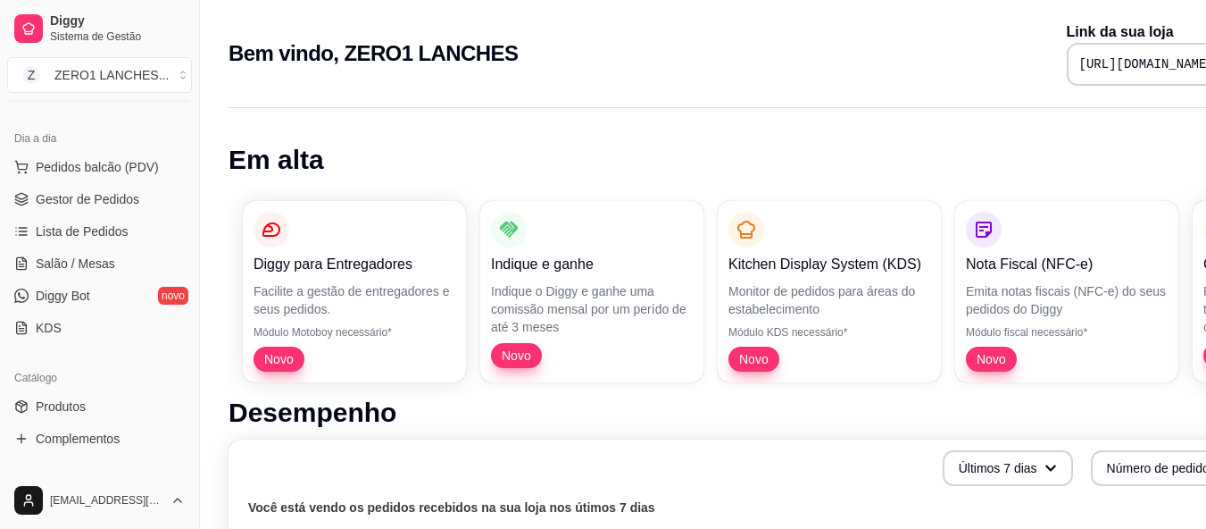
click at [1109, 64] on pre "[URL][DOMAIN_NAME]" at bounding box center [1147, 64] width 135 height 18
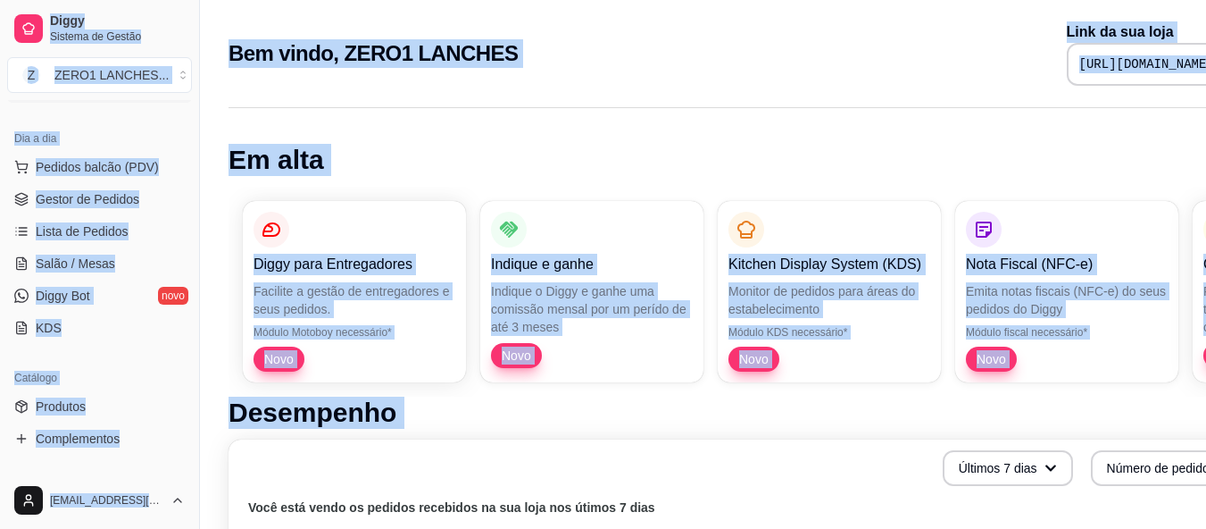
click at [1080, 66] on pre "[URL][DOMAIN_NAME]" at bounding box center [1147, 64] width 135 height 18
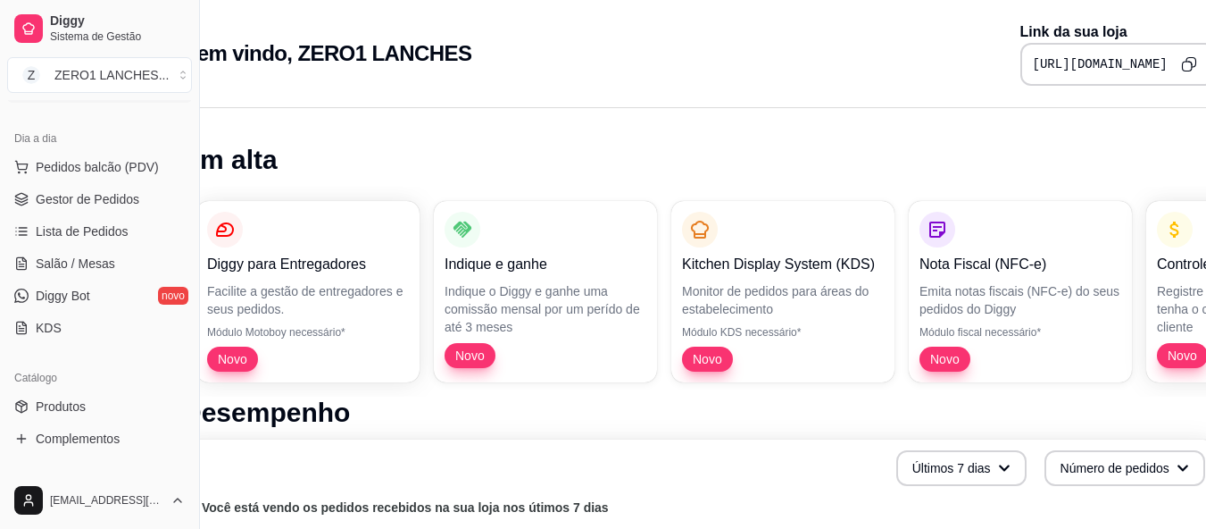
scroll to position [0, 80]
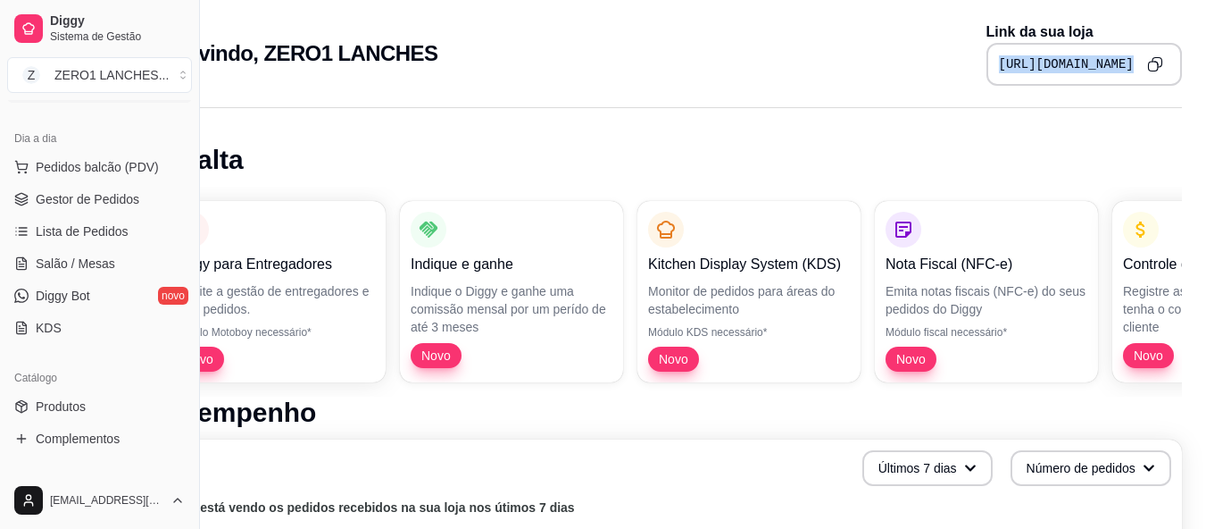
drag, startPoint x: 997, startPoint y: 63, endPoint x: 1139, endPoint y: 67, distance: 142.0
click at [1139, 67] on div "[URL][DOMAIN_NAME]" at bounding box center [1085, 64] width 196 height 43
click at [1150, 65] on icon "Copy to clipboard" at bounding box center [1155, 64] width 16 height 16
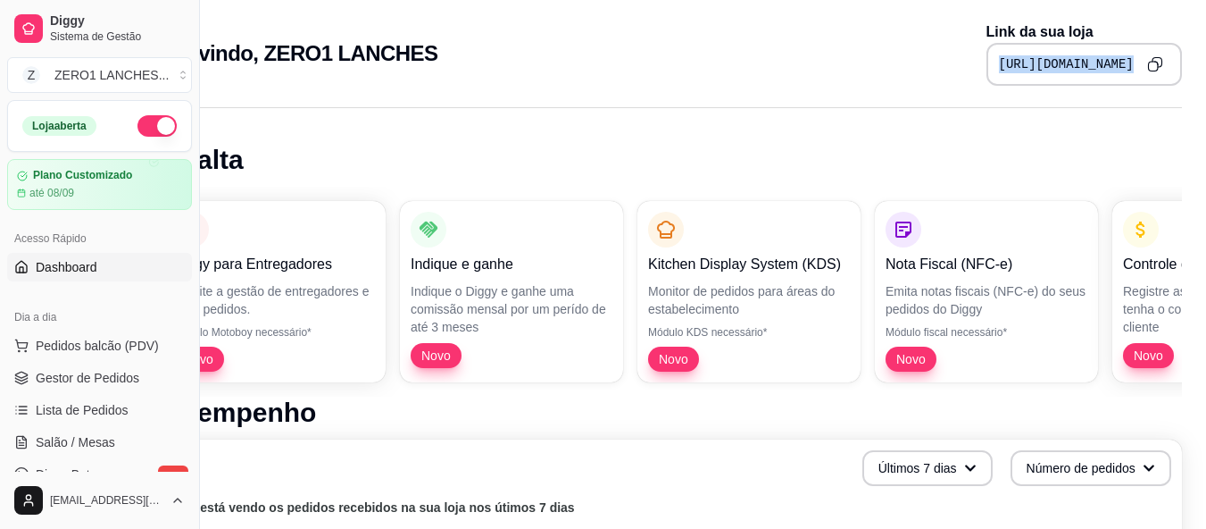
click at [107, 275] on link "Dashboard" at bounding box center [99, 267] width 185 height 29
click at [109, 342] on span "Pedidos balcão (PDV)" at bounding box center [97, 346] width 123 height 18
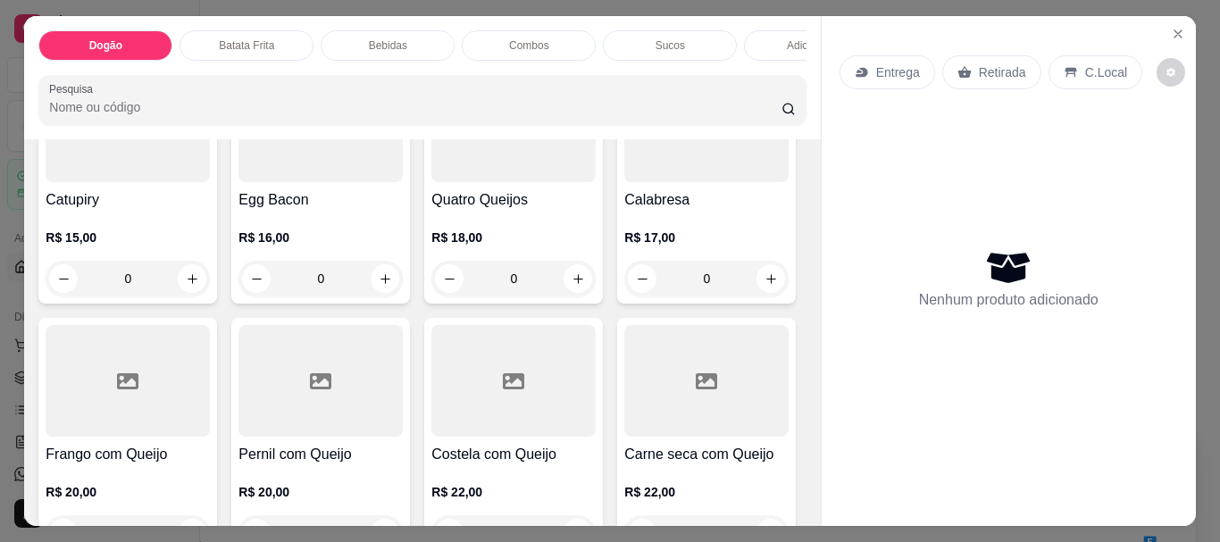
scroll to position [536, 0]
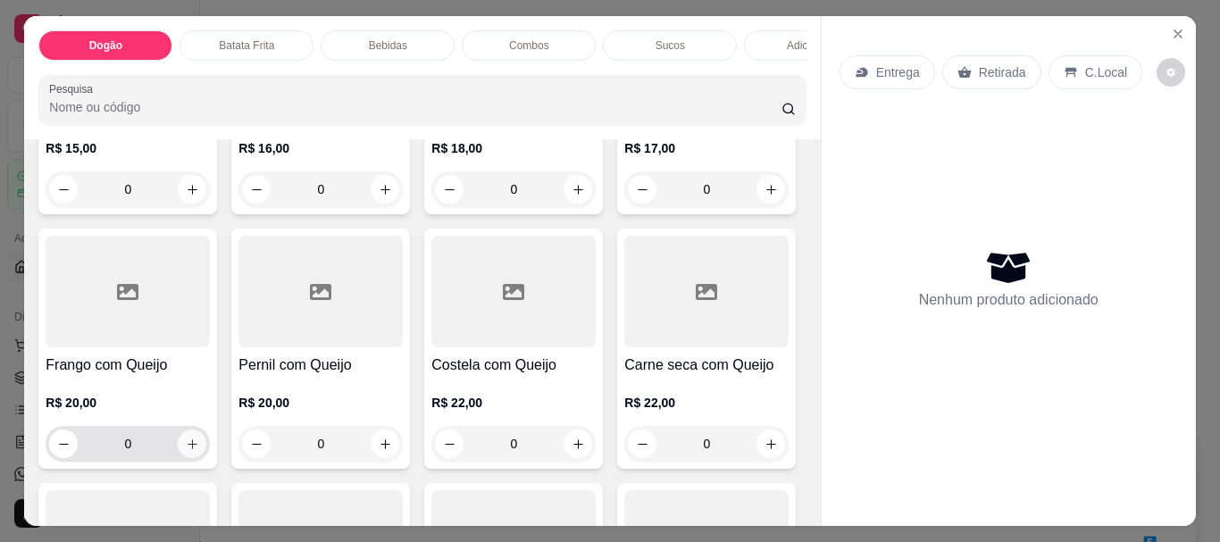
click at [199, 447] on icon "increase-product-quantity" at bounding box center [192, 444] width 13 height 13
type input "1"
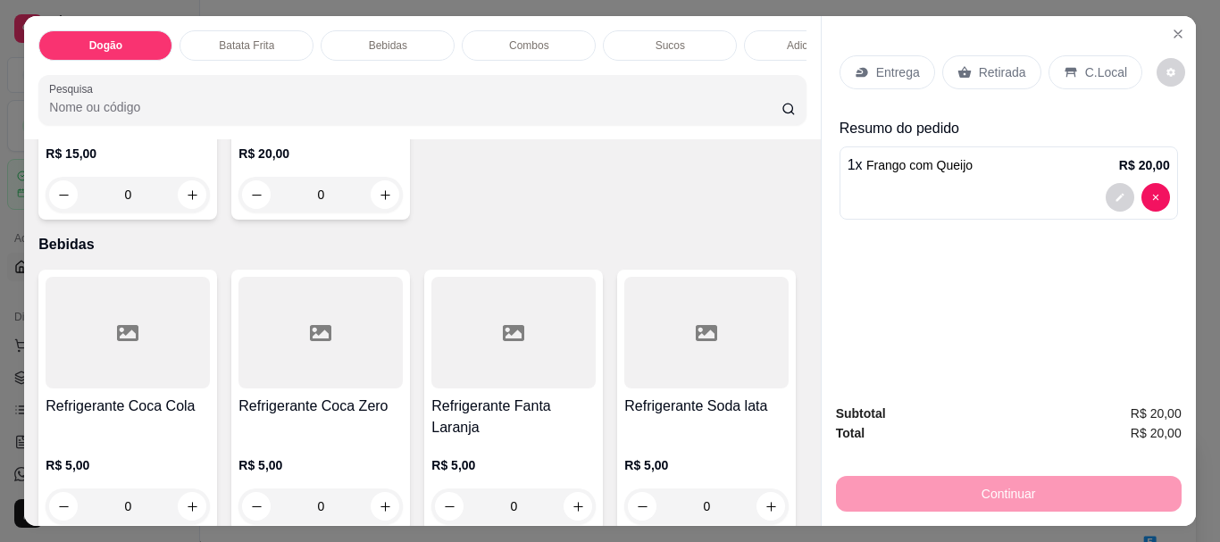
scroll to position [1697, 0]
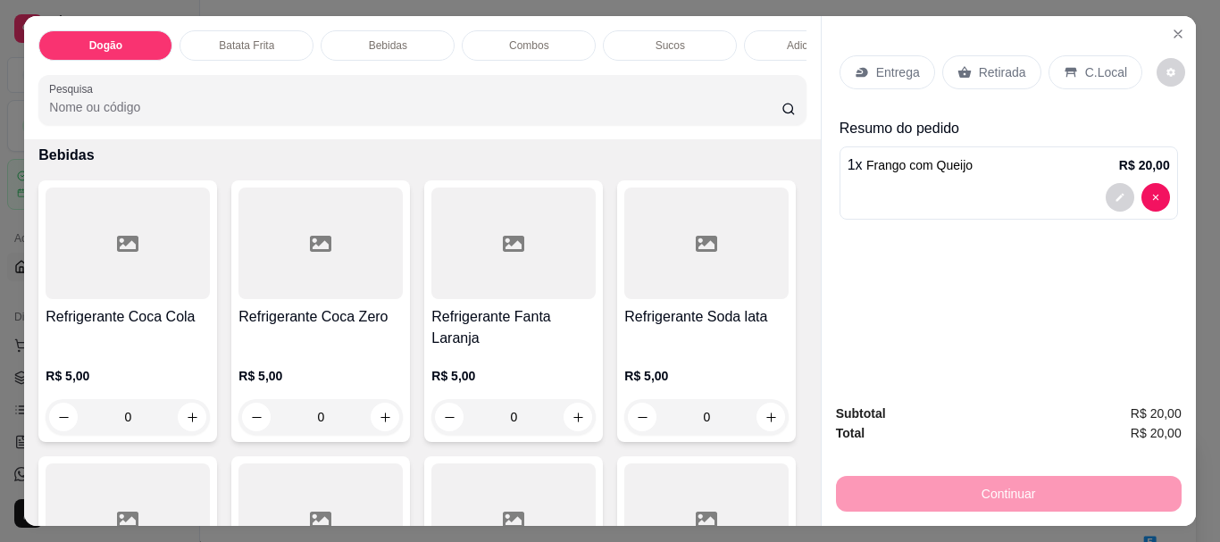
click at [188, 113] on icon "increase-product-quantity" at bounding box center [192, 105] width 13 height 13
type input "1"
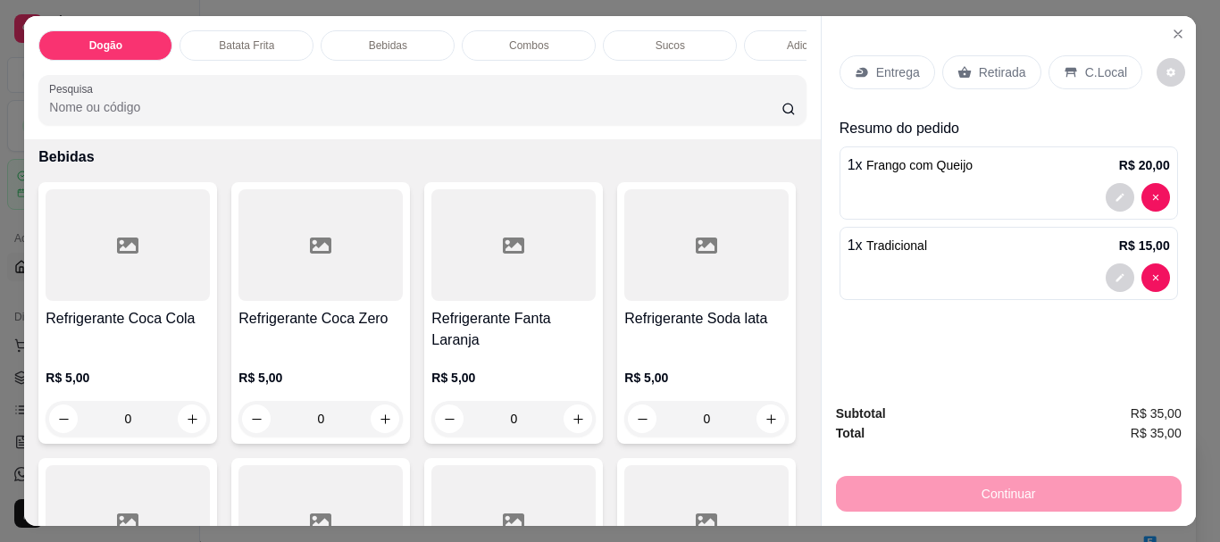
click at [387, 30] on div "Bebidas" at bounding box center [388, 45] width 134 height 30
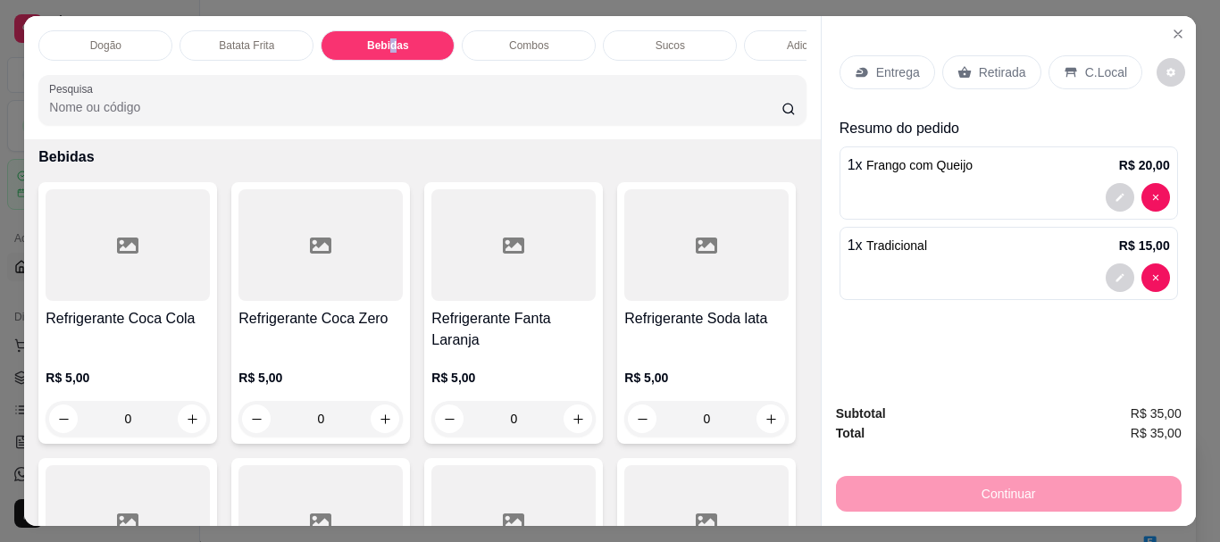
scroll to position [47, 0]
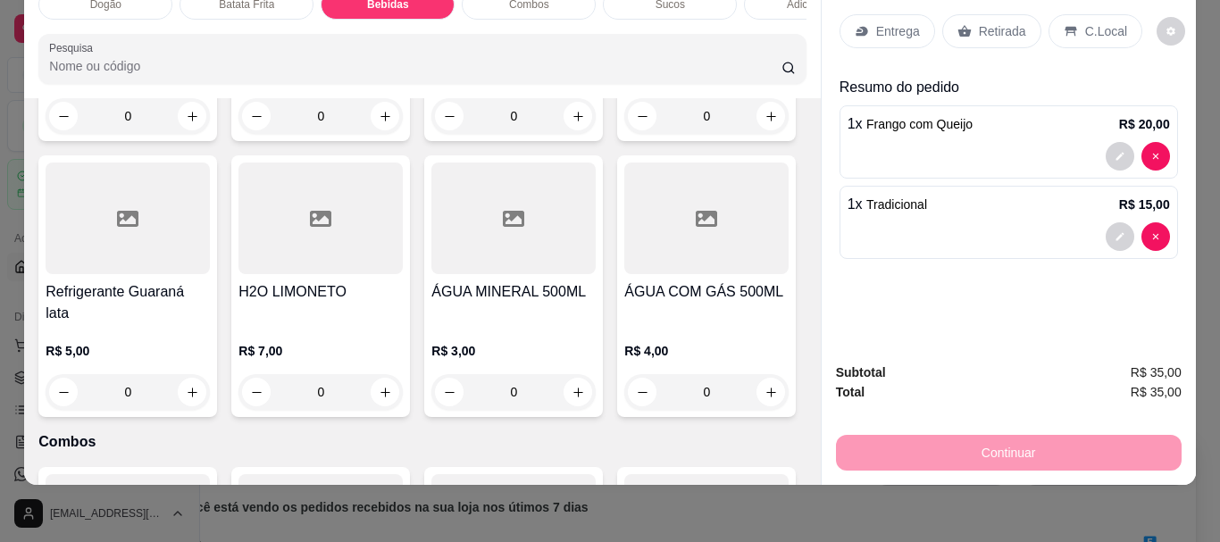
click at [379, 134] on div "0" at bounding box center [320, 116] width 164 height 36
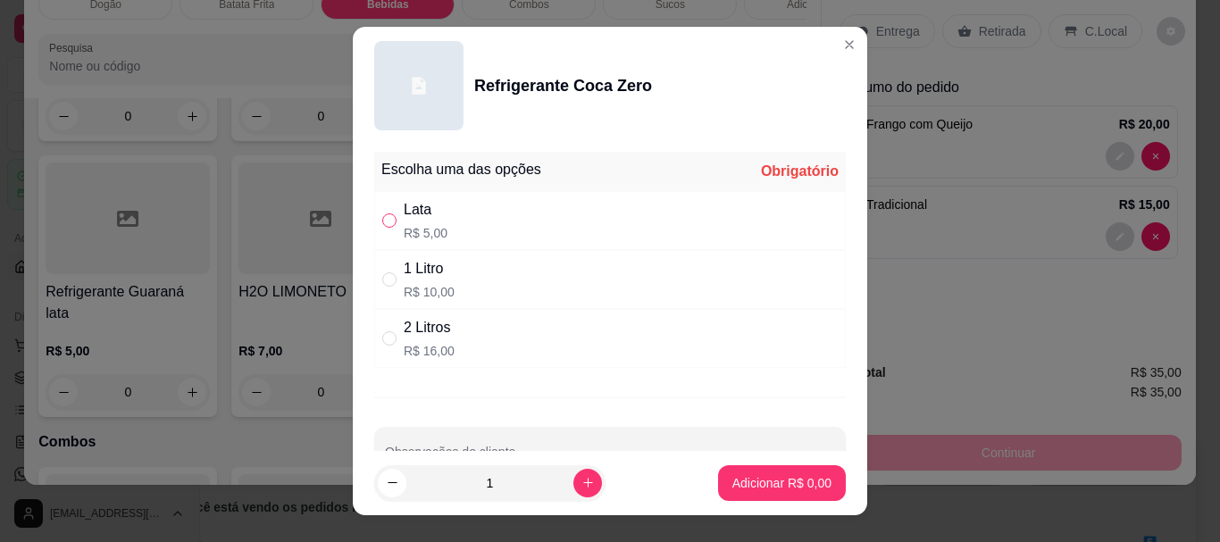
click at [382, 217] on input "" at bounding box center [389, 220] width 14 height 14
radio input "true"
click at [739, 482] on p "Adicionar R$ 5,00" at bounding box center [781, 482] width 96 height 17
type input "1"
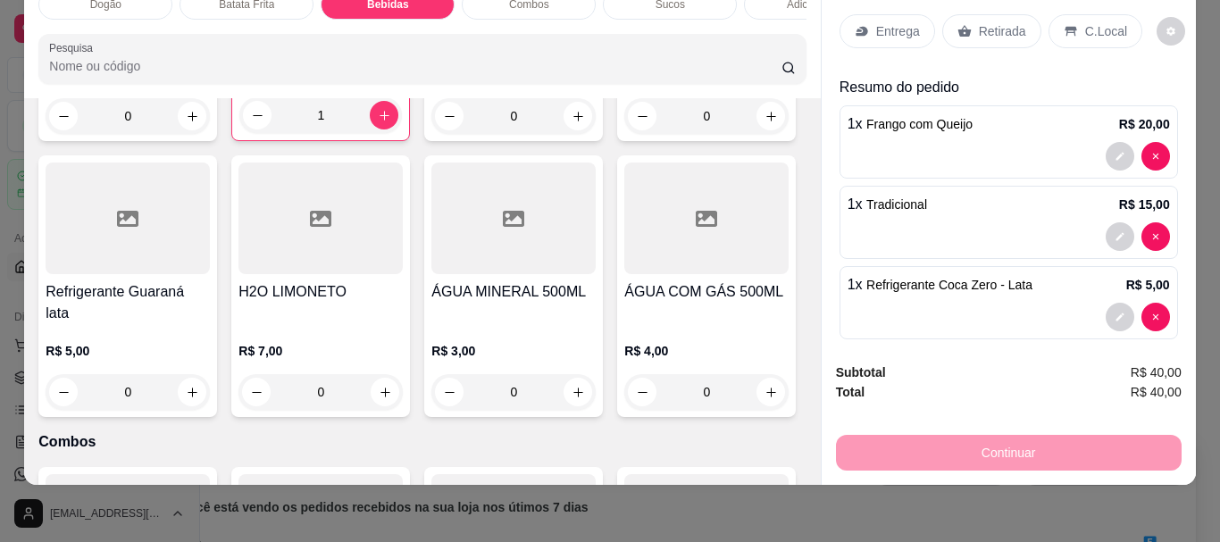
click at [876, 22] on p "Entrega" at bounding box center [898, 31] width 44 height 18
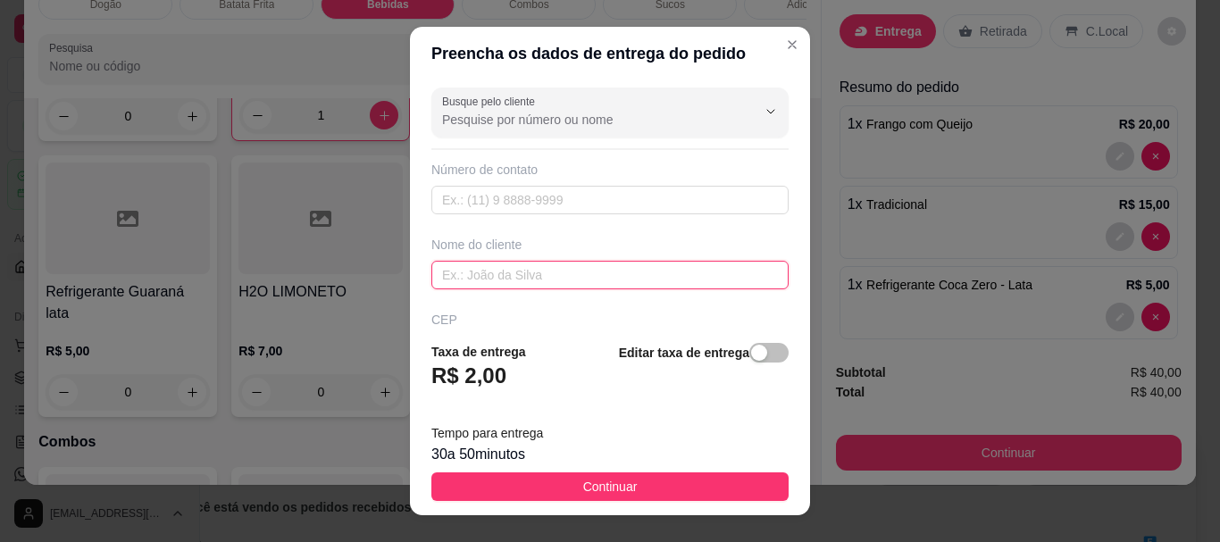
click at [613, 279] on input "text" at bounding box center [609, 275] width 357 height 29
click at [763, 355] on span "button" at bounding box center [768, 353] width 39 height 20
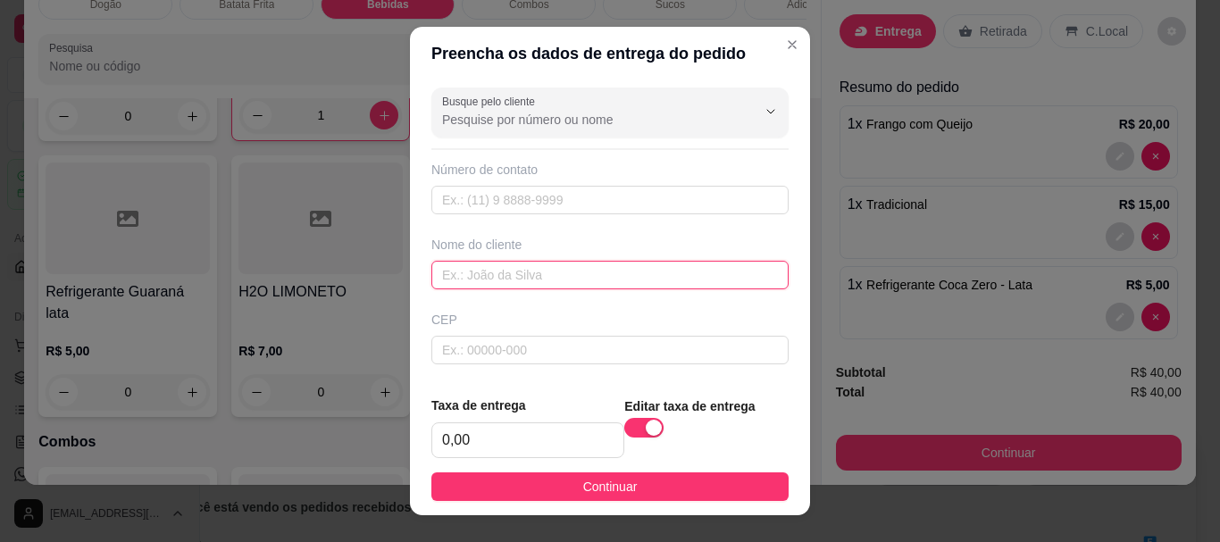
click at [738, 281] on input "text" at bounding box center [609, 275] width 357 height 29
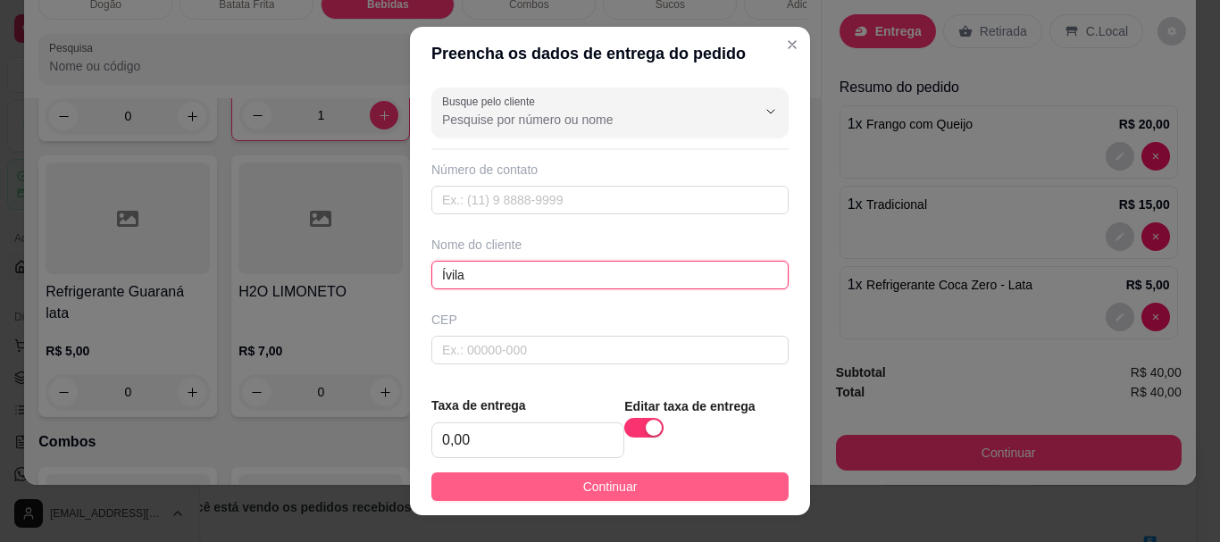
type input "Ívila"
click at [715, 475] on button "Continuar" at bounding box center [609, 486] width 357 height 29
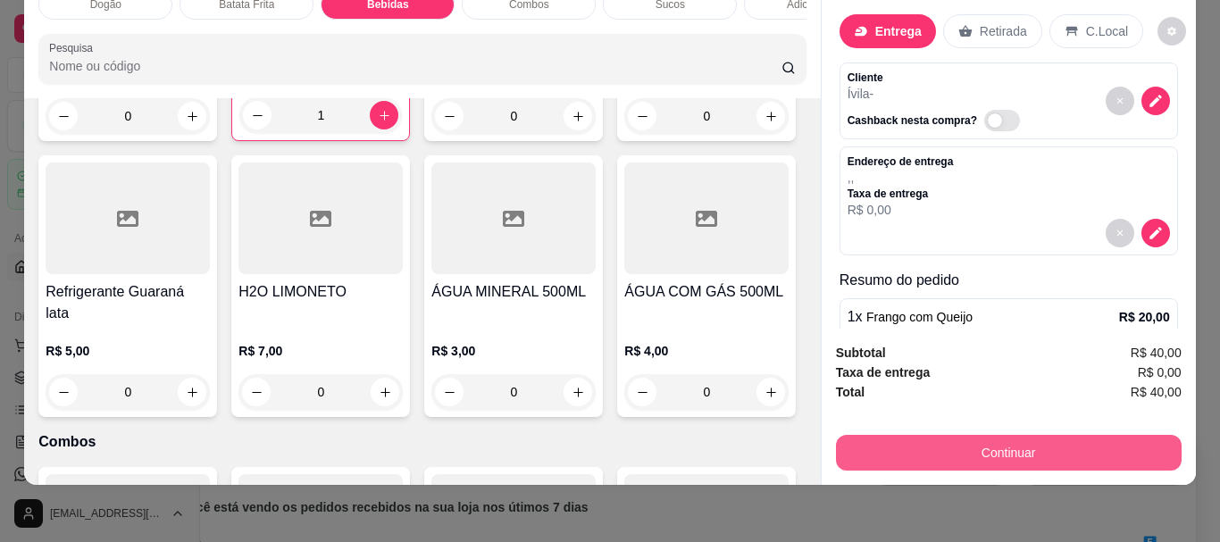
click at [983, 435] on button "Continuar" at bounding box center [1009, 453] width 346 height 36
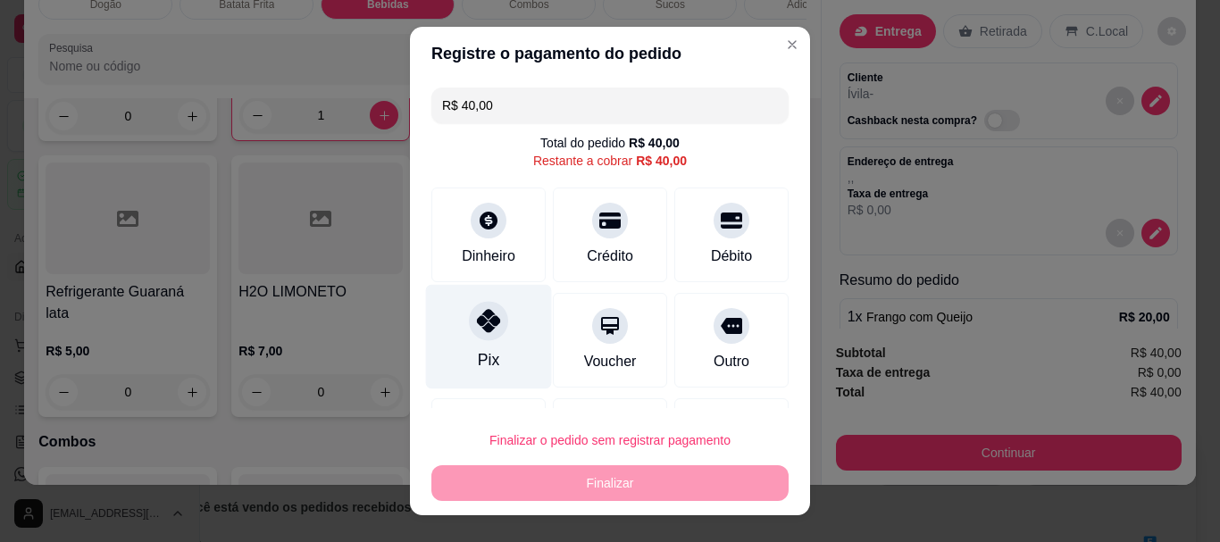
click at [475, 335] on div at bounding box center [488, 321] width 39 height 39
type input "R$ 0,00"
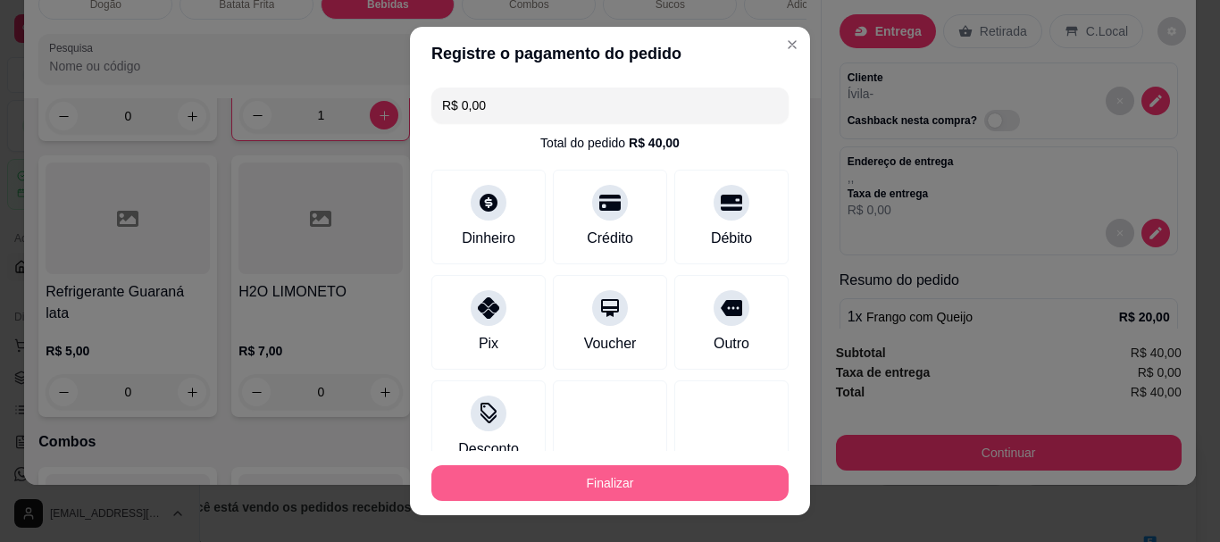
click at [634, 479] on button "Finalizar" at bounding box center [609, 483] width 357 height 36
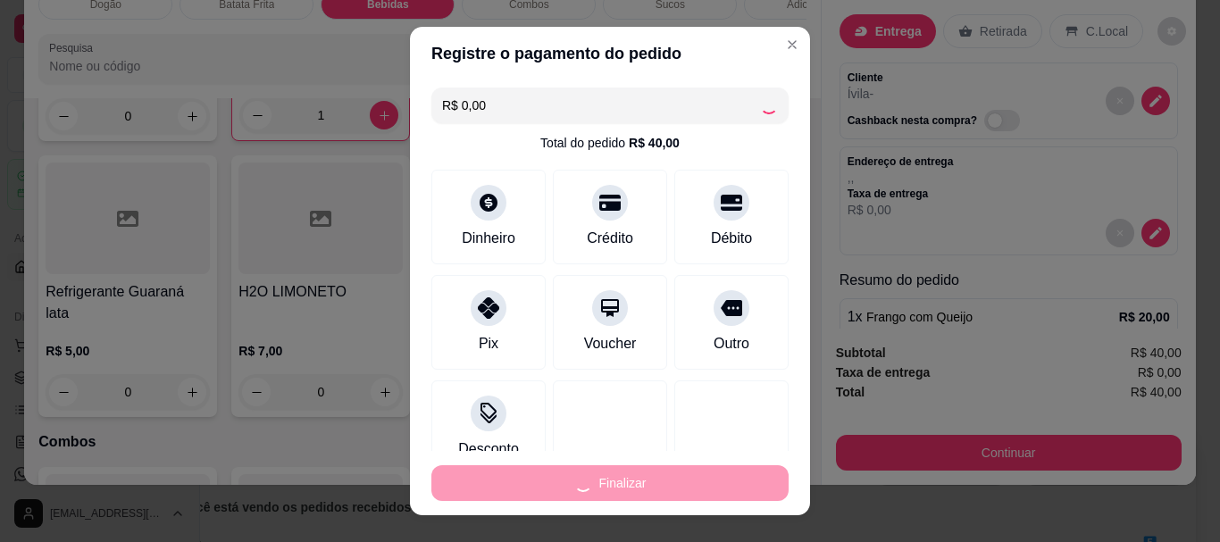
type input "0"
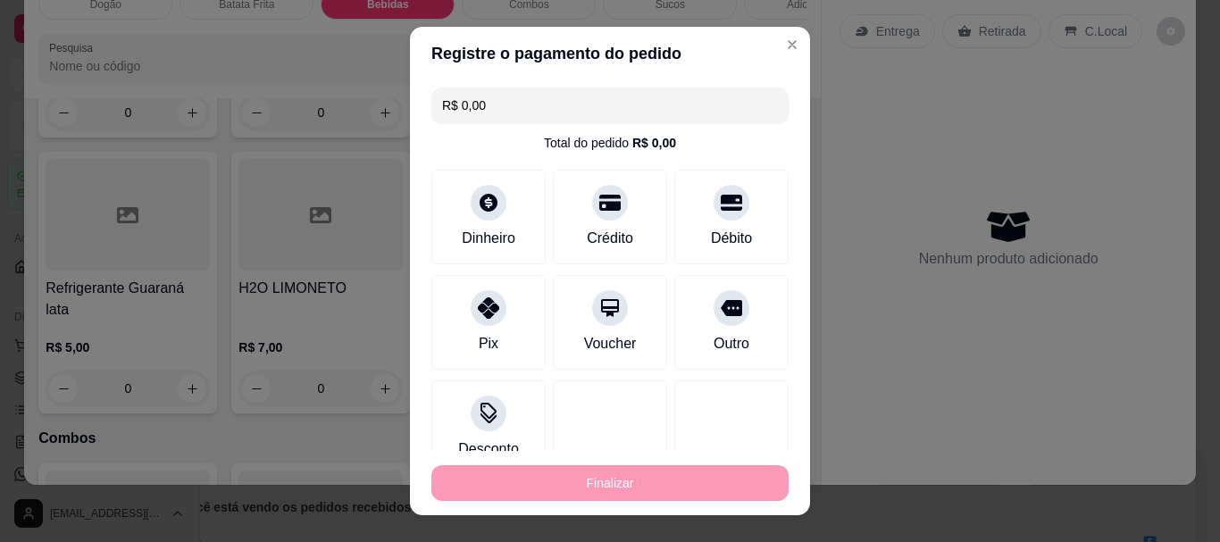
type input "-R$ 40,00"
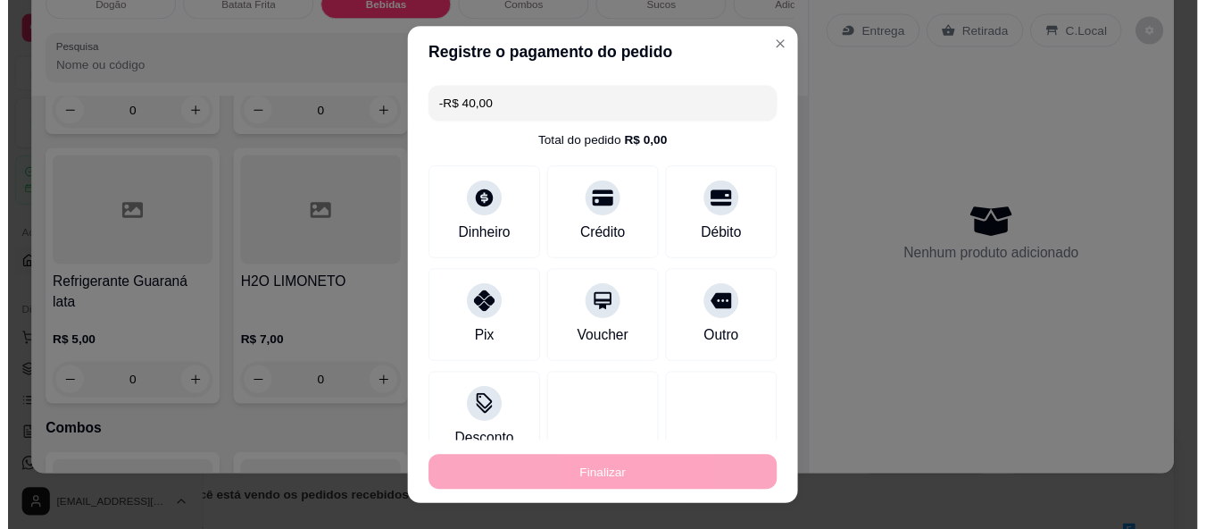
scroll to position [1955, 0]
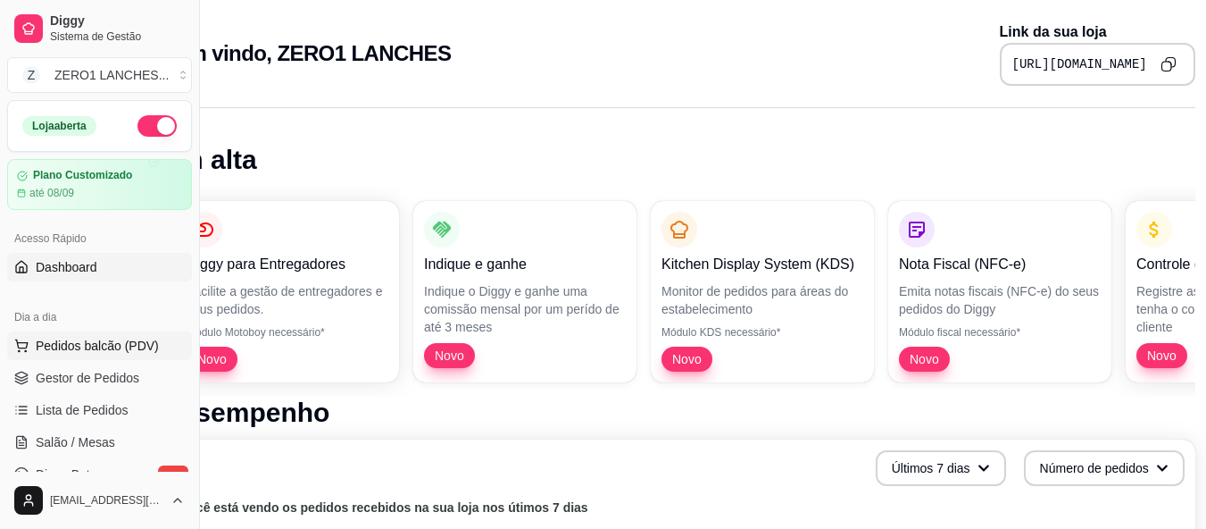
click at [98, 345] on span "Pedidos balcão (PDV)" at bounding box center [97, 346] width 123 height 18
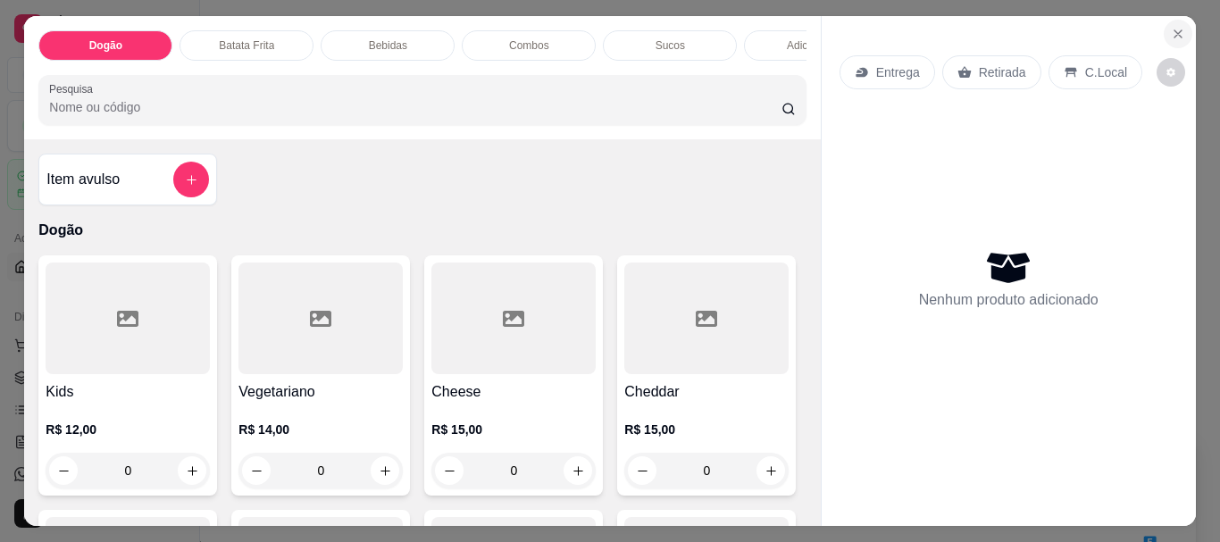
click at [1174, 30] on icon "Close" at bounding box center [1177, 33] width 7 height 7
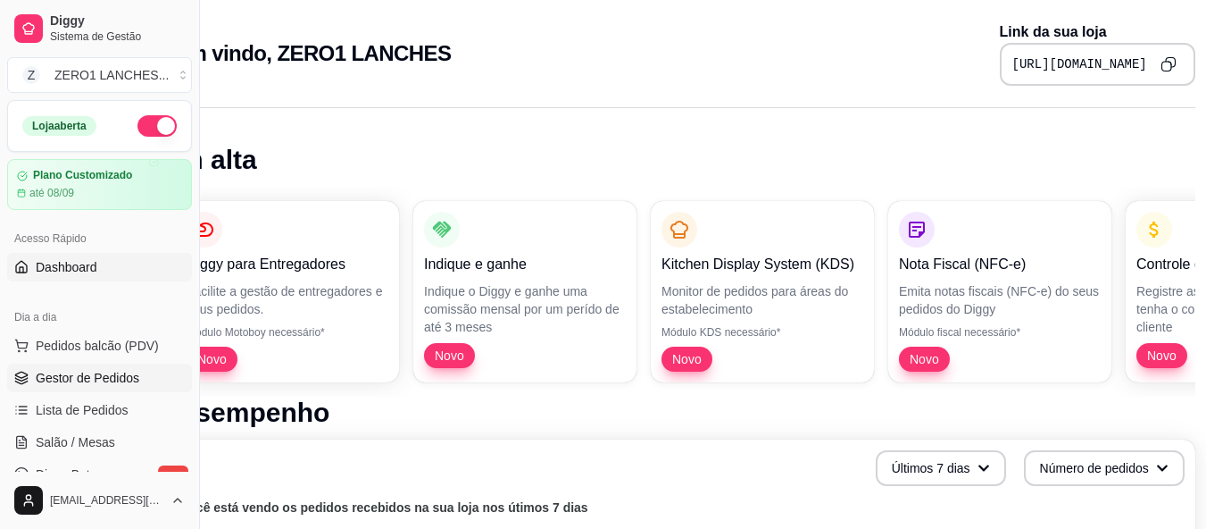
click at [126, 378] on span "Gestor de Pedidos" at bounding box center [88, 378] width 104 height 18
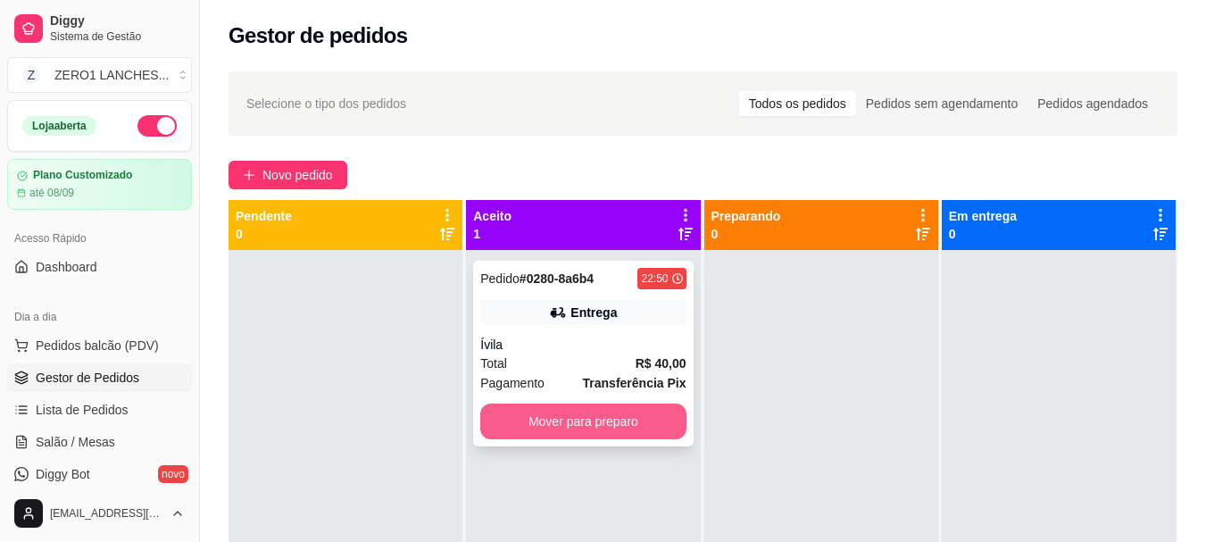
click at [588, 421] on button "Mover para preparo" at bounding box center [582, 422] width 205 height 36
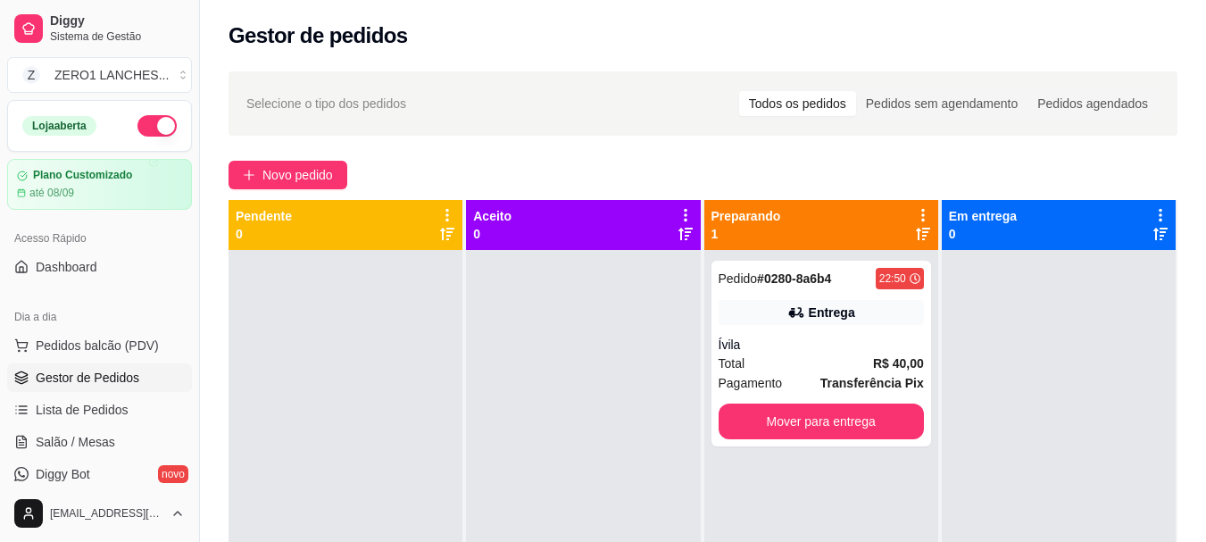
click at [140, 123] on button "button" at bounding box center [157, 125] width 39 height 21
